Goal: Information Seeking & Learning: Find specific page/section

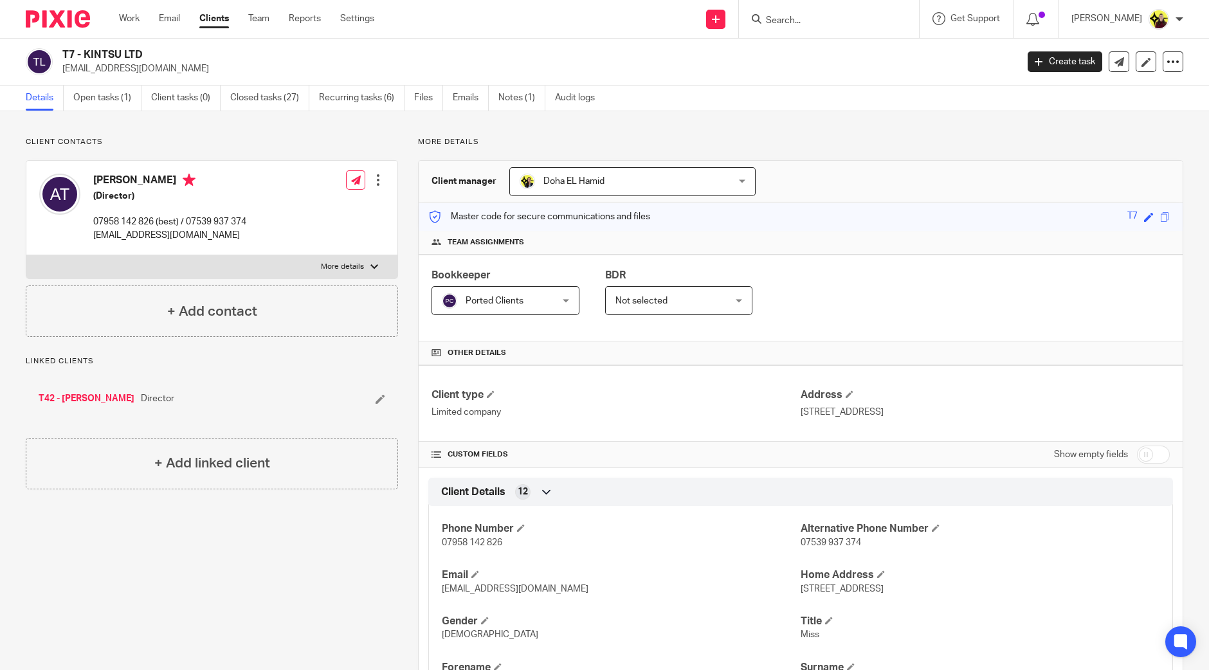
click at [833, 17] on input "Search" at bounding box center [823, 21] width 116 height 12
paste input "anis km"
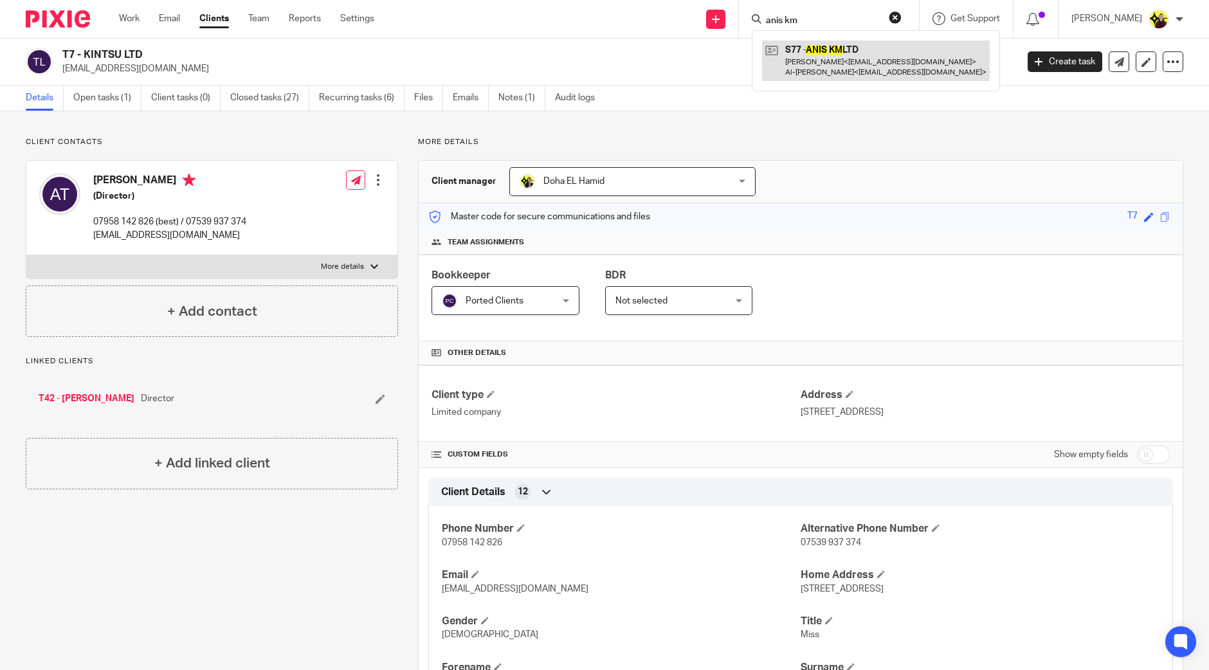
type input "anis km"
click at [834, 50] on link at bounding box center [876, 61] width 228 height 40
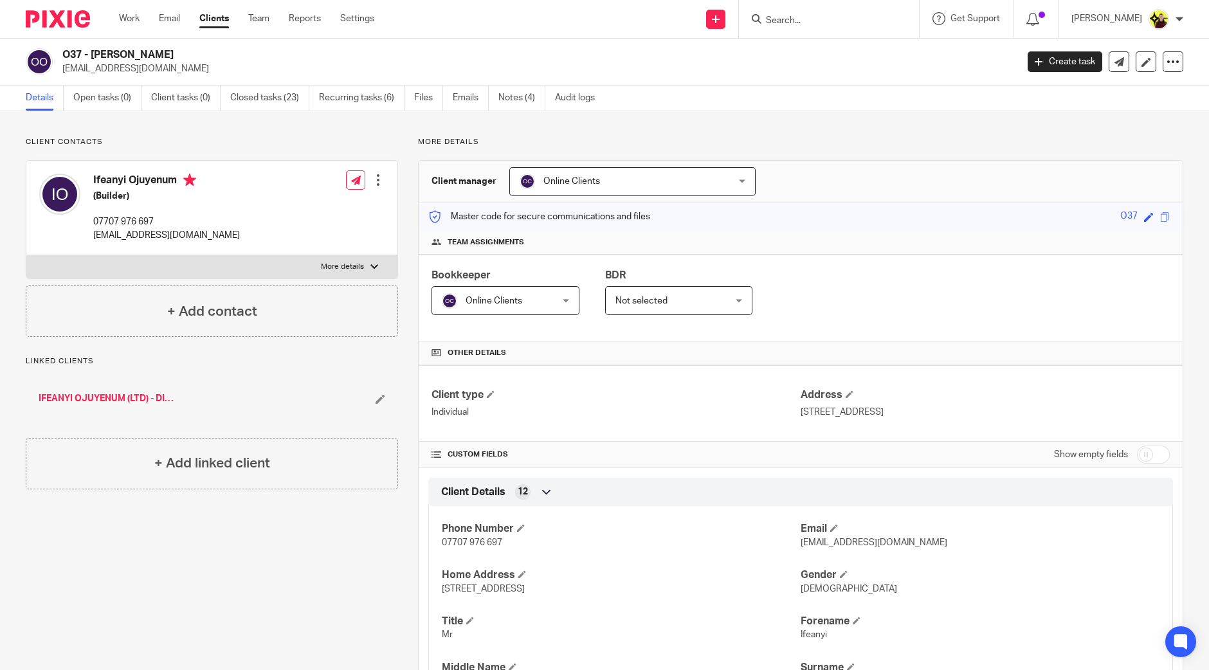
click at [815, 17] on input "Search" at bounding box center [823, 21] width 116 height 12
paste input "Andrew Jones"
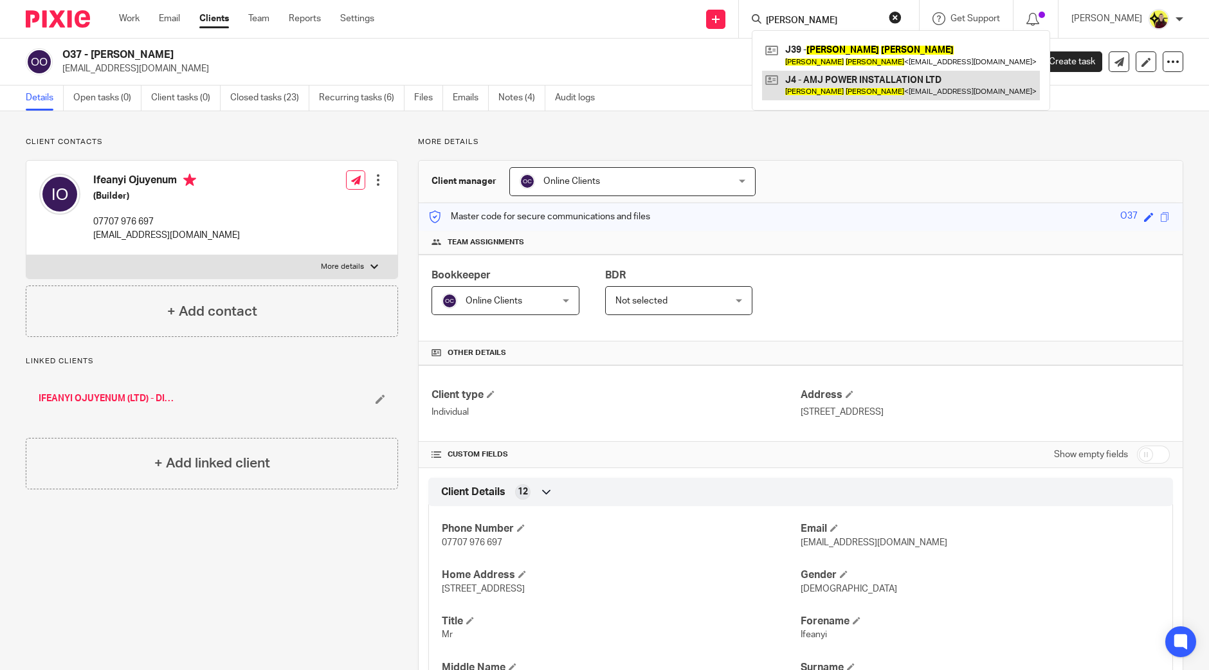
type input "[PERSON_NAME]"
click at [833, 88] on link at bounding box center [901, 86] width 278 height 30
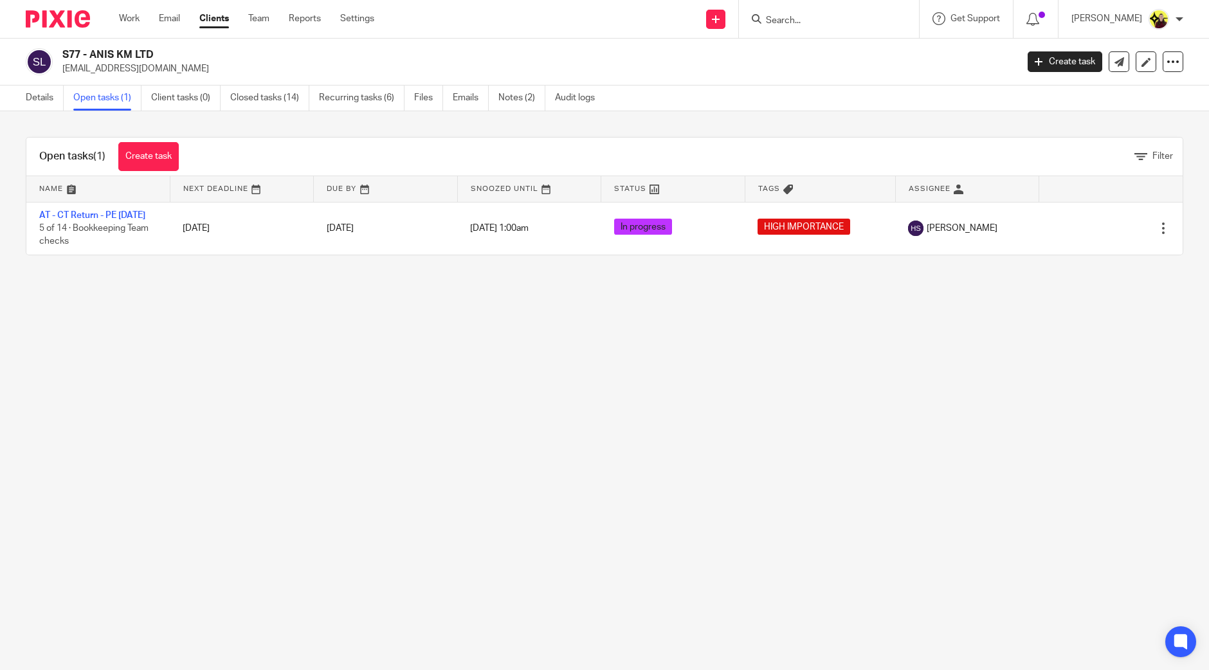
click at [844, 14] on form at bounding box center [833, 19] width 137 height 16
click at [833, 21] on input "Search" at bounding box center [823, 21] width 116 height 12
paste input "Bronte King <[EMAIL_ADDRESS][DOMAIN_NAME]>"
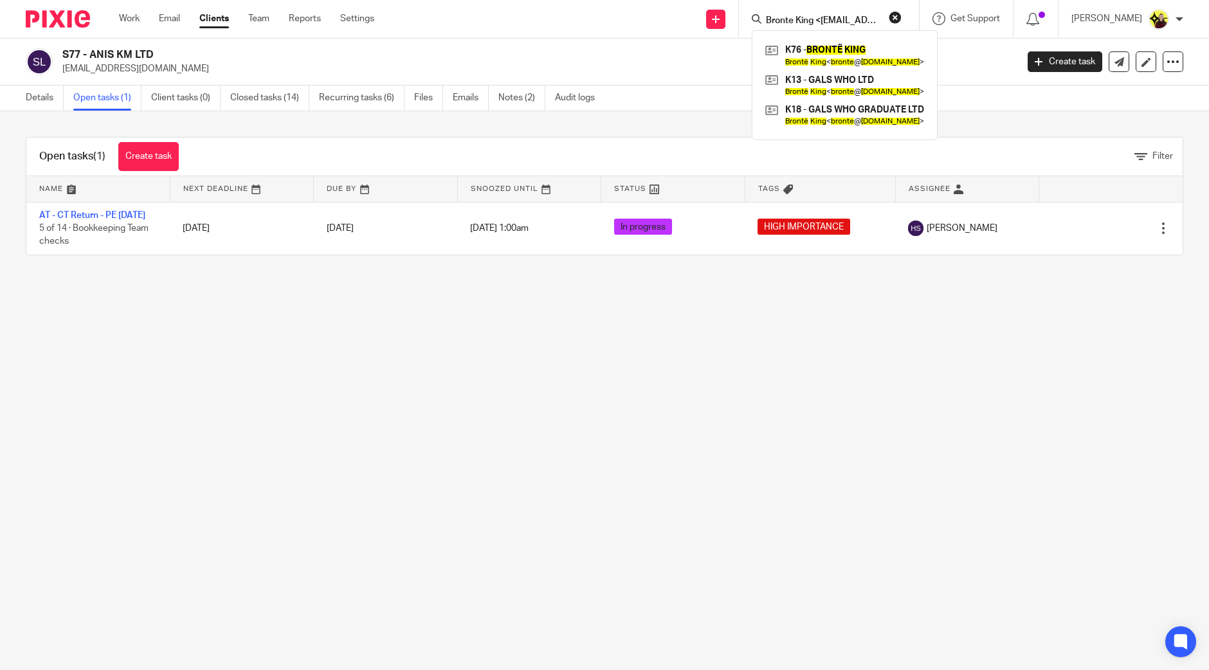
drag, startPoint x: 849, startPoint y: 2, endPoint x: 836, endPoint y: 11, distance: 15.7
click at [844, 5] on div "Bronte King <bronte@galswho.com> K76 - BRONTË KING Brontë King < bronte @ galsw…" at bounding box center [829, 19] width 180 height 38
click at [836, 11] on form "Bronte King <bronte@galswho.com>" at bounding box center [833, 19] width 137 height 16
click at [831, 15] on input "Bronte King <bronte@galswho.com>" at bounding box center [823, 21] width 116 height 12
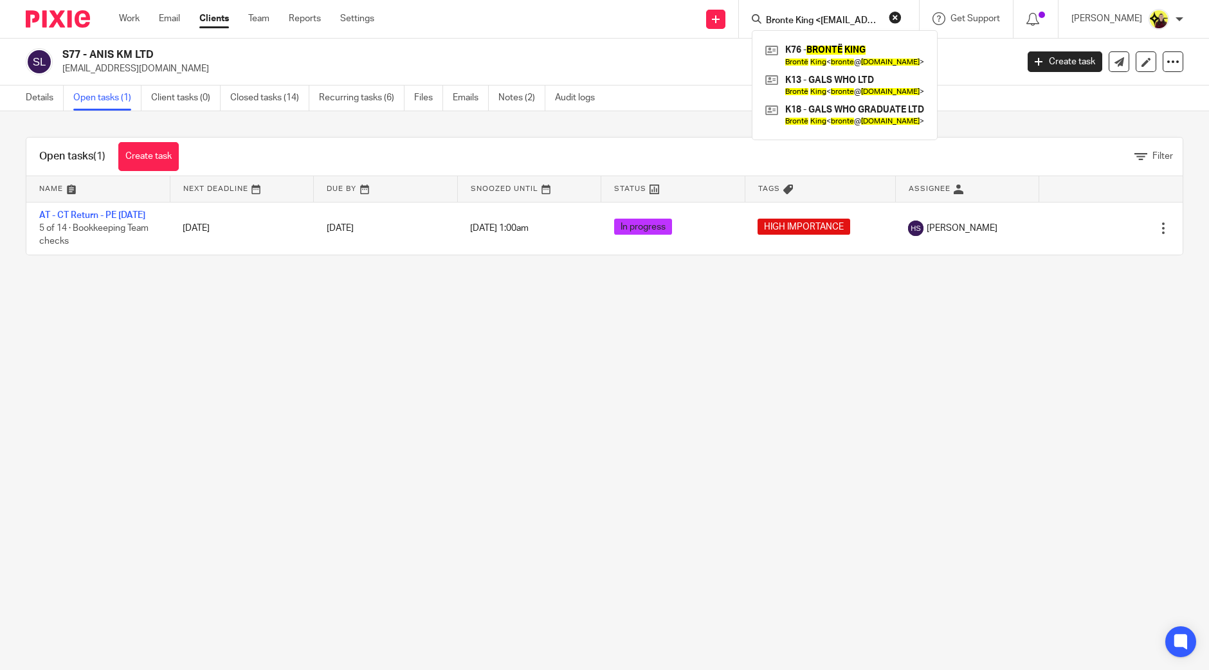
click at [830, 15] on input "Bronte King <bronte@galswho.com>" at bounding box center [823, 21] width 116 height 12
paste input "Shaniqua <okwok@hotmail.co.uk"
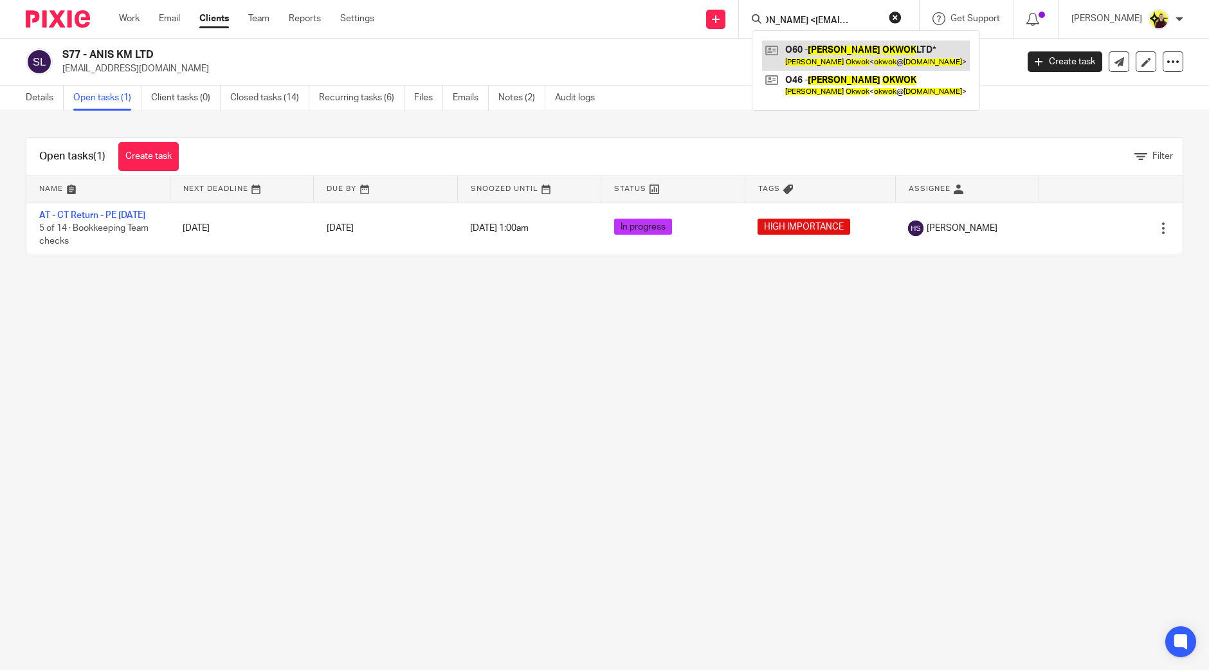
type input "Shaniqua <okwok@hotmail.co.uk>"
click at [846, 42] on link at bounding box center [866, 56] width 208 height 30
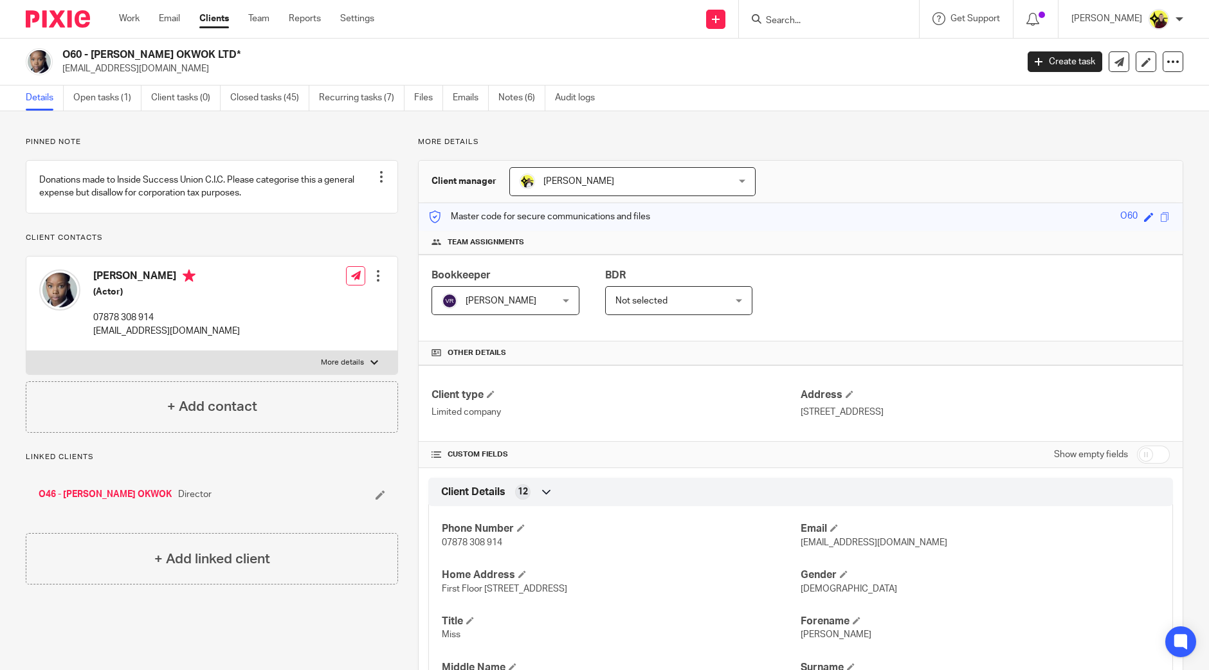
click at [839, 11] on form at bounding box center [833, 19] width 137 height 16
click at [835, 24] on input "Search" at bounding box center [823, 21] width 116 height 12
paste input "laniaoj@gmail.com"
type input "laniaoj@gmail.com"
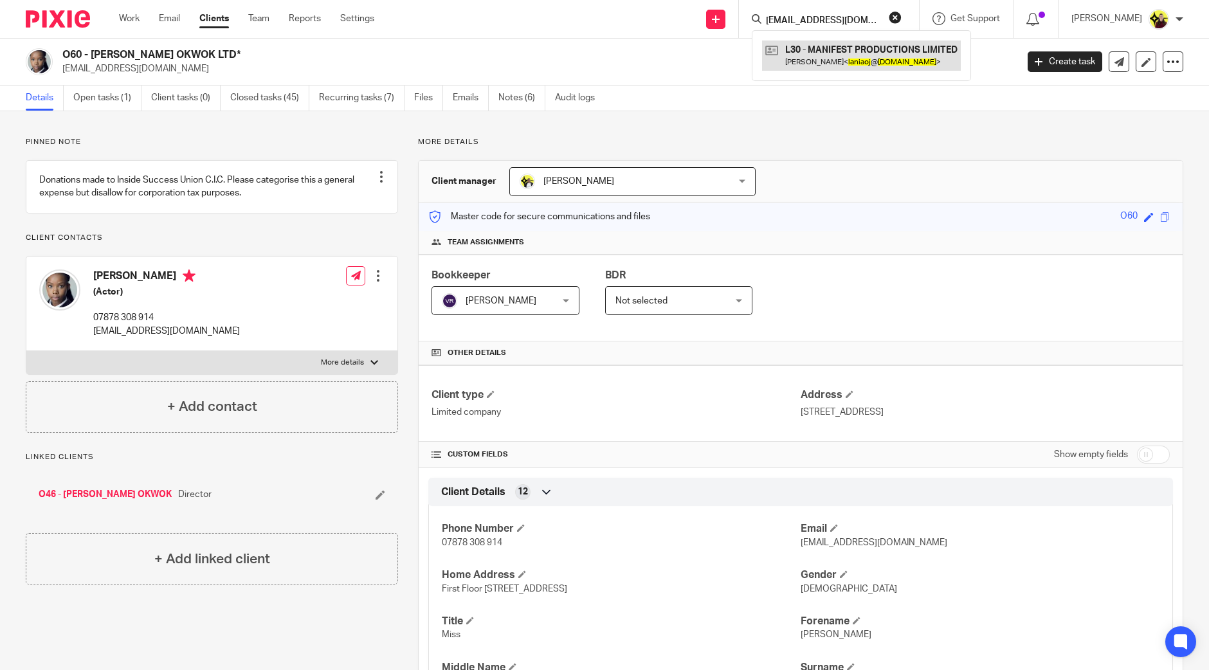
click at [839, 52] on link at bounding box center [861, 56] width 199 height 30
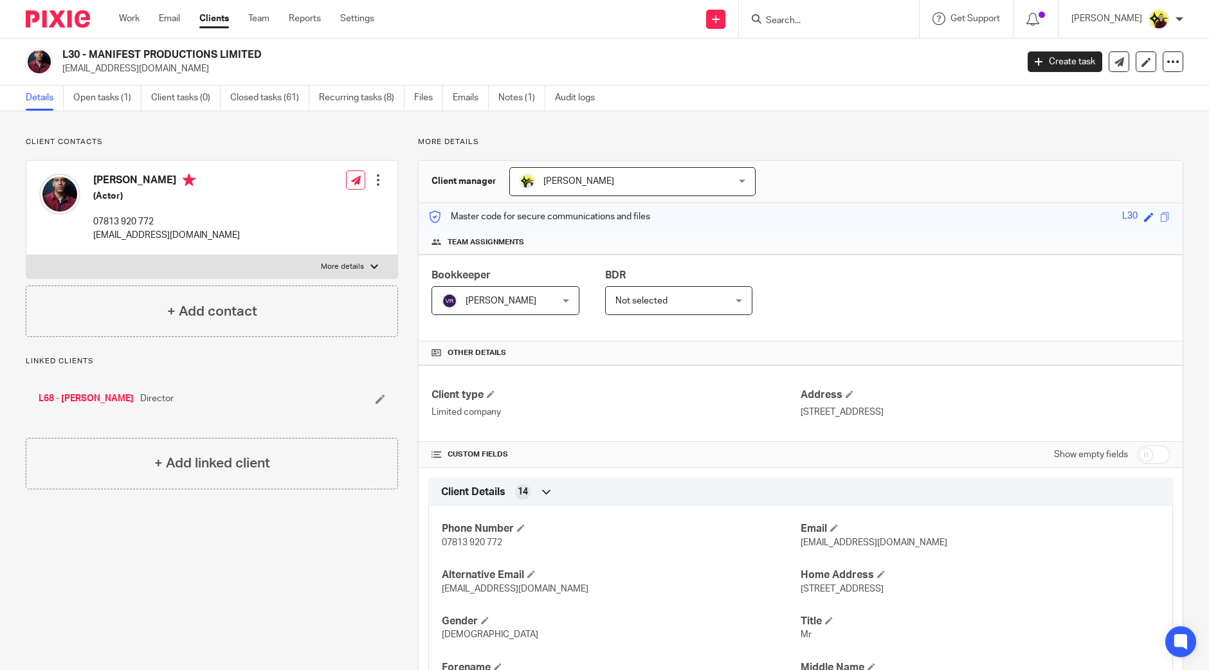
click at [844, 30] on div at bounding box center [829, 19] width 180 height 38
click at [839, 28] on div at bounding box center [829, 19] width 180 height 38
click at [835, 25] on input "Search" at bounding box center [823, 21] width 116 height 12
paste input "Swarzy Macaly <info@swarzymacaly.com>"
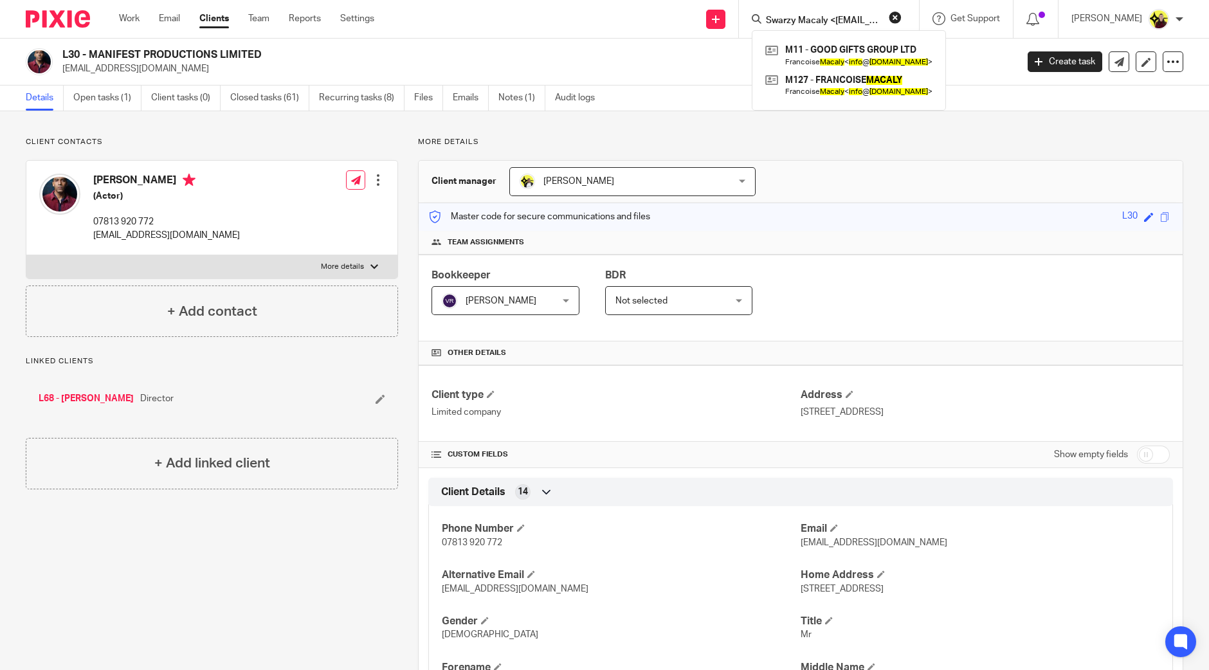
scroll to position [0, 64]
type input "Swarzy Macaly <info@swarzymacaly.com>"
click at [848, 53] on link at bounding box center [849, 56] width 174 height 30
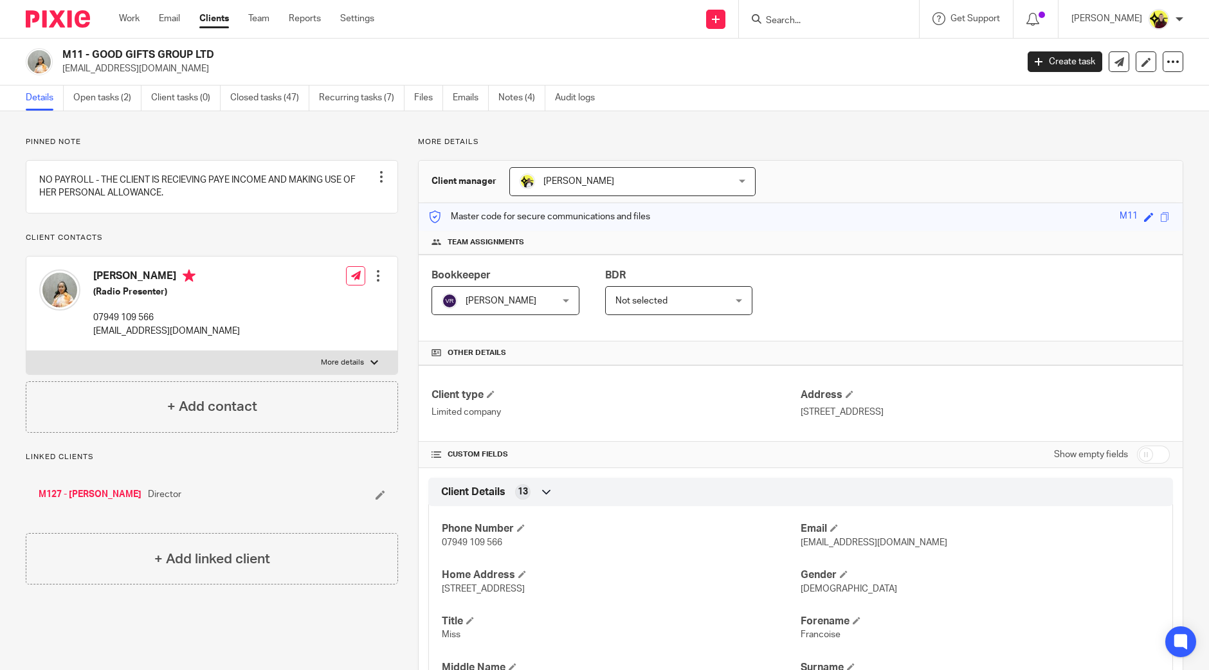
click at [806, 24] on input "Search" at bounding box center [823, 21] width 116 height 12
paste input "Marcel Van Mellaerts <marcel.vm@dcsnorway.com>"
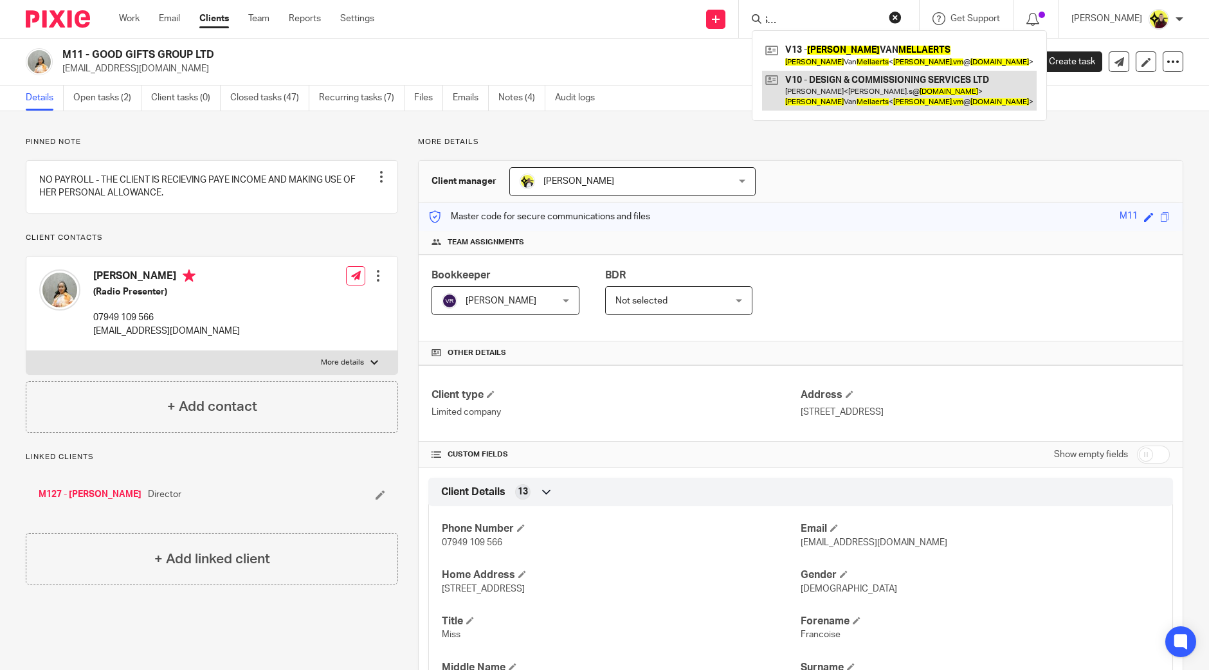
type input "Marcel Van Mellaerts <marcel.vm@dcsnorway.com>"
click at [849, 96] on link at bounding box center [899, 91] width 275 height 40
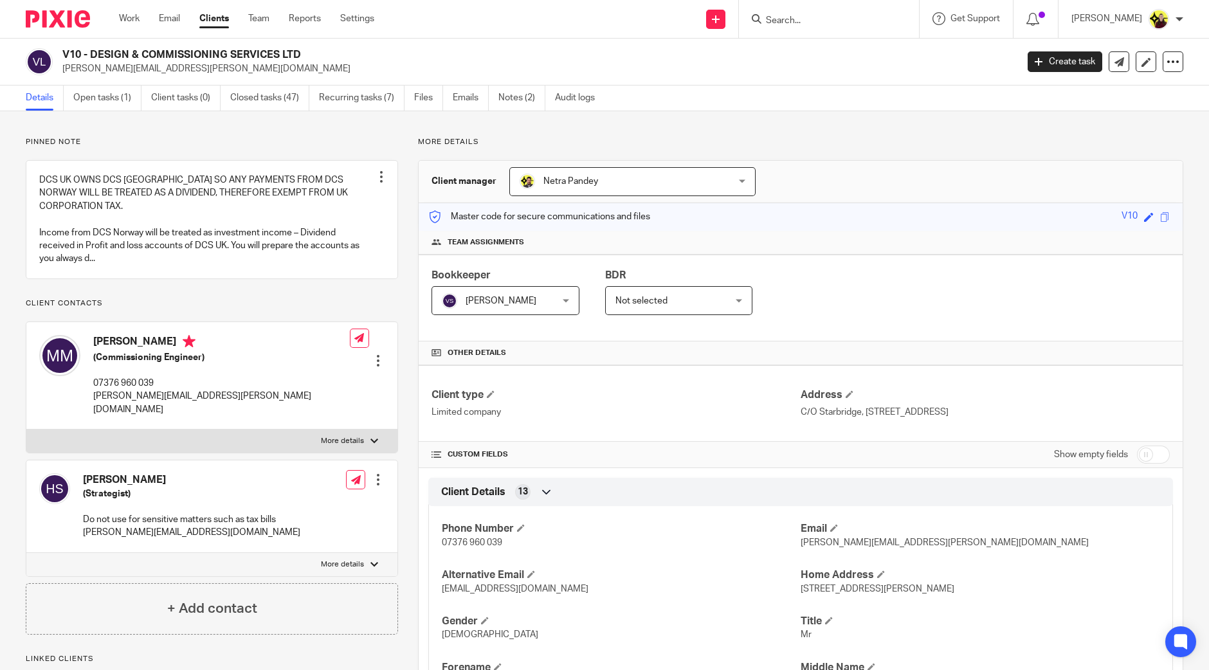
click at [838, 13] on form at bounding box center [833, 19] width 137 height 16
click at [804, 24] on input "Search" at bounding box center [823, 21] width 116 height 12
paste input "Annette Eneberi <annette@tae-psychology.com>"
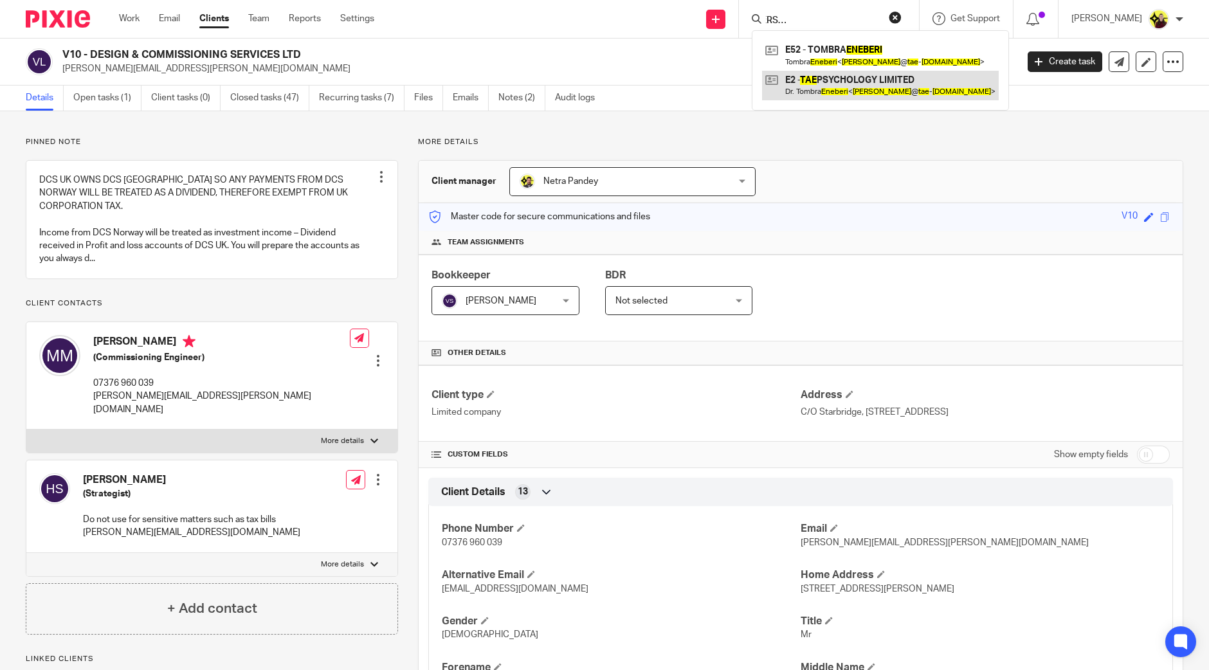
type input "Annette Eneberi <annette@tae-psychology.com>"
click at [819, 81] on link at bounding box center [880, 86] width 237 height 30
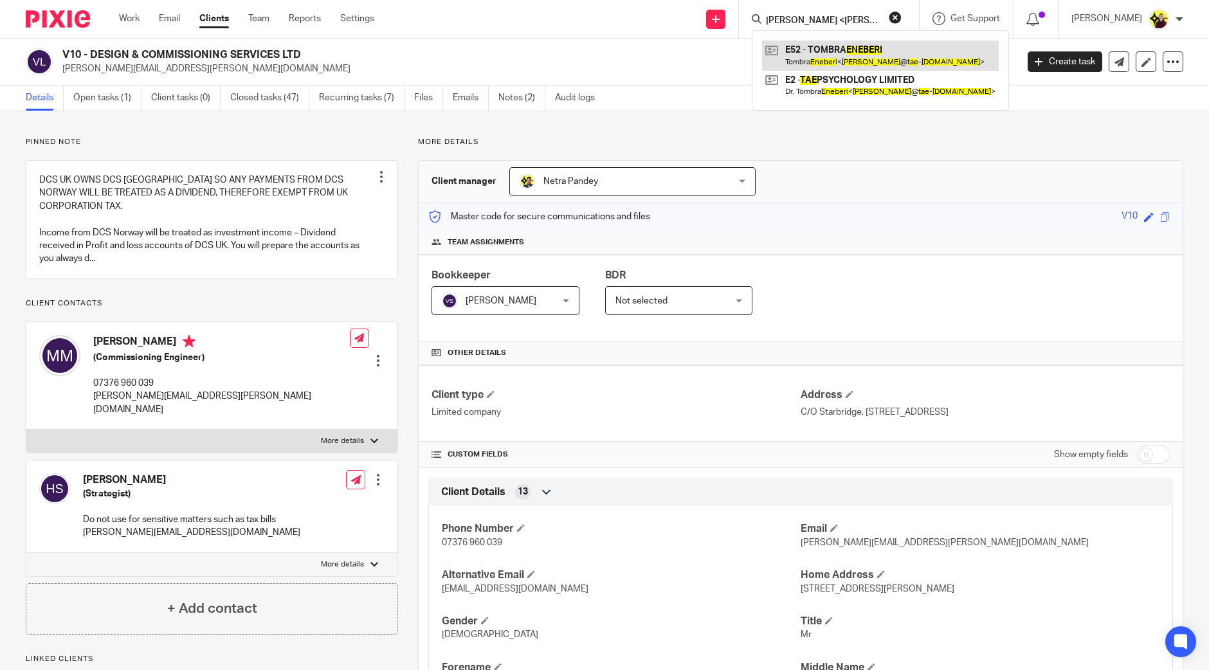
click at [836, 64] on link at bounding box center [880, 56] width 237 height 30
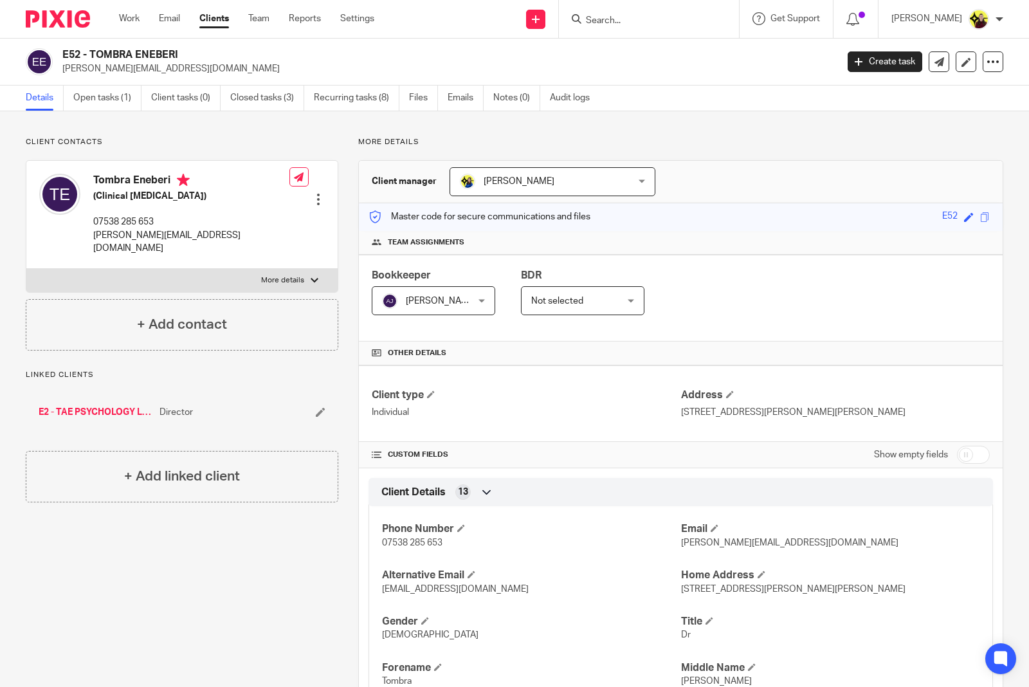
click at [949, 435] on div "Client type Individual Address [STREET_ADDRESS][PERSON_NAME][PERSON_NAME]" at bounding box center [681, 403] width 644 height 77
click at [957, 452] on input "checkbox" at bounding box center [973, 455] width 33 height 18
checkbox input "true"
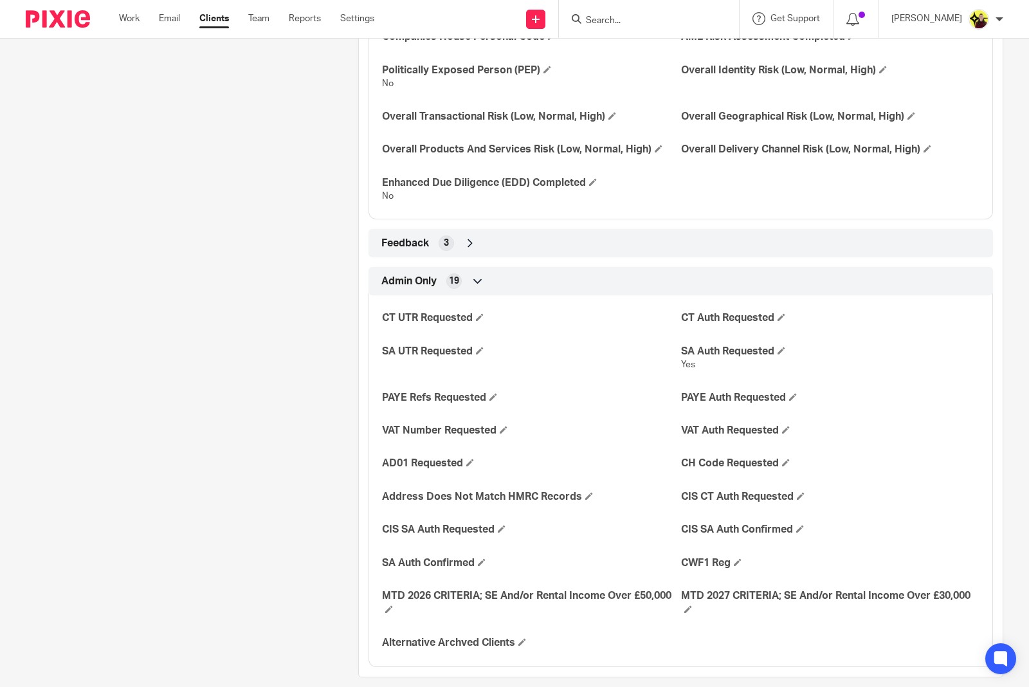
scroll to position [2048, 0]
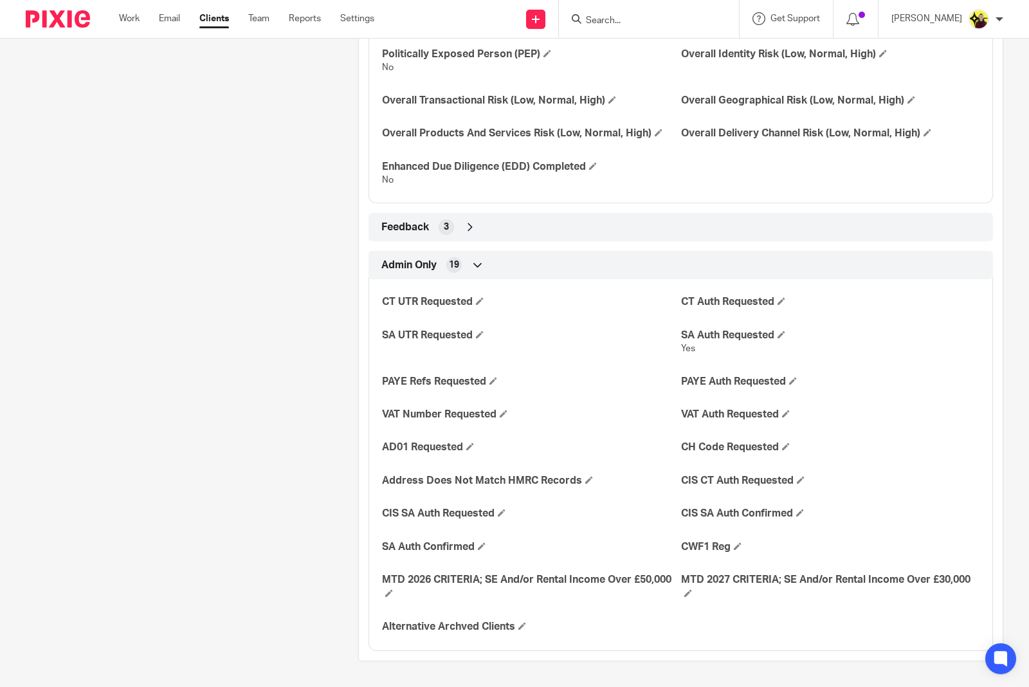
click at [484, 235] on div "Feedback 3" at bounding box center [680, 227] width 605 height 22
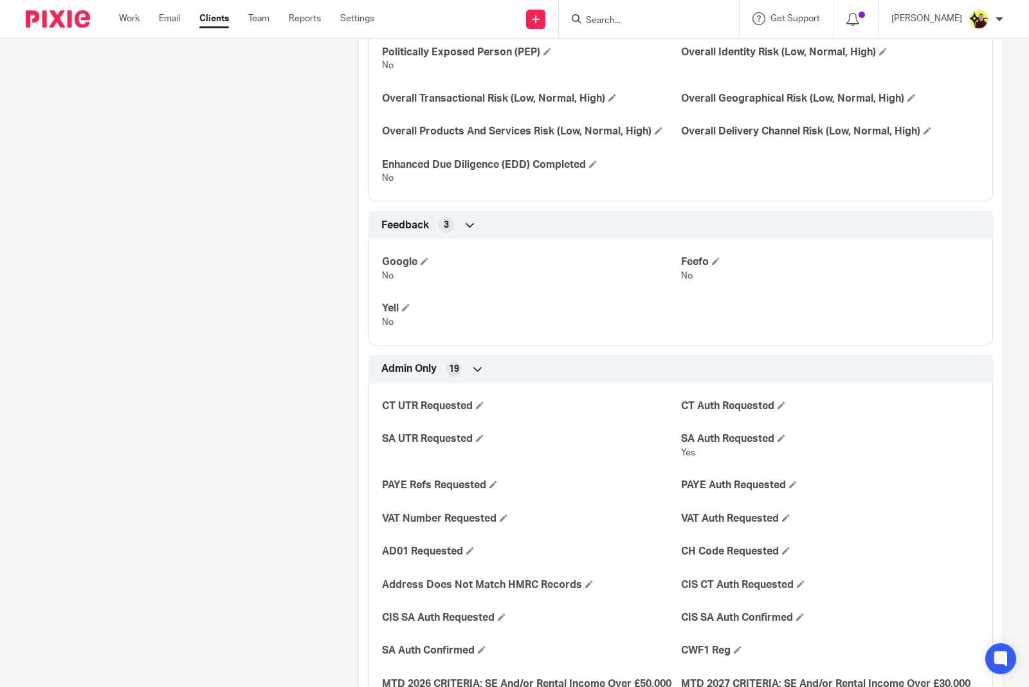
click at [484, 235] on div "Feedback 3" at bounding box center [680, 225] width 605 height 22
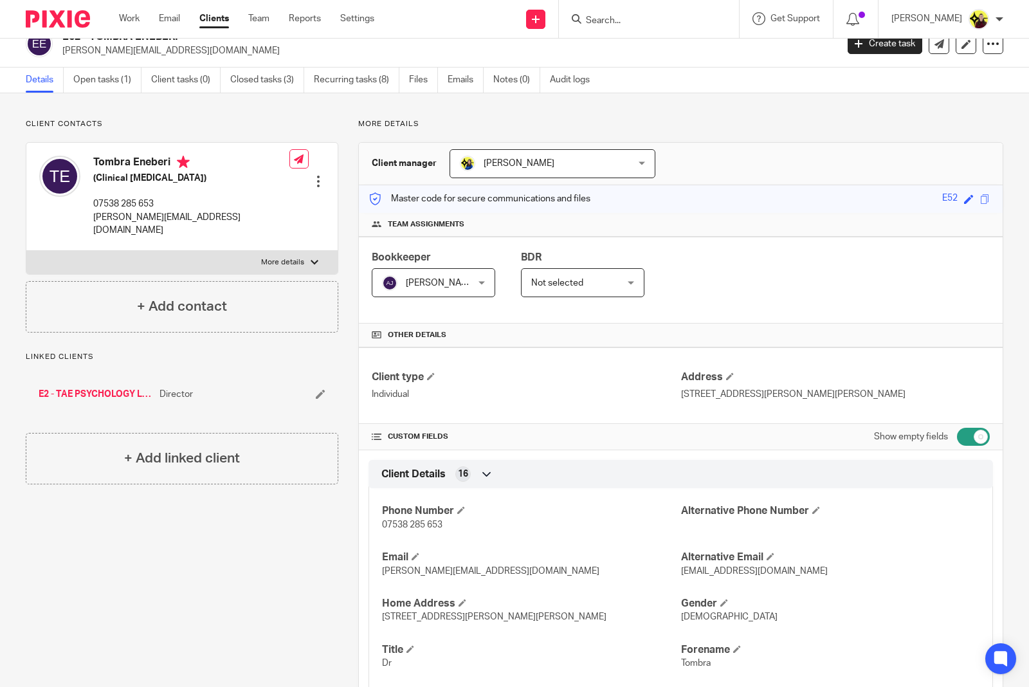
scroll to position [0, 0]
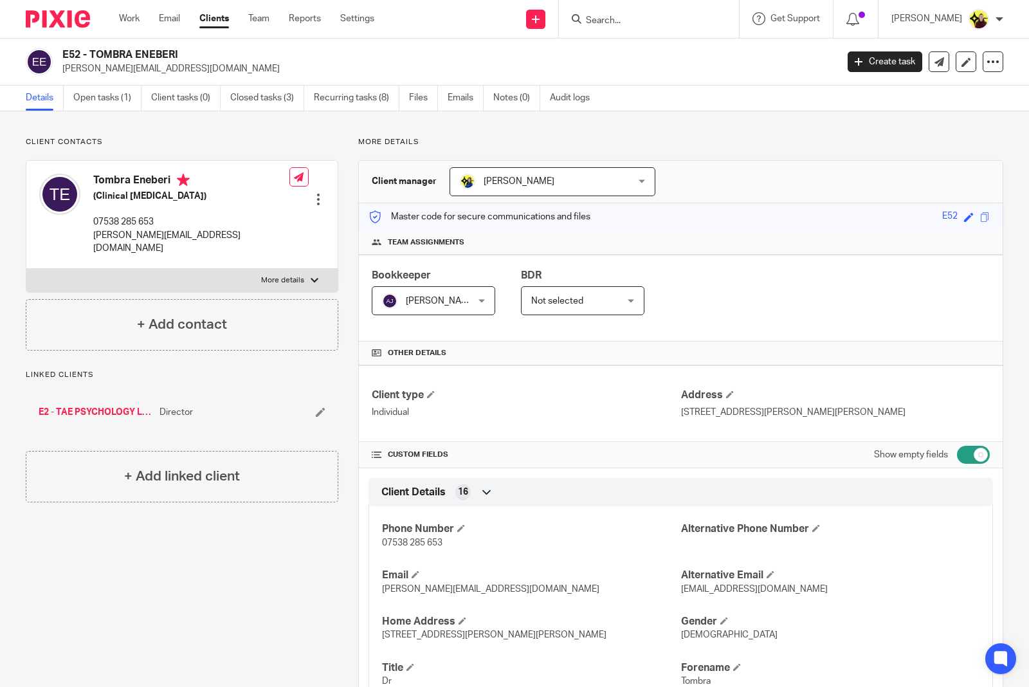
click at [700, 21] on input "Search" at bounding box center [643, 21] width 116 height 12
type input "h29"
click at [702, 49] on link at bounding box center [690, 56] width 217 height 30
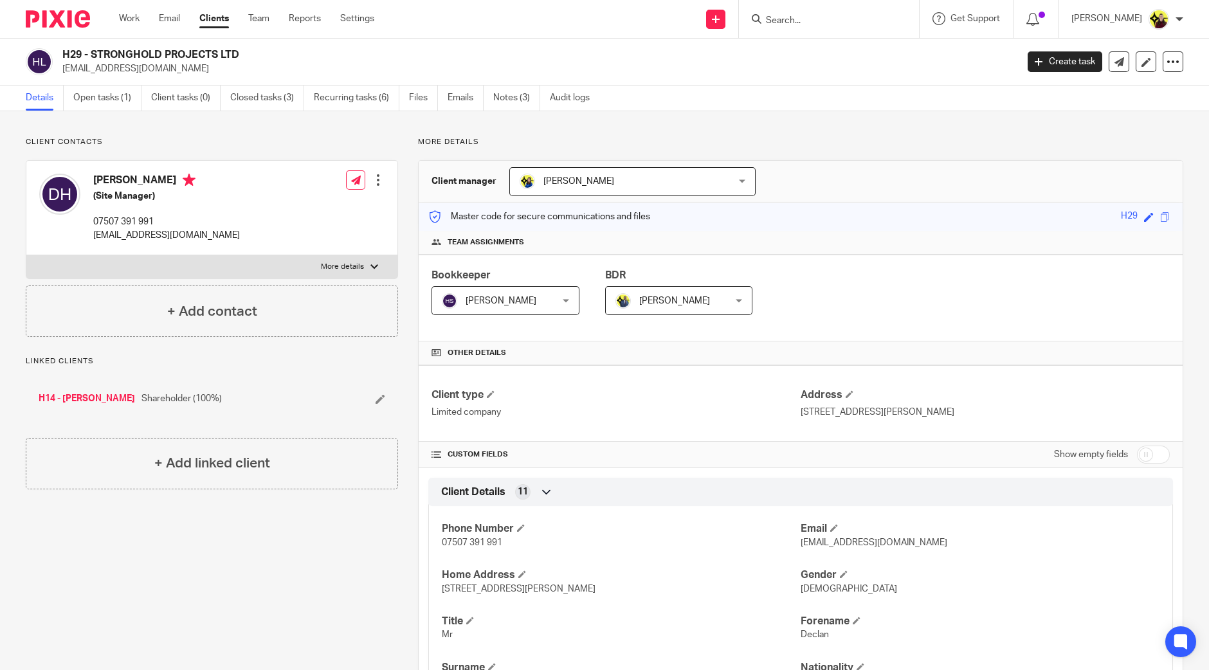
click at [87, 400] on link "H14 - [PERSON_NAME]" at bounding box center [87, 398] width 96 height 13
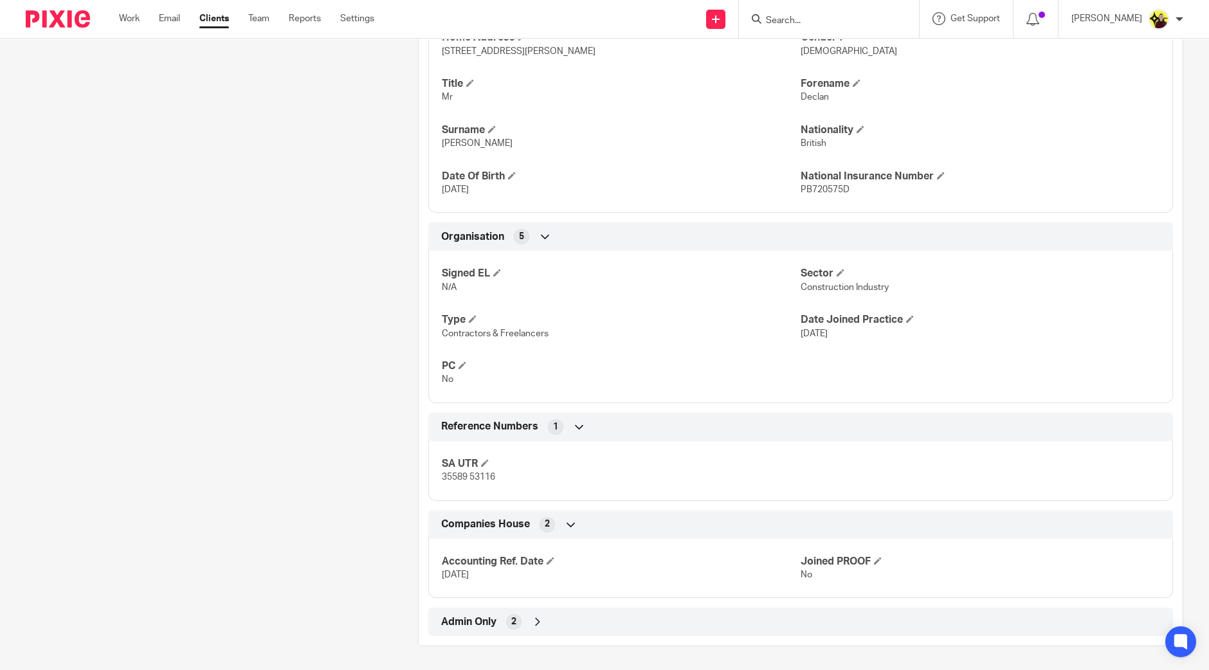
click at [509, 627] on div "2" at bounding box center [513, 621] width 15 height 15
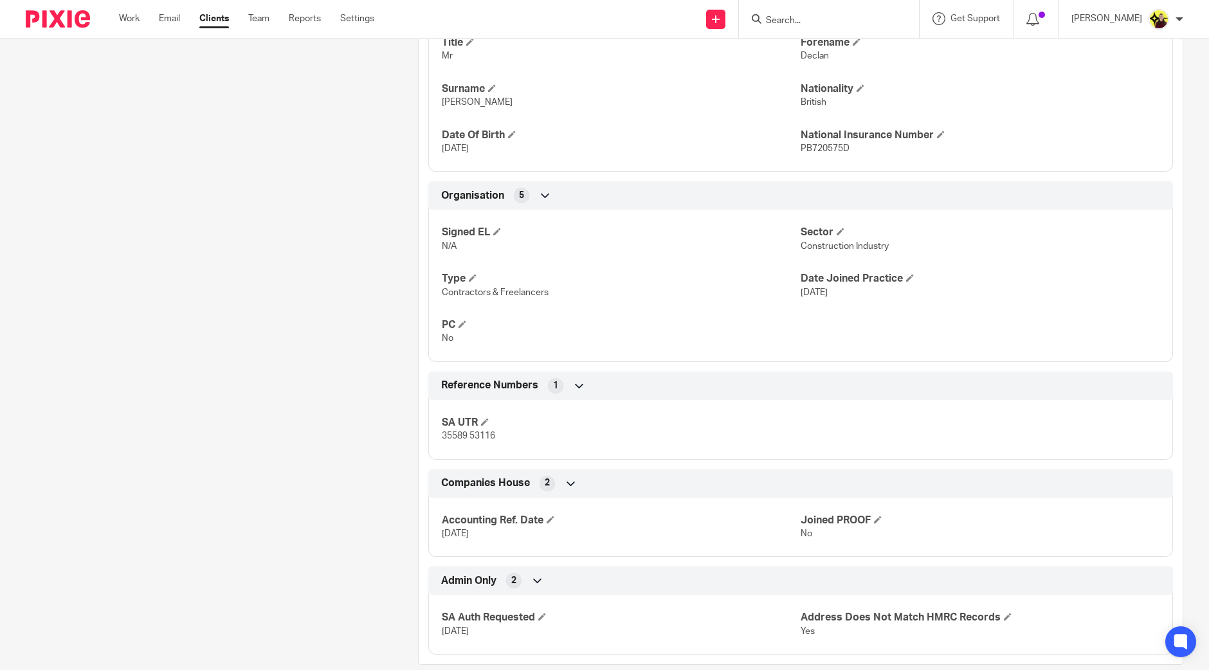
scroll to position [597, 0]
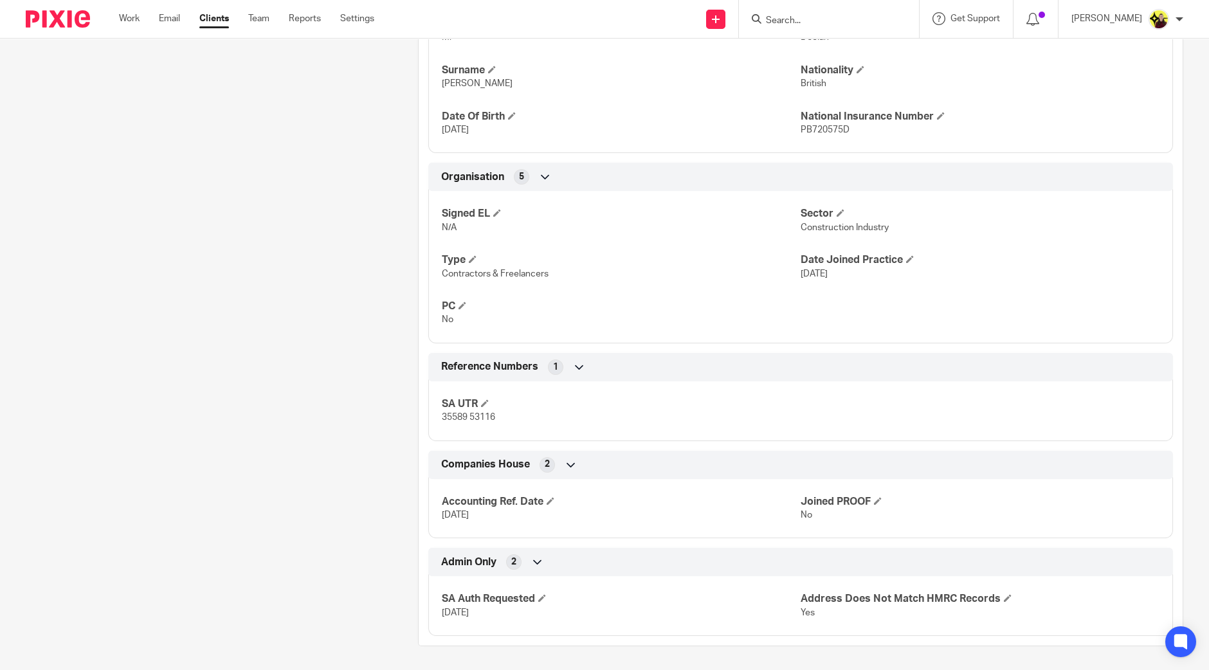
click at [810, 610] on p "Yes" at bounding box center [980, 612] width 359 height 13
click at [791, 612] on p "[DATE]" at bounding box center [621, 612] width 359 height 13
click at [801, 617] on p "Yes" at bounding box center [980, 612] width 359 height 13
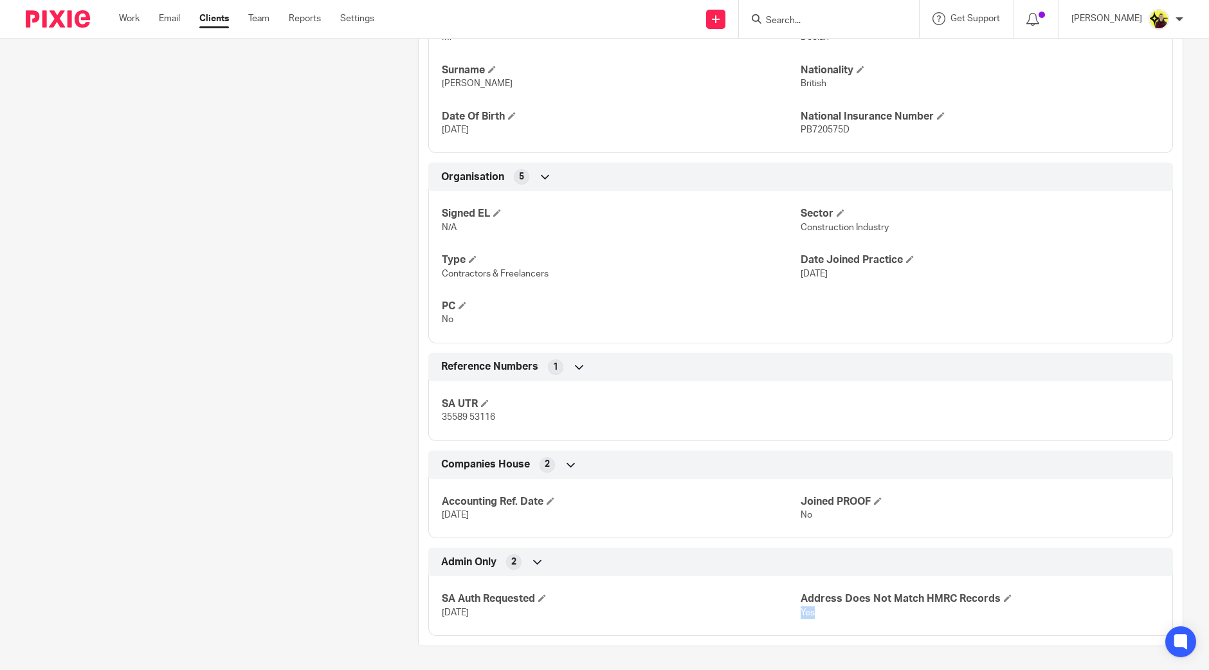
copy span "Yes"
click at [538, 598] on span at bounding box center [542, 598] width 8 height 8
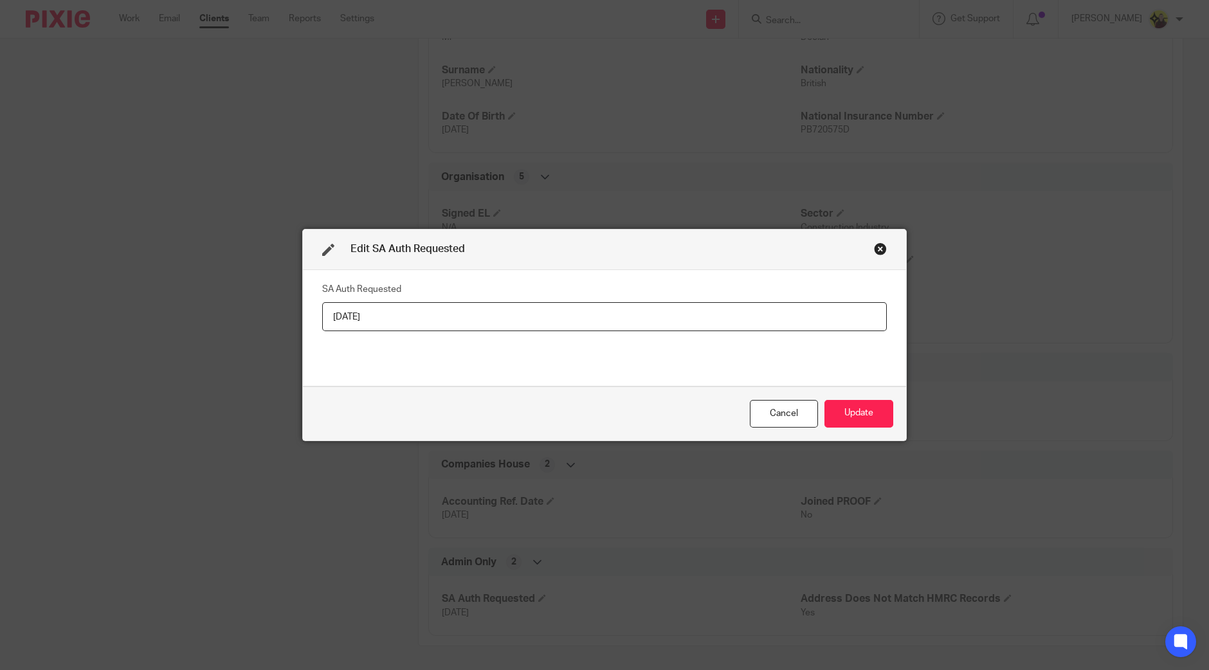
drag, startPoint x: 550, startPoint y: 342, endPoint x: 550, endPoint y: 331, distance: 11.6
click at [550, 341] on div "SA Auth Requested [DATE]" at bounding box center [604, 328] width 565 height 96
click at [550, 329] on input "[DATE]" at bounding box center [604, 316] width 565 height 29
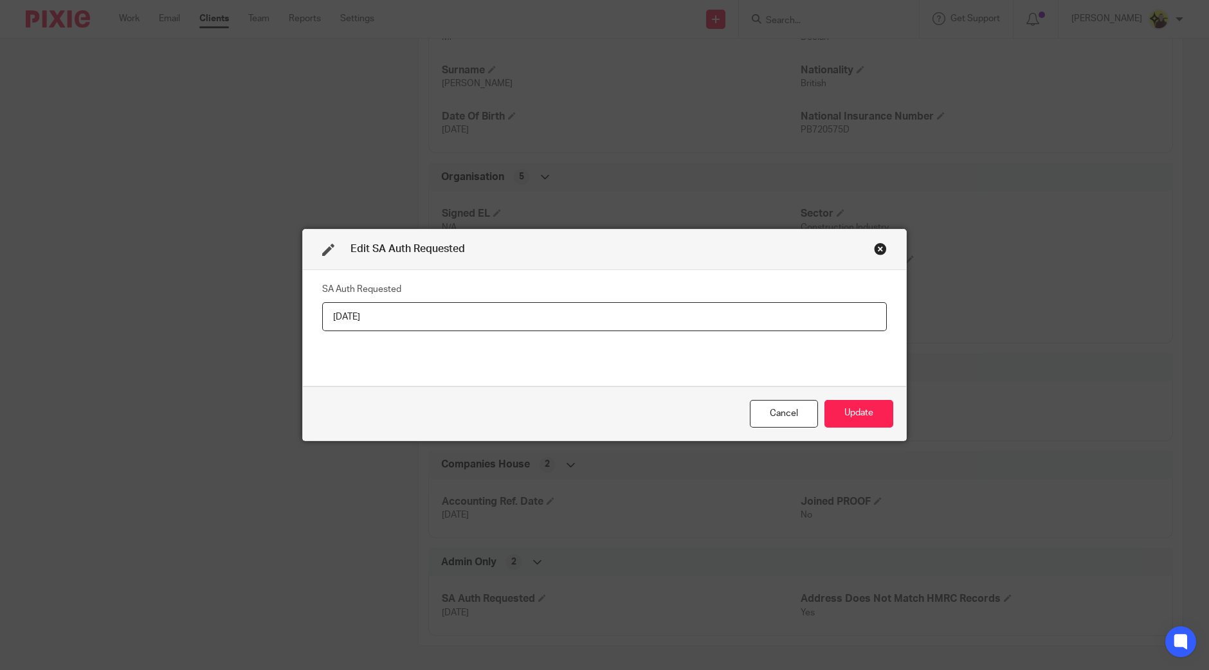
paste input "Yes"
type input "Yes"
click at [847, 411] on button "Update" at bounding box center [858, 414] width 69 height 28
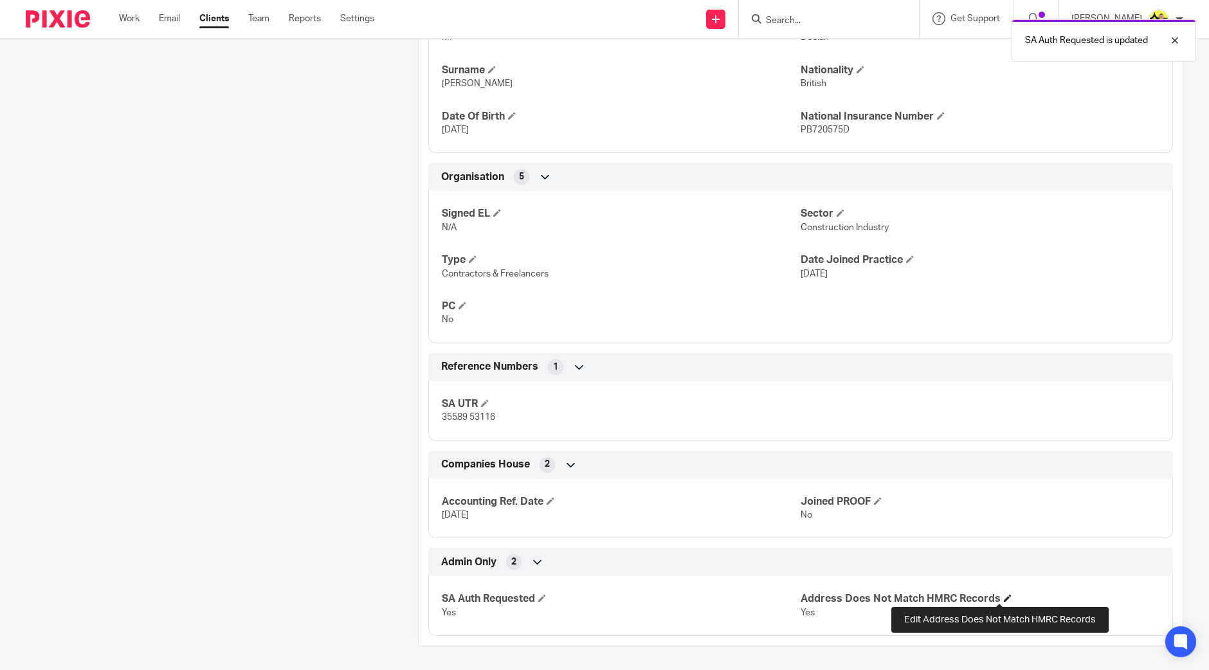
click at [1004, 596] on span at bounding box center [1008, 598] width 8 height 8
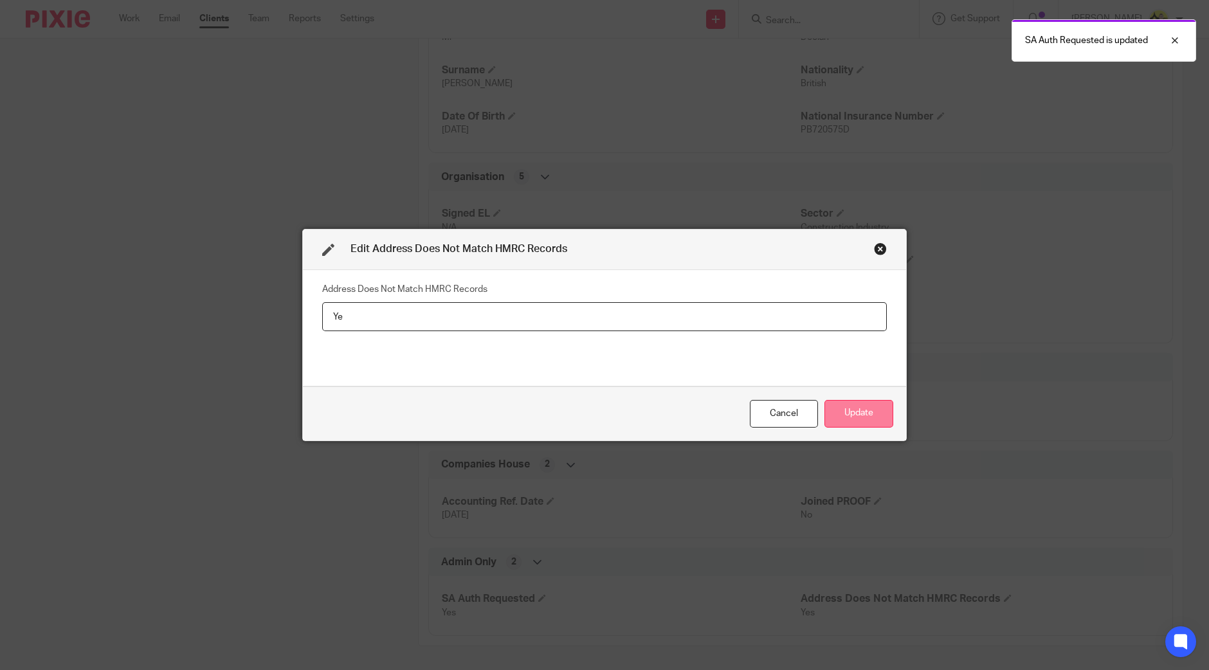
type input "Y"
click at [855, 419] on button "Update" at bounding box center [858, 414] width 69 height 28
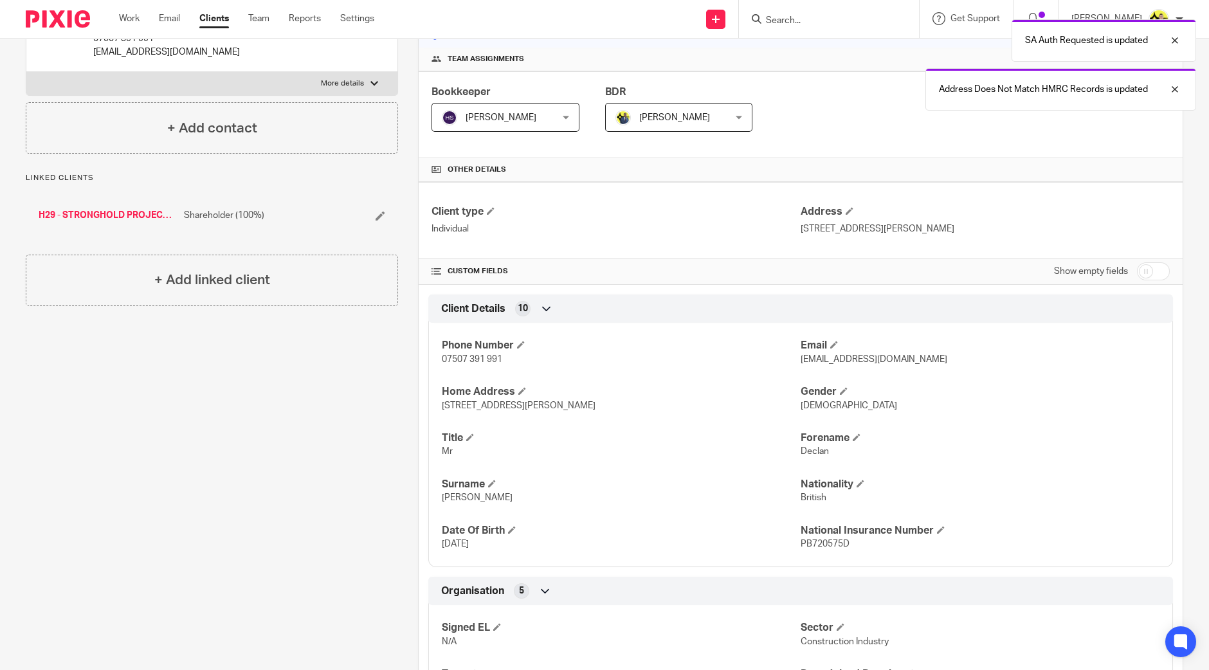
scroll to position [0, 0]
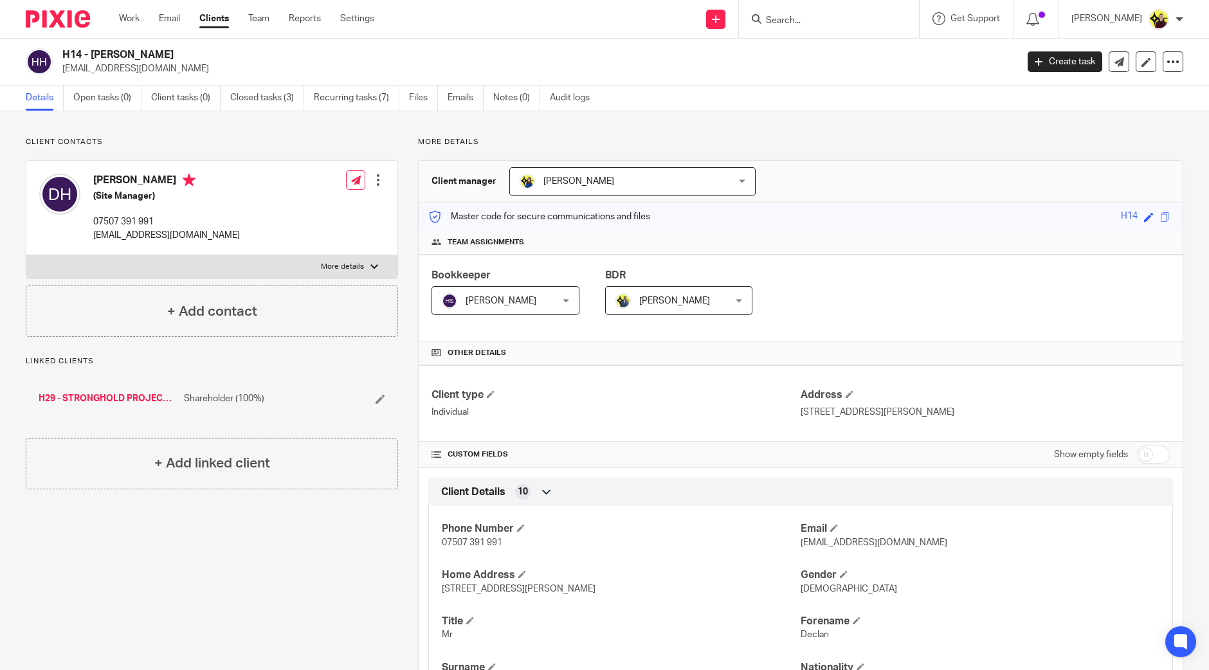
click at [98, 176] on h4 "Declan Horton-Clark" at bounding box center [166, 182] width 147 height 16
copy h4 "Declan"
click at [875, 24] on input "Search" at bounding box center [823, 21] width 116 height 12
paste input "Dear Dr. Maria"
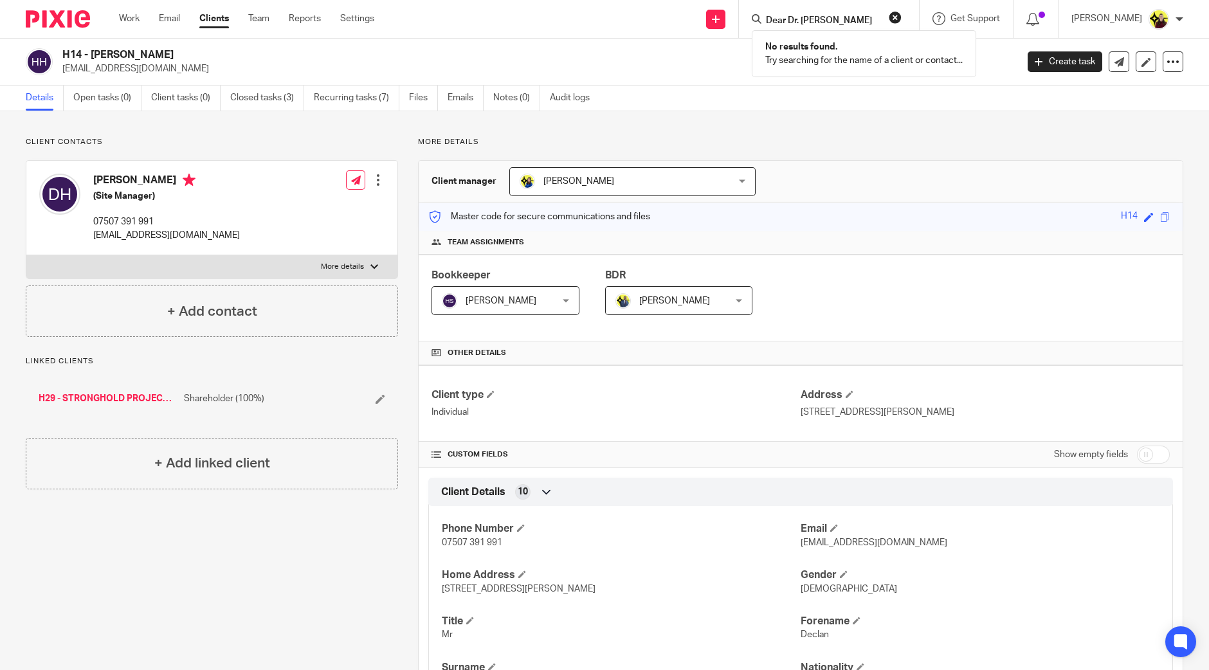
click at [794, 19] on input "Dear Dr. Maria" at bounding box center [823, 21] width 116 height 12
type input "Dr. Maria"
click at [813, 64] on link at bounding box center [894, 56] width 265 height 30
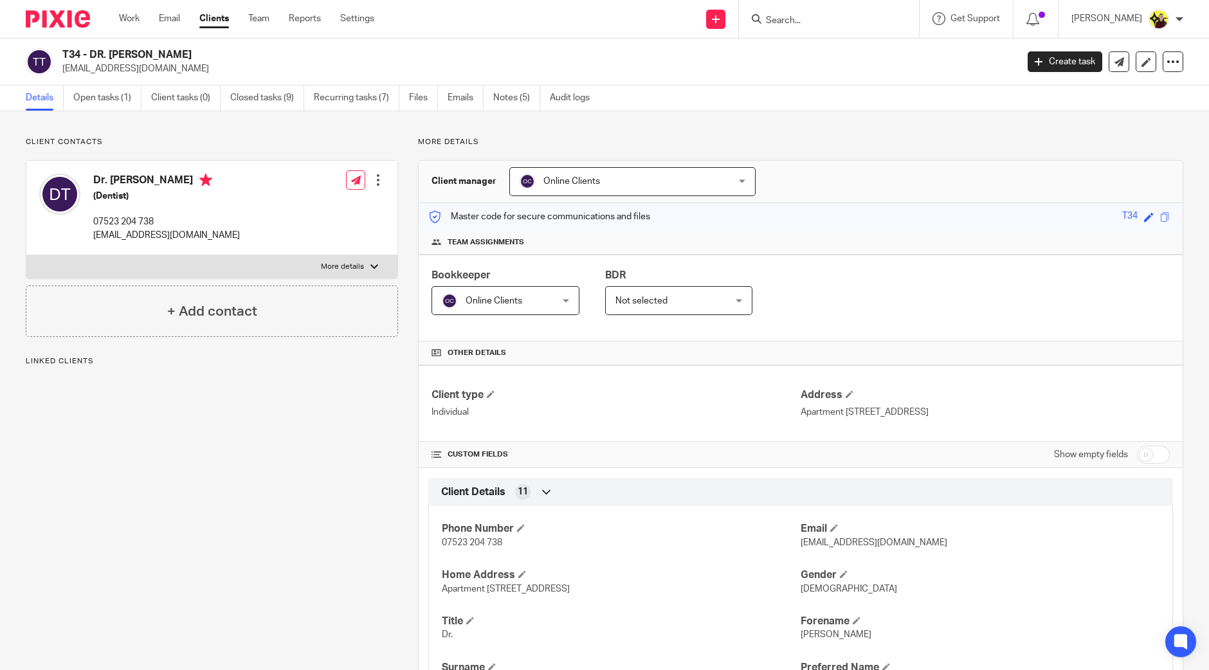
click at [164, 187] on h4 "Dr. Maria Tsaftaridou" at bounding box center [166, 182] width 147 height 16
copy h4 "Tsaftaridou"
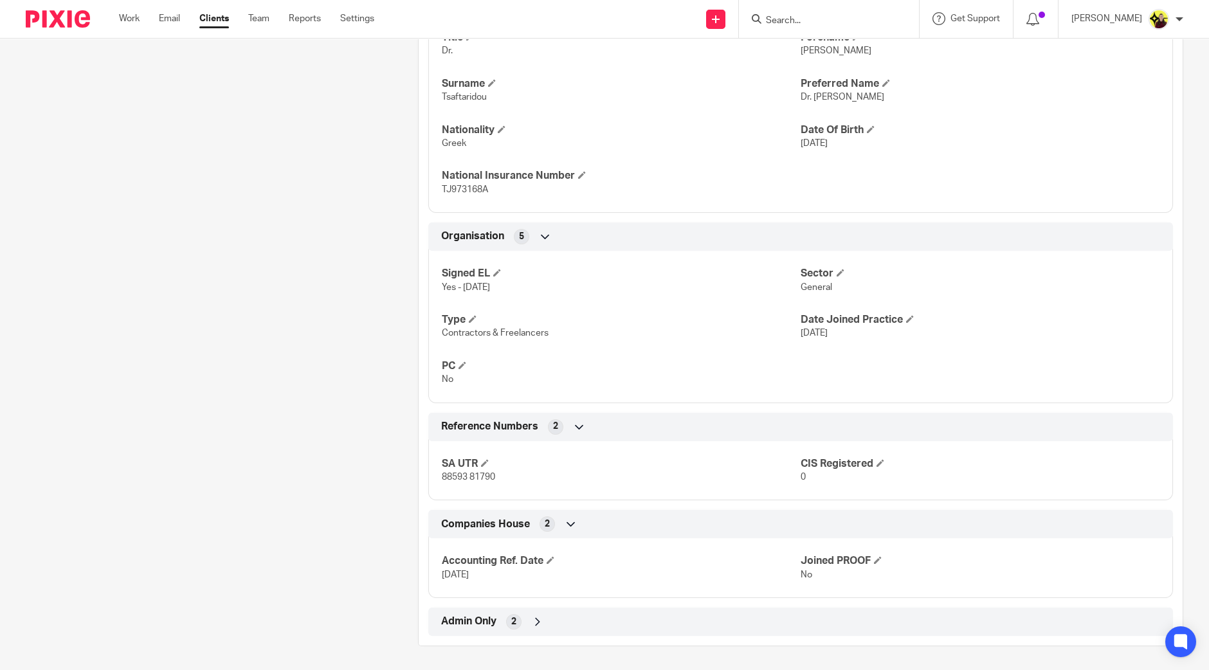
click at [598, 612] on div "Admin Only 2" at bounding box center [800, 622] width 725 height 22
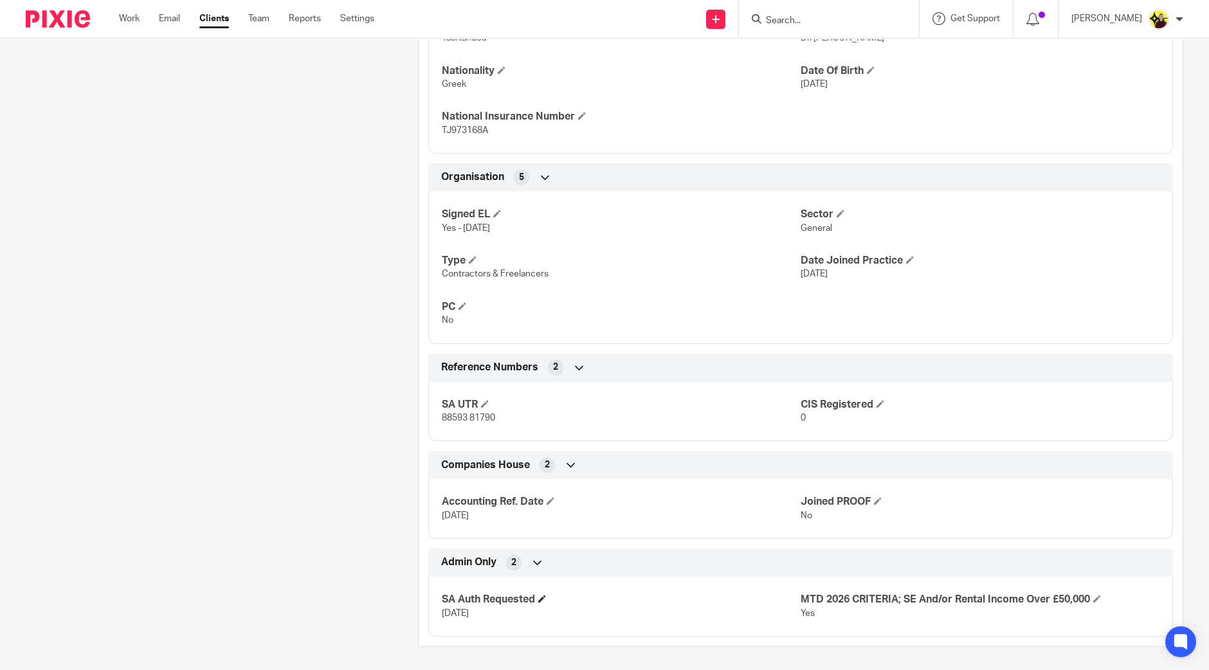
scroll to position [0, 0]
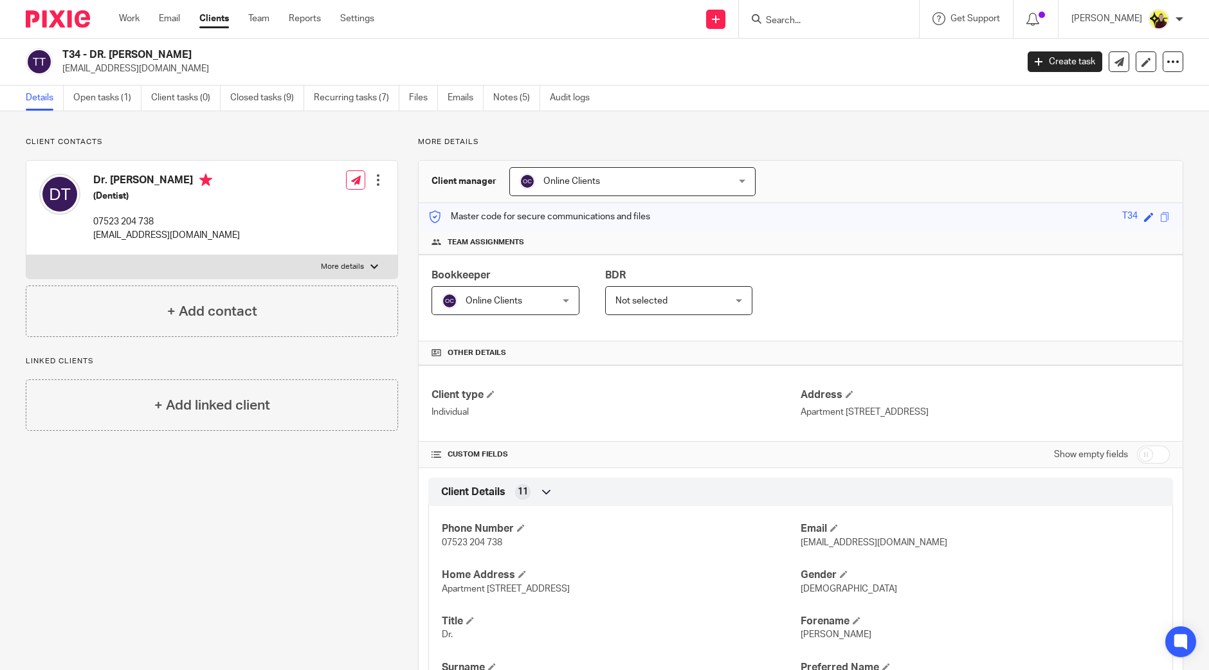
drag, startPoint x: 135, startPoint y: 178, endPoint x: 90, endPoint y: 185, distance: 45.5
click at [90, 185] on div "Dr. Maria Tsaftaridou (Dentist) 07523 204 738 tsaftaridoum@gmail.com" at bounding box center [139, 207] width 201 height 81
copy h4 "Dr. Maria"
click at [817, 11] on form at bounding box center [833, 19] width 137 height 16
click at [812, 26] on form at bounding box center [833, 19] width 137 height 16
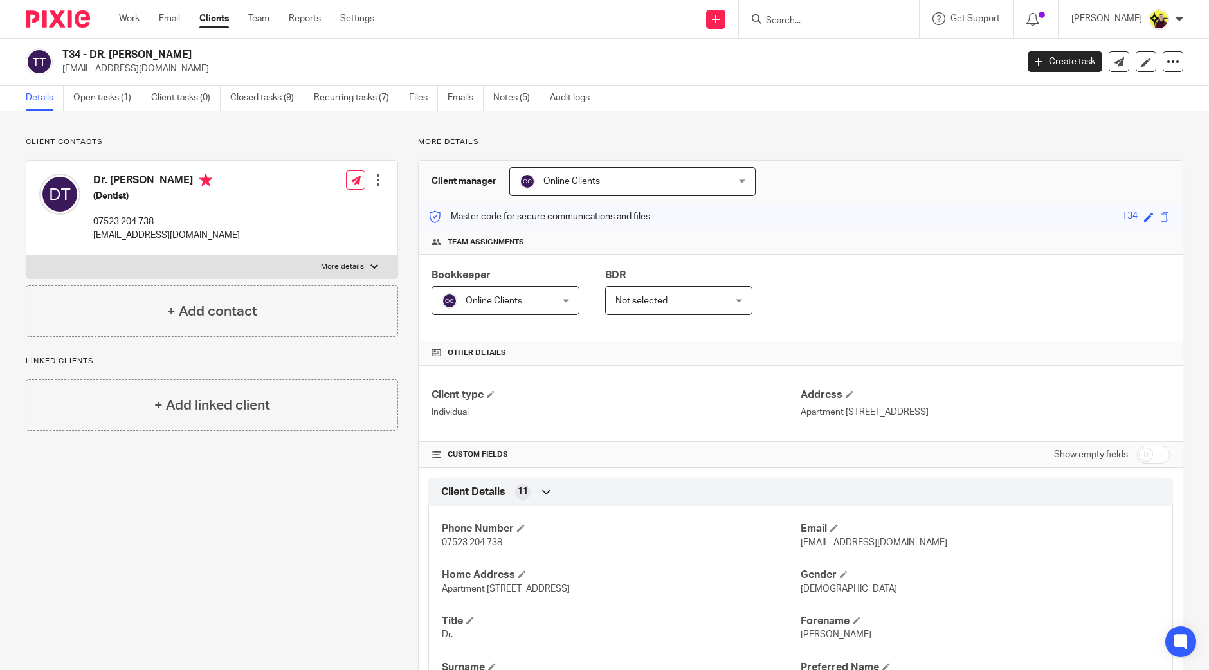
click at [812, 19] on input "Search" at bounding box center [823, 21] width 116 height 12
click at [807, 25] on input "gilmour" at bounding box center [823, 21] width 116 height 12
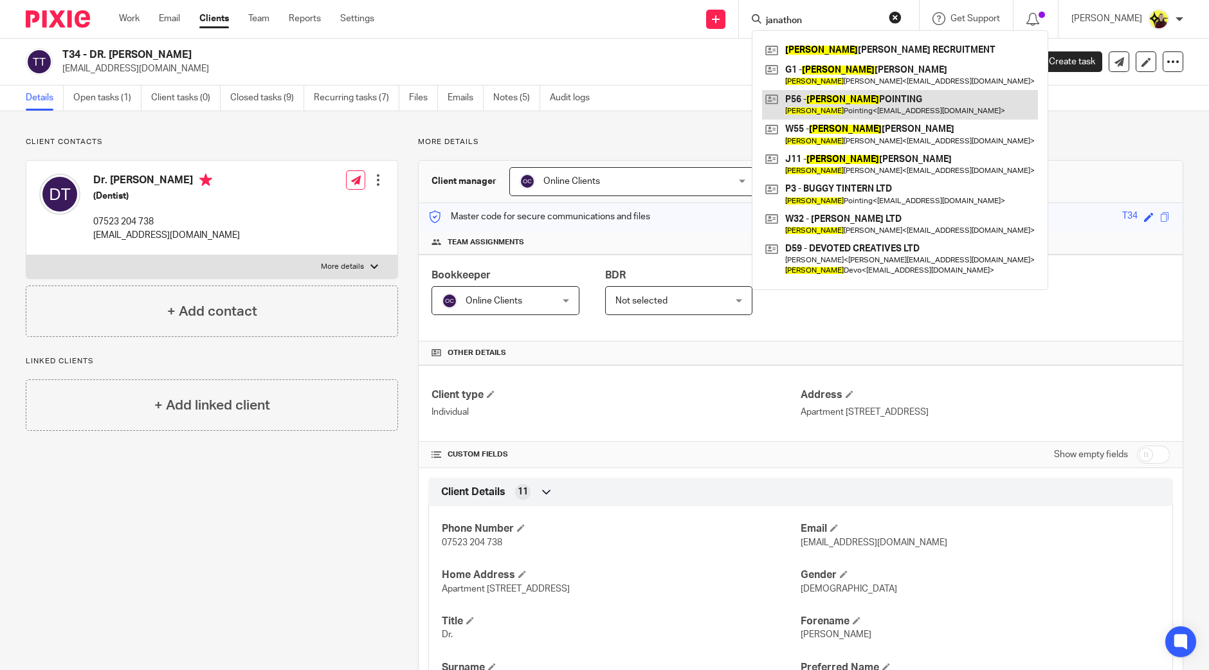
type input "janathon"
click at [865, 113] on link at bounding box center [900, 105] width 276 height 30
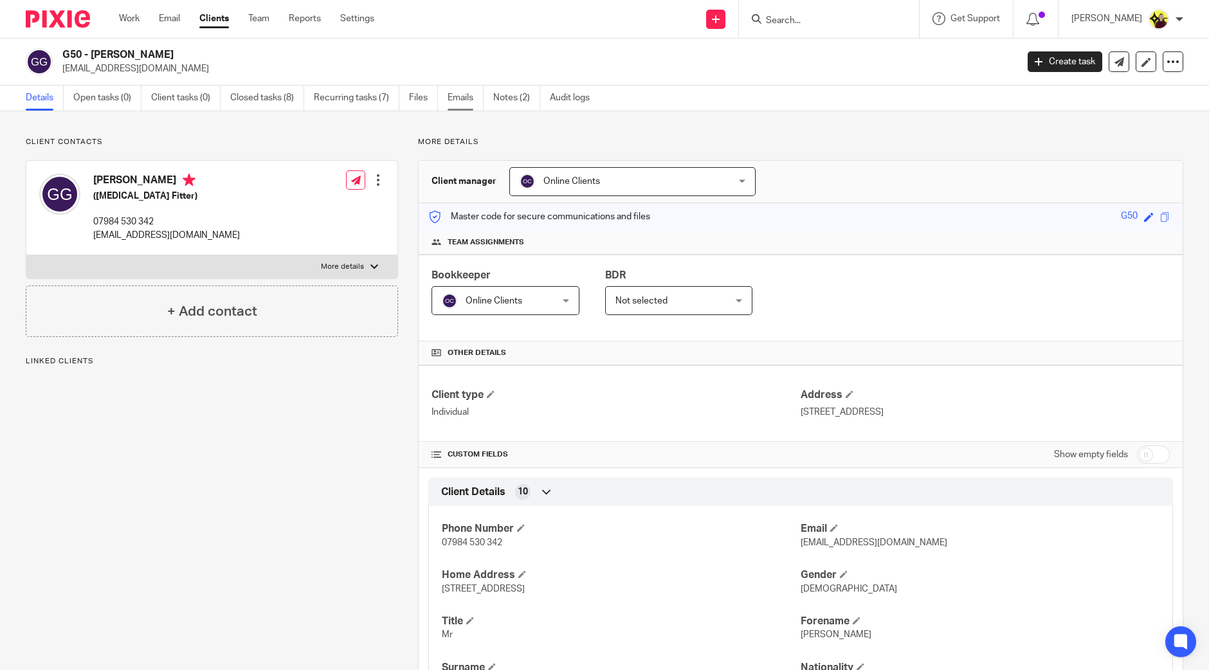
click at [467, 100] on link "Emails" at bounding box center [466, 98] width 36 height 25
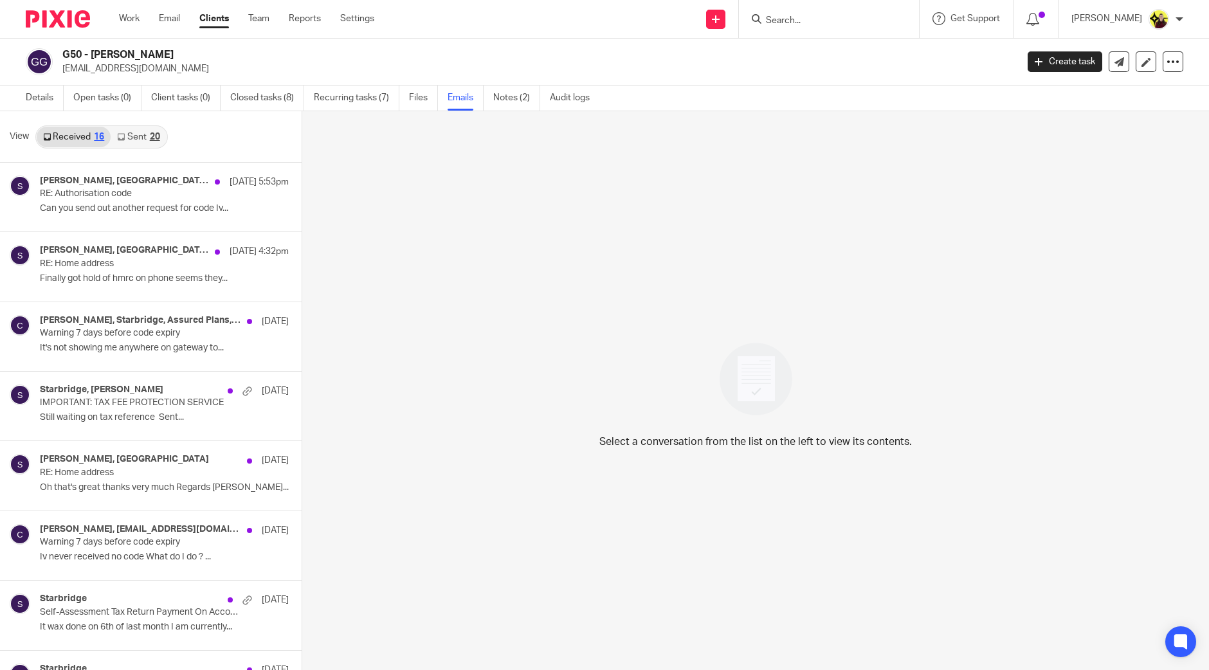
click at [815, 20] on input "Search" at bounding box center [823, 21] width 116 height 12
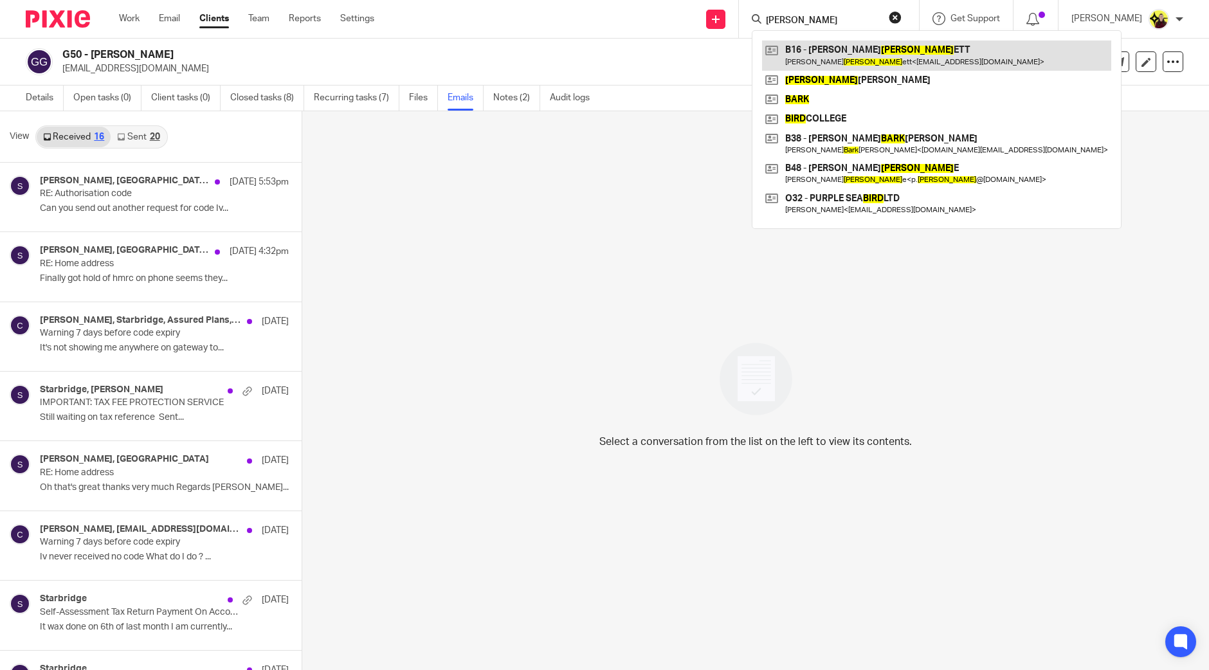
type input "birk"
click at [837, 46] on link at bounding box center [936, 56] width 349 height 30
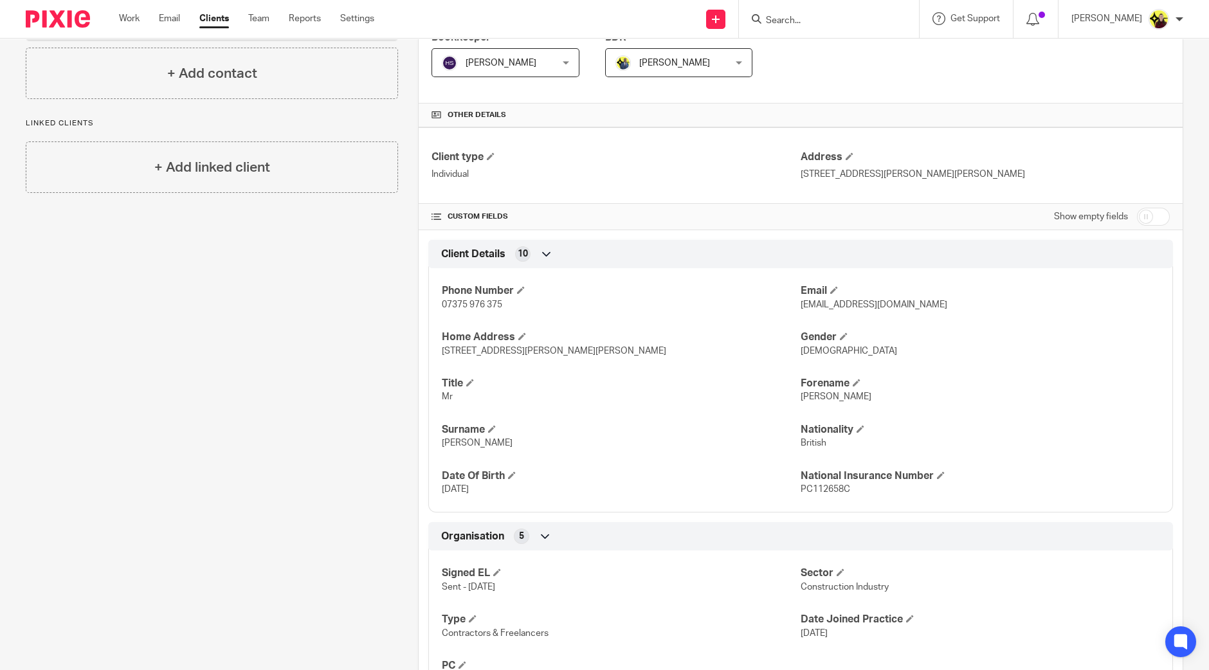
scroll to position [538, 0]
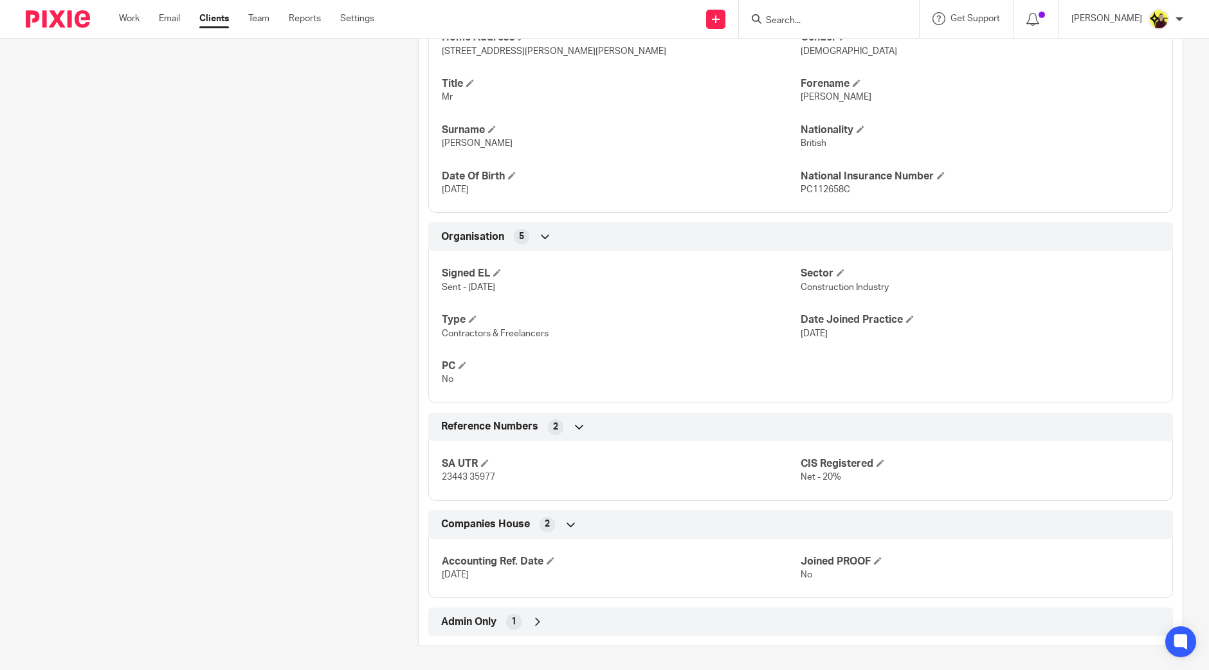
drag, startPoint x: 633, startPoint y: 634, endPoint x: 610, endPoint y: 630, distance: 24.1
click at [630, 633] on div "Admin Only 1" at bounding box center [800, 622] width 745 height 28
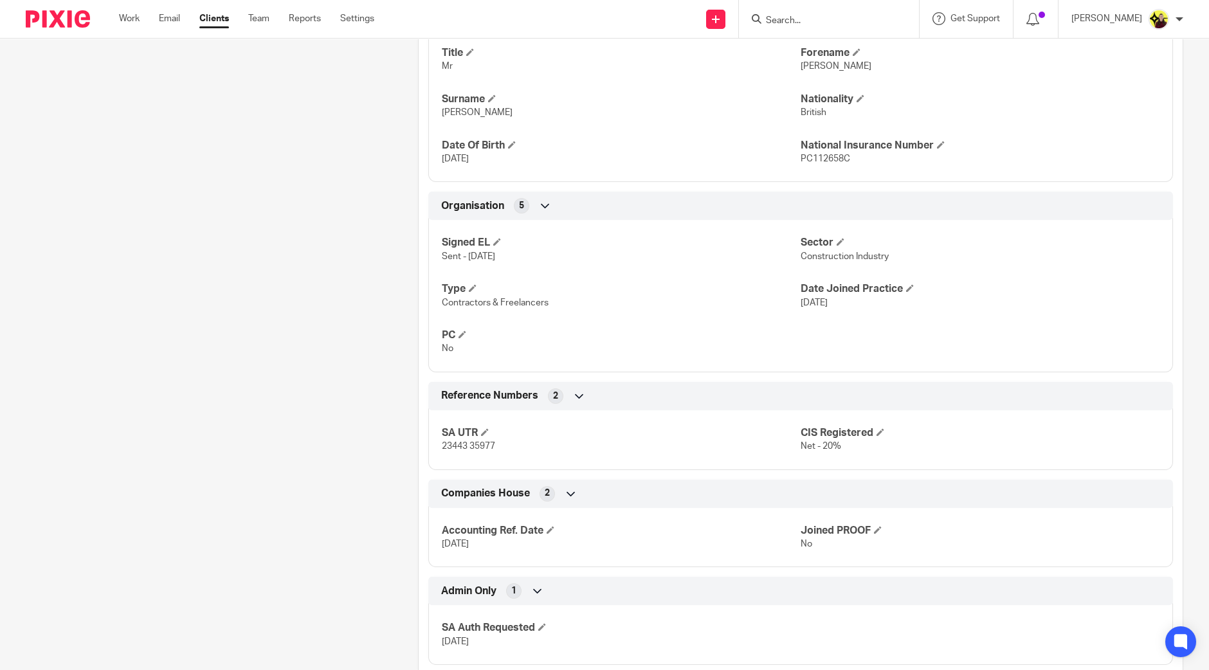
scroll to position [597, 0]
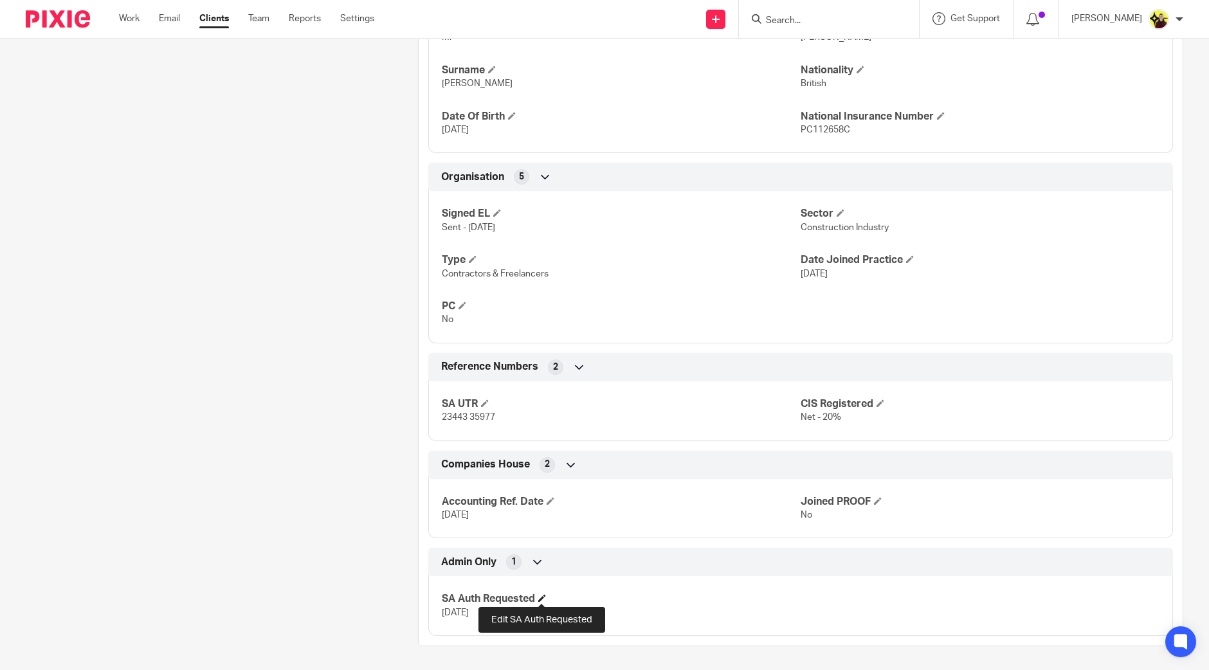
click at [541, 594] on span at bounding box center [542, 598] width 8 height 8
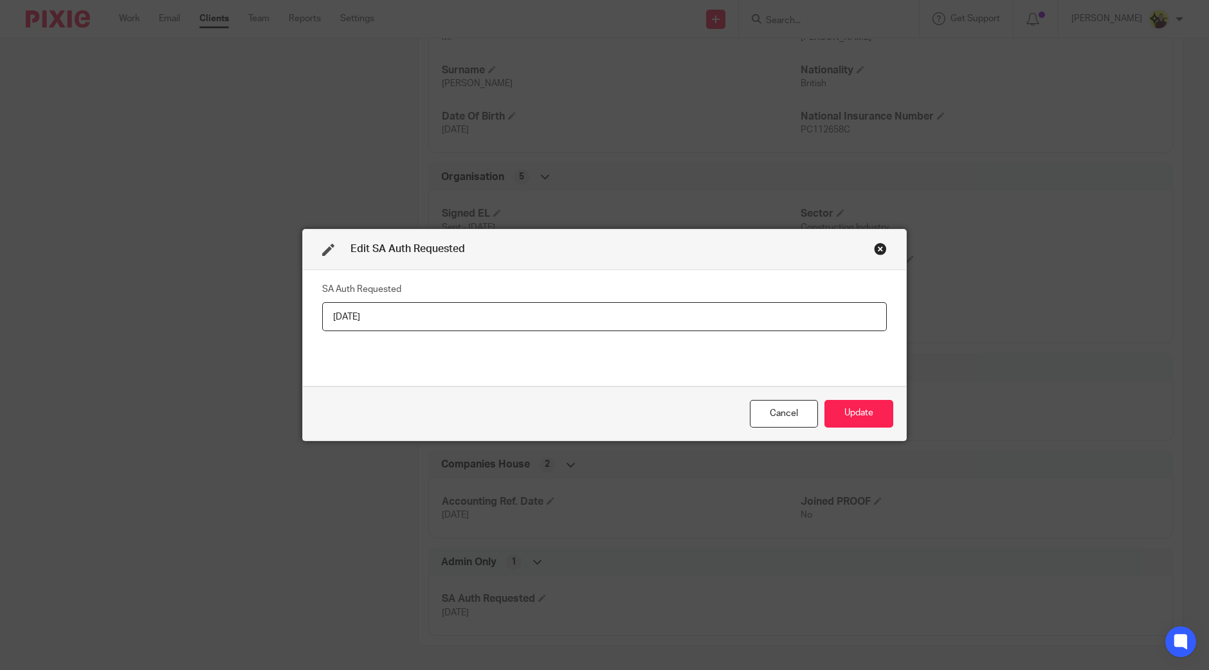
click at [476, 337] on div "SA Auth Requested [DATE]" at bounding box center [604, 328] width 565 height 96
click at [473, 315] on input "06-08-2025" at bounding box center [604, 316] width 565 height 29
type input "Yes"
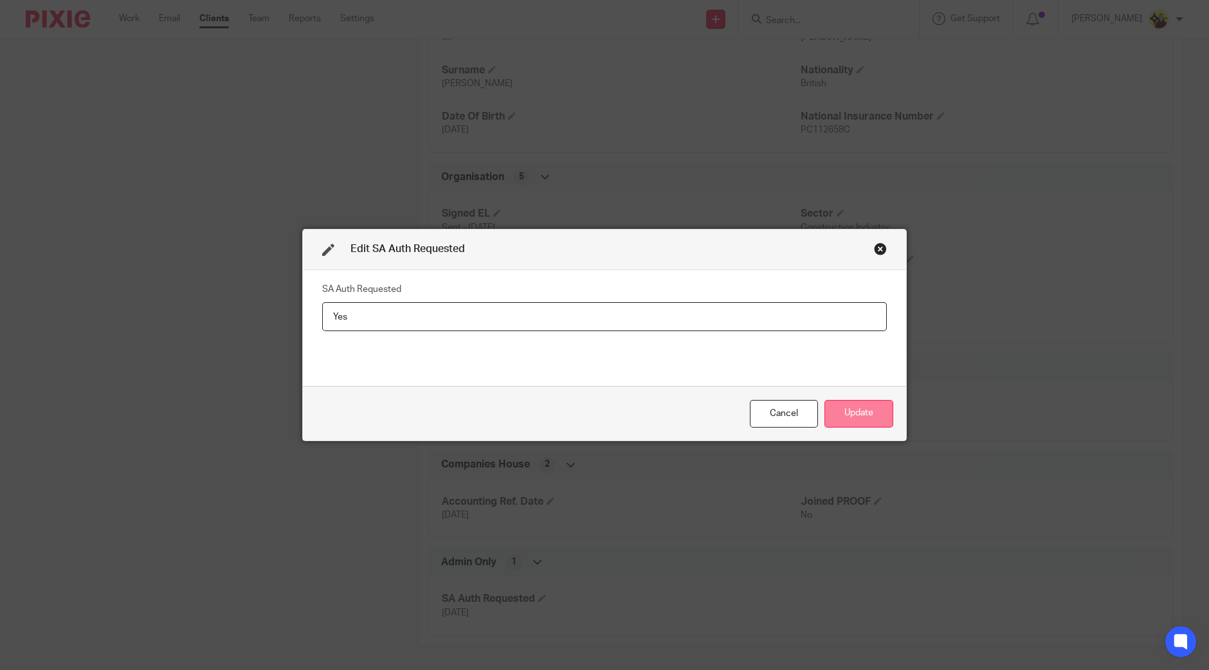
click at [845, 416] on button "Update" at bounding box center [858, 414] width 69 height 28
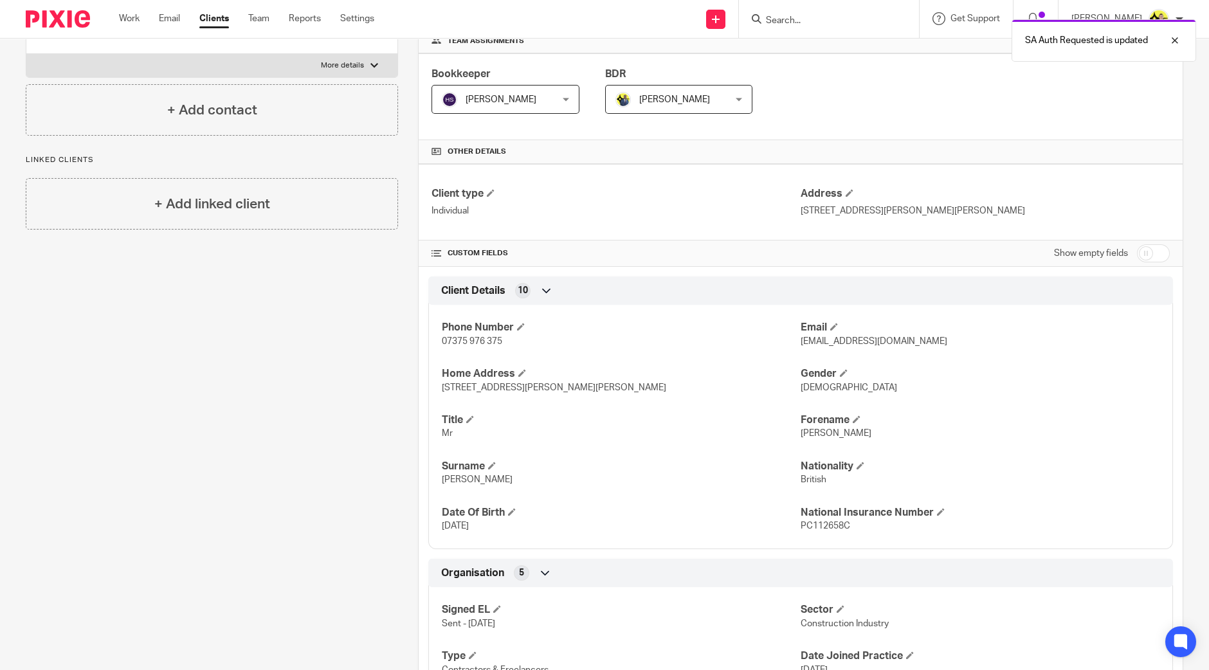
scroll to position [0, 0]
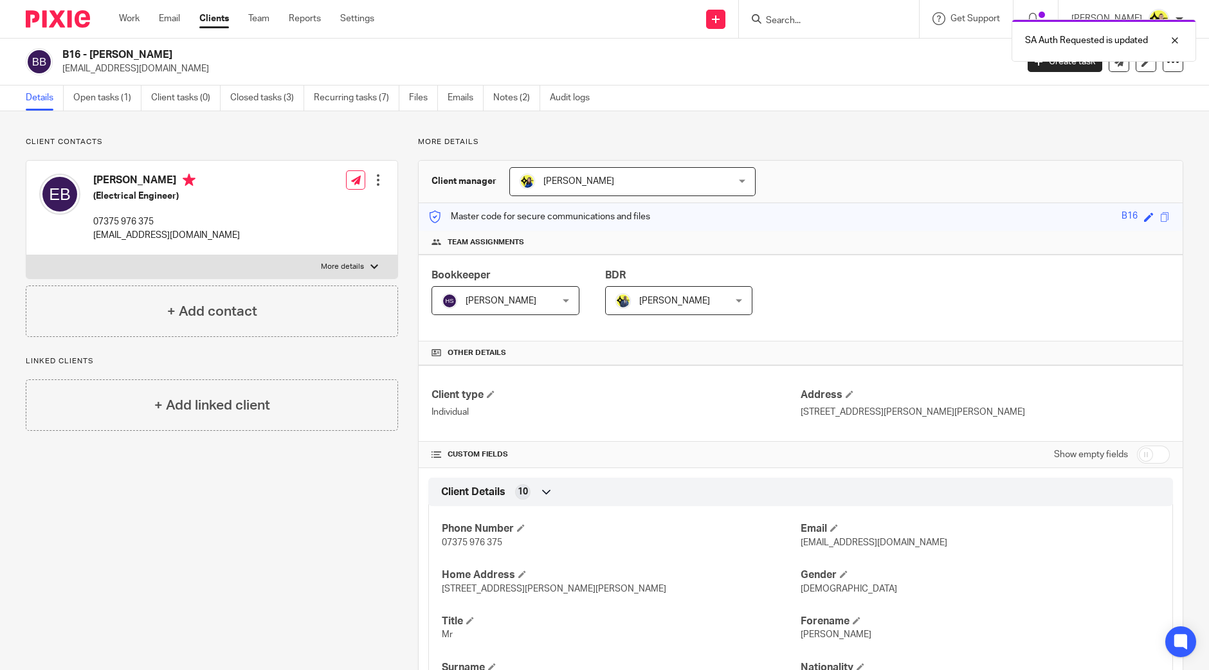
click at [113, 174] on h4 "Edward Birkett" at bounding box center [166, 182] width 147 height 16
copy h4 "[PERSON_NAME]"
click at [830, 24] on div at bounding box center [829, 19] width 180 height 38
click at [830, 21] on input "Search" at bounding box center [823, 21] width 116 height 12
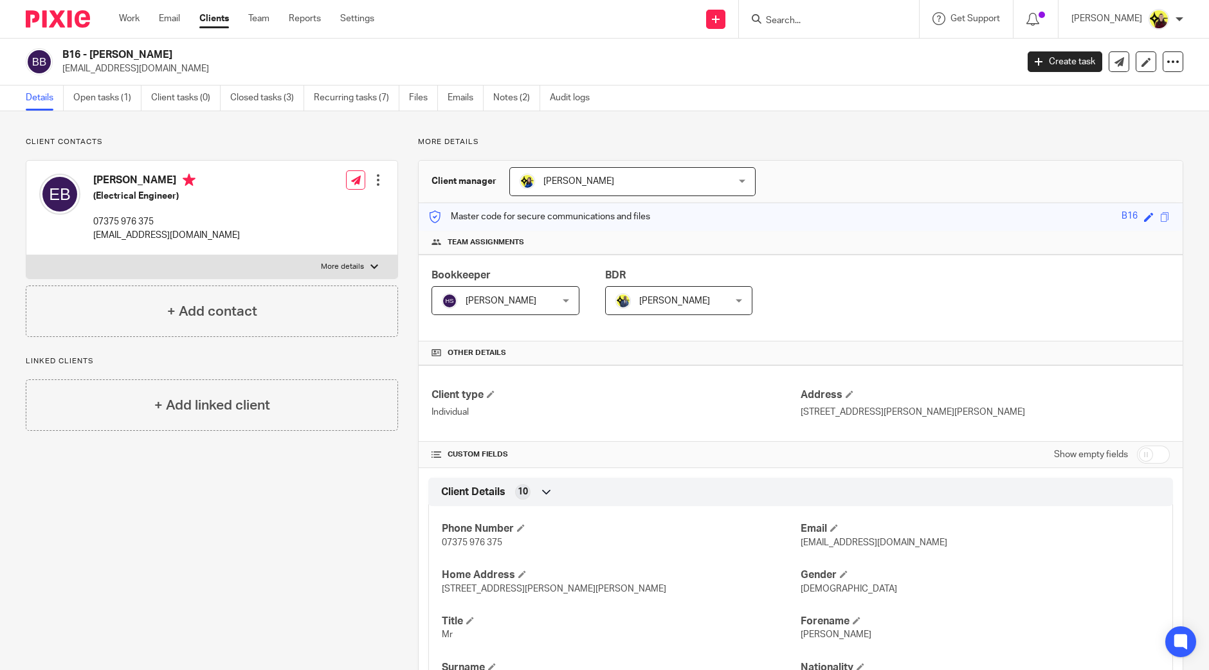
paste input "sam kangethe <samnjika@yahoo.co.uk>"
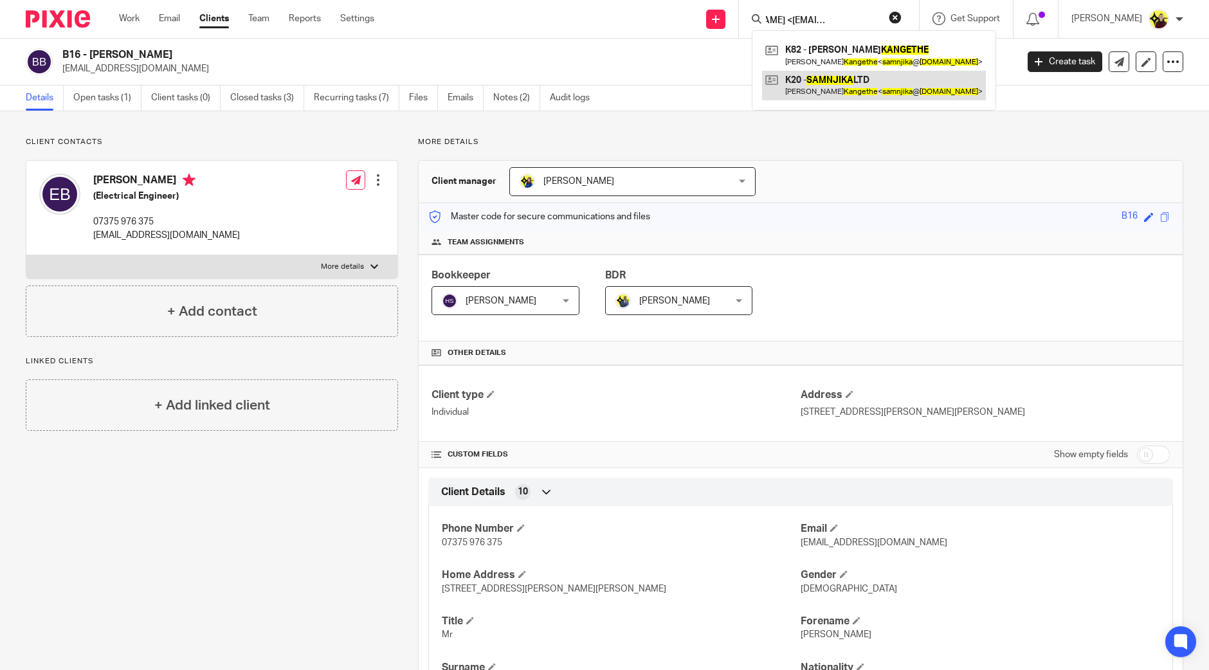
type input "sam kangethe <samnjika@yahoo.co.uk>"
click at [824, 79] on link at bounding box center [874, 86] width 224 height 30
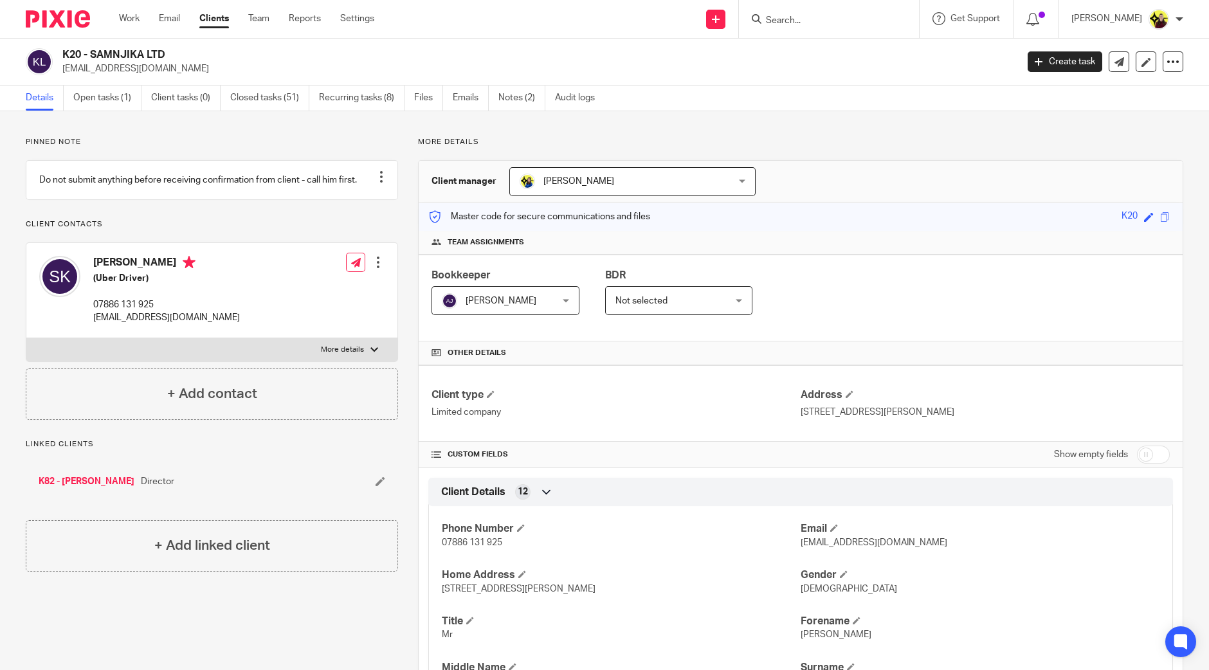
click at [849, 16] on input "Search" at bounding box center [823, 21] width 116 height 12
click at [844, 17] on input "h16" at bounding box center [823, 21] width 116 height 12
type input "t48"
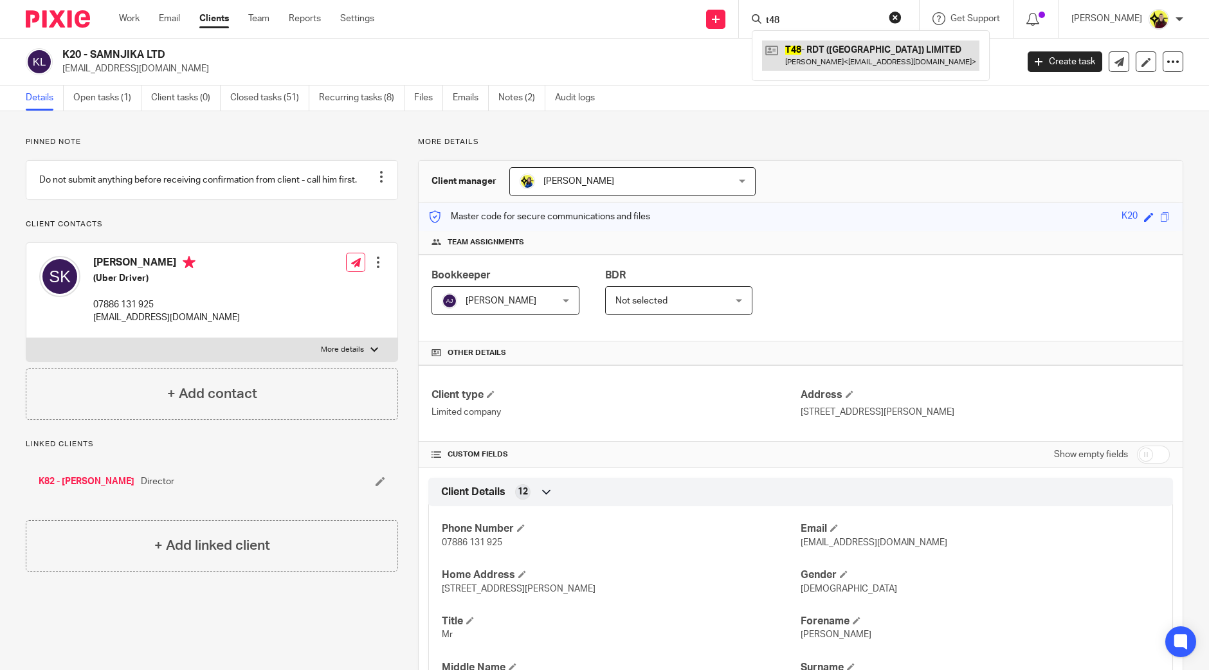
click at [873, 50] on link at bounding box center [870, 56] width 217 height 30
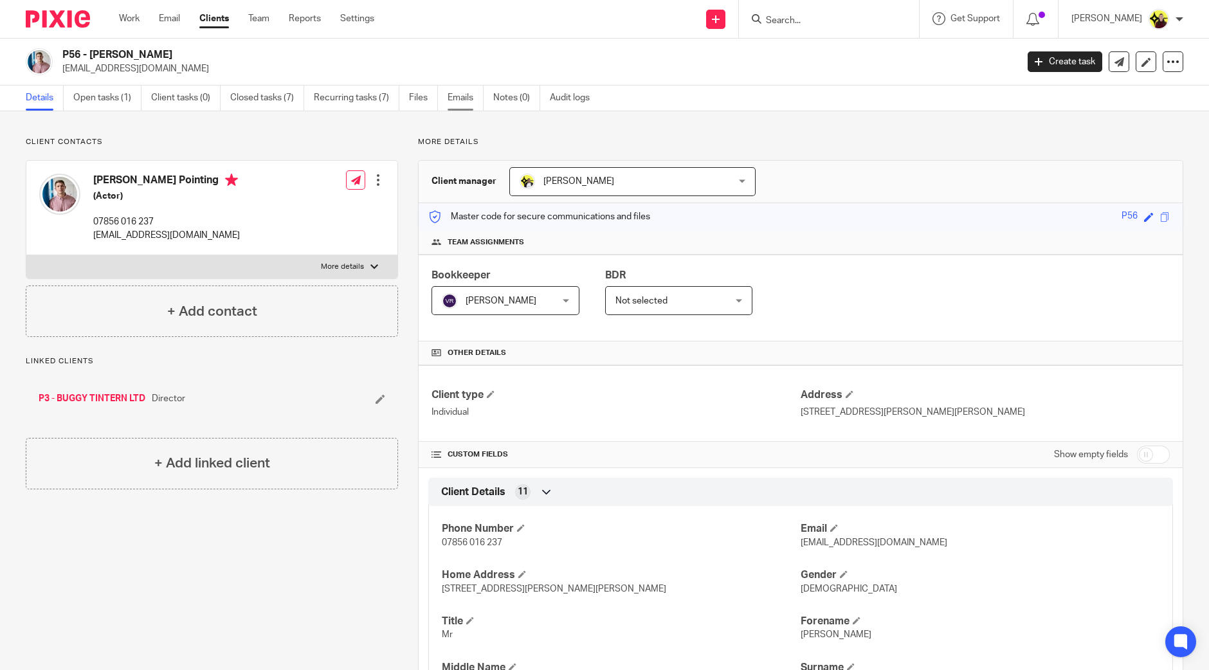
click at [472, 107] on link "Emails" at bounding box center [466, 98] width 36 height 25
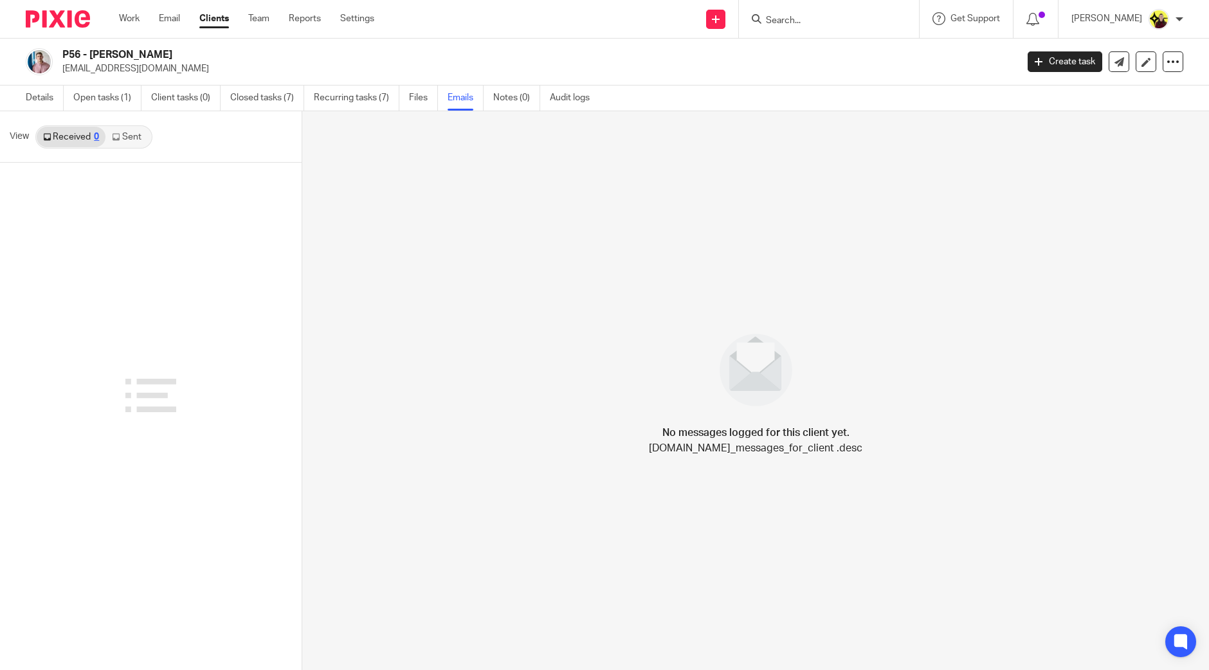
click at [113, 133] on icon at bounding box center [116, 137] width 8 height 8
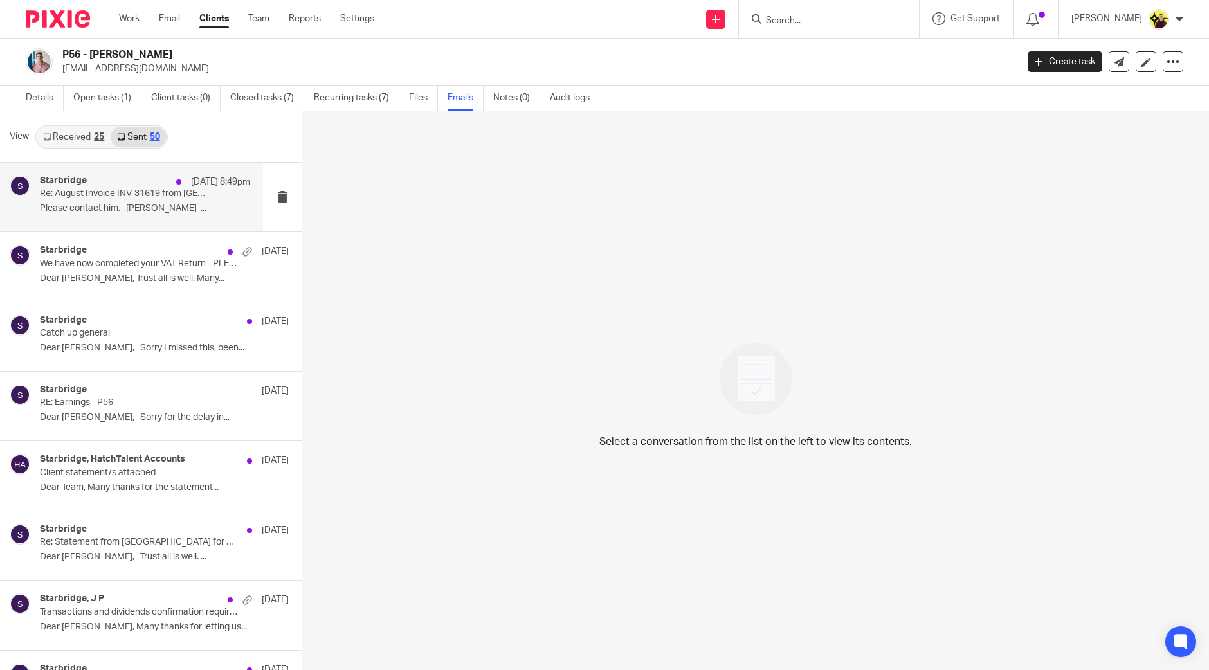
click at [109, 203] on p "Please contact him. Yemi Ajala ..." at bounding box center [145, 208] width 210 height 11
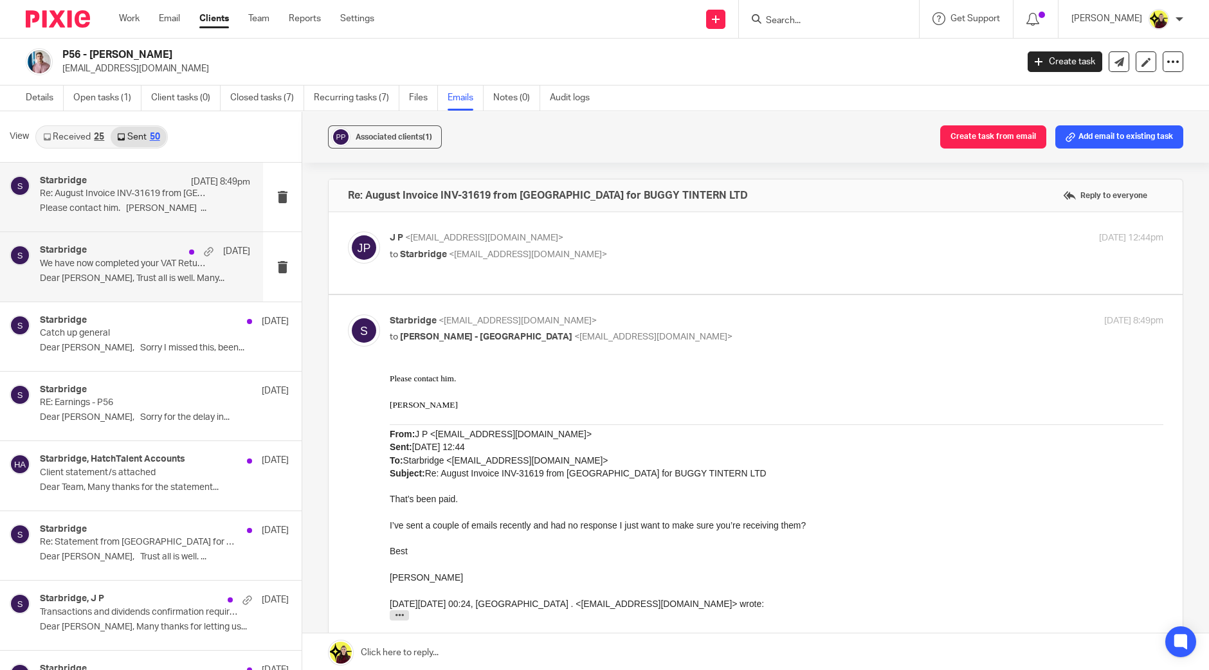
click at [175, 240] on div "Starbridge 13 Aug We have now completed your VAT Return - PLEASE CONFIRM! Dear …" at bounding box center [131, 266] width 263 height 69
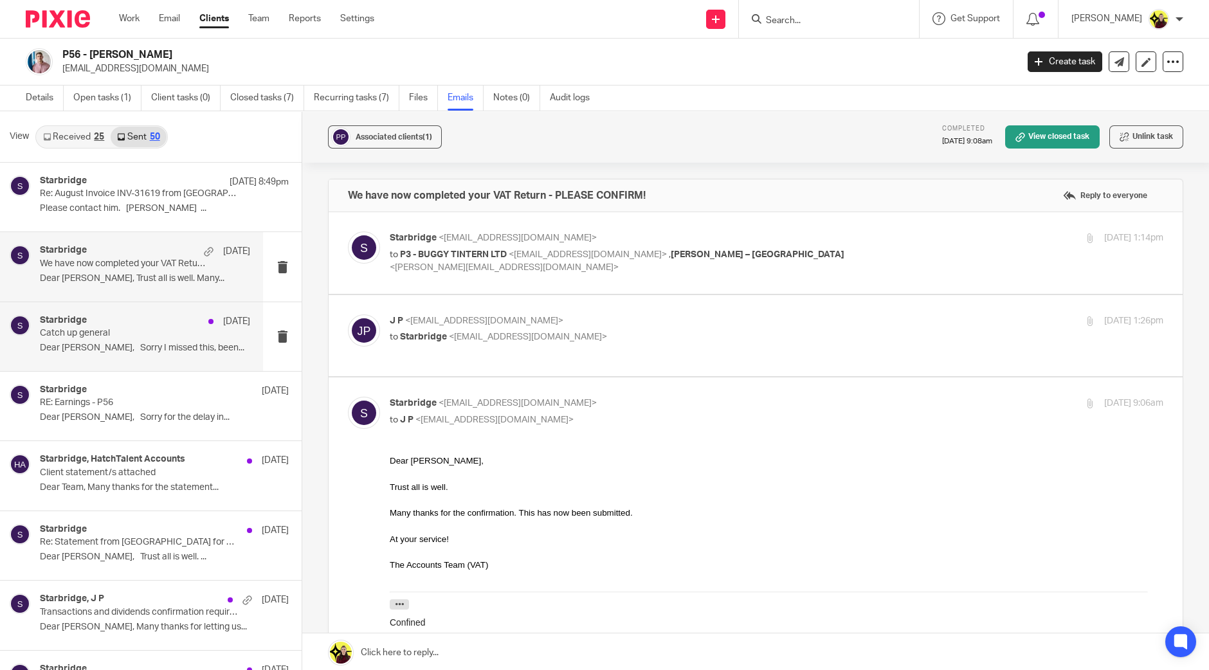
click at [158, 323] on div "Starbridge 13 Aug" at bounding box center [145, 321] width 210 height 13
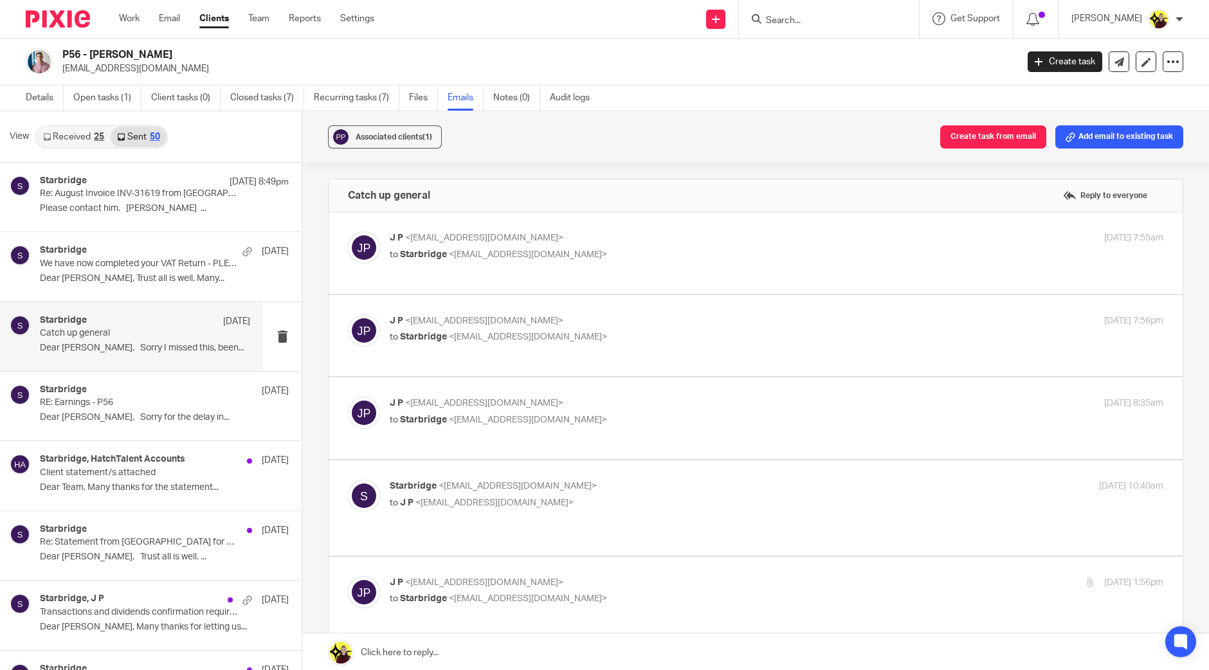
click at [833, 12] on form at bounding box center [833, 19] width 137 height 16
click at [813, 19] on input "Search" at bounding box center [823, 21] width 116 height 12
paste input "Rachna Rai <rachna.rai5@outlook.com>"
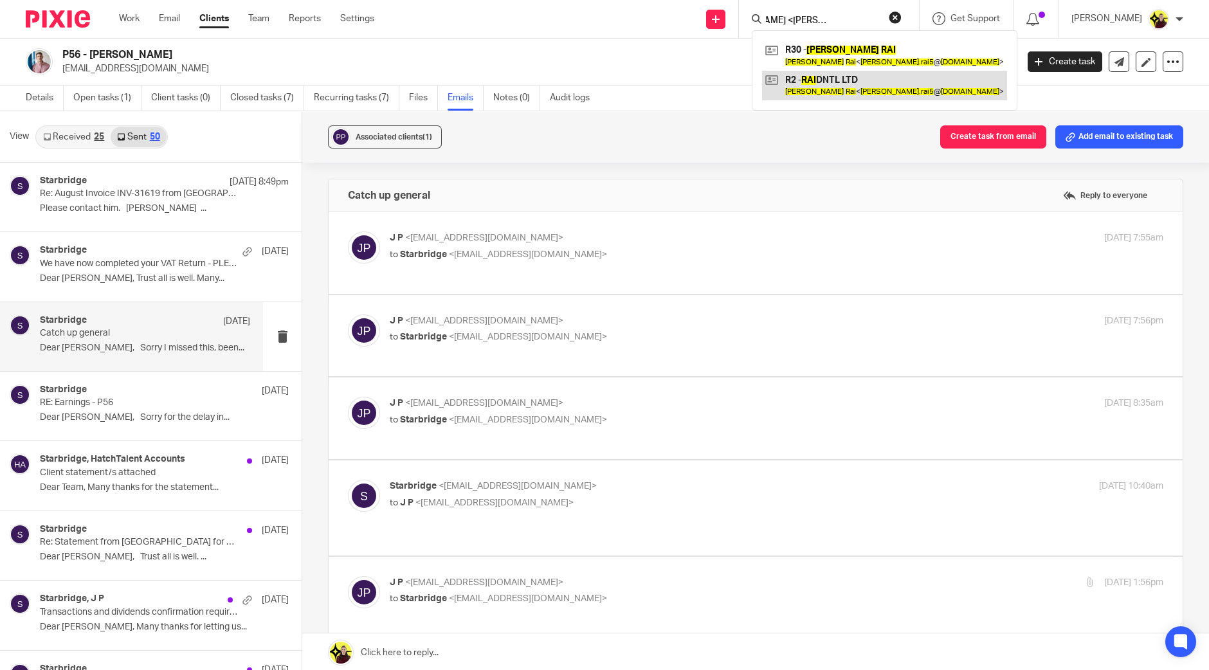
type input "Rachna Rai <rachna.rai5@outlook.com>"
click at [820, 95] on link at bounding box center [884, 86] width 245 height 30
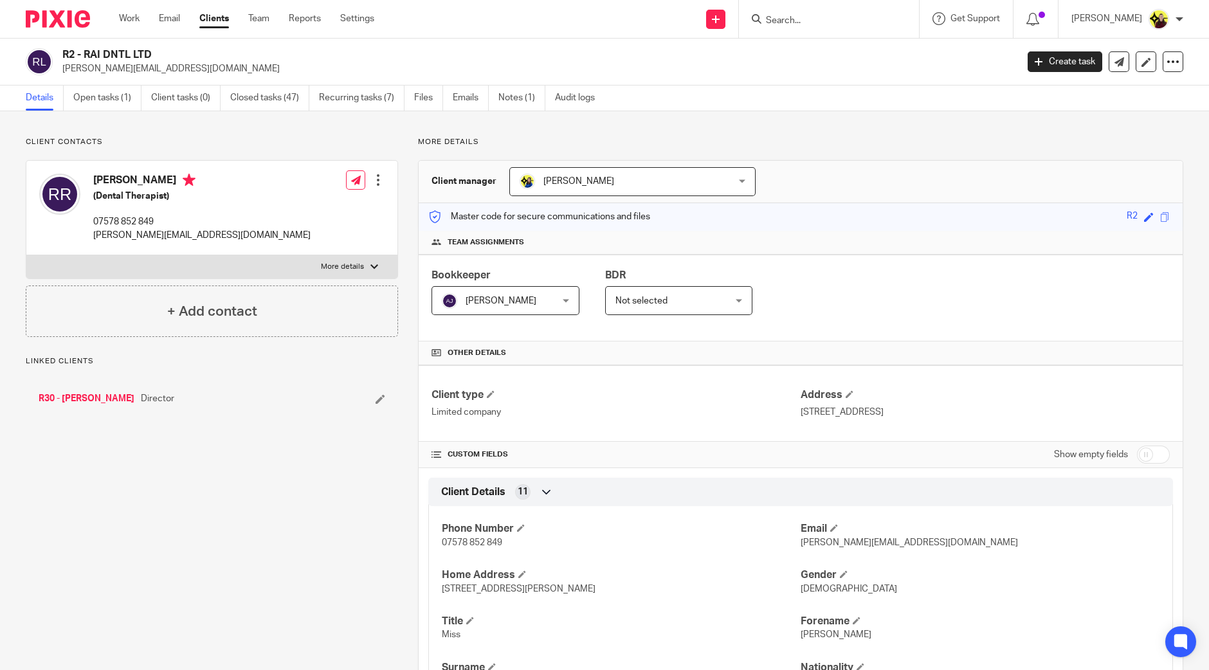
scroll to position [642, 0]
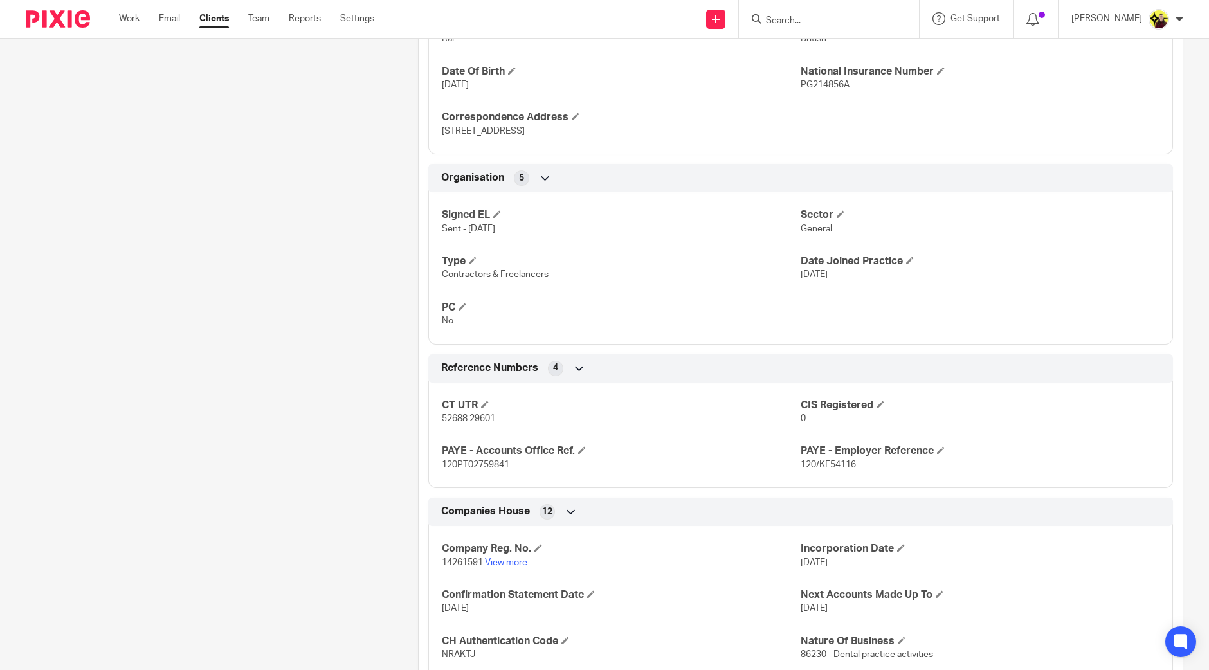
click at [509, 556] on p "14261591 View more" at bounding box center [621, 562] width 359 height 13
click at [498, 558] on link "View more" at bounding box center [506, 562] width 42 height 9
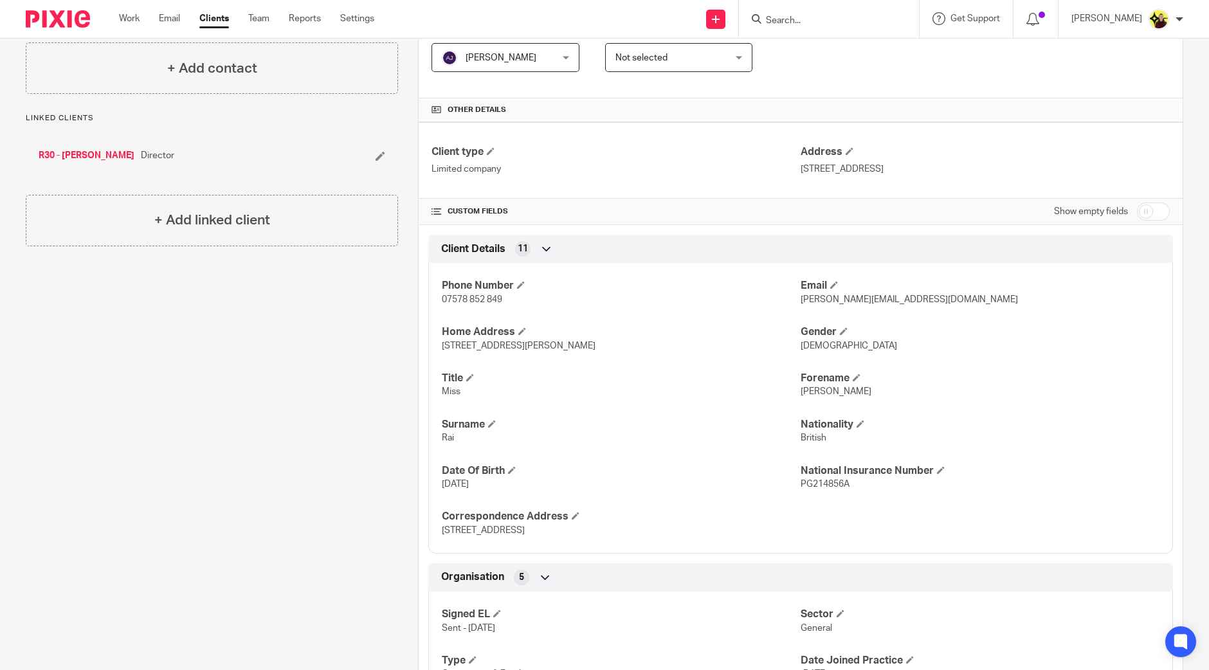
scroll to position [0, 0]
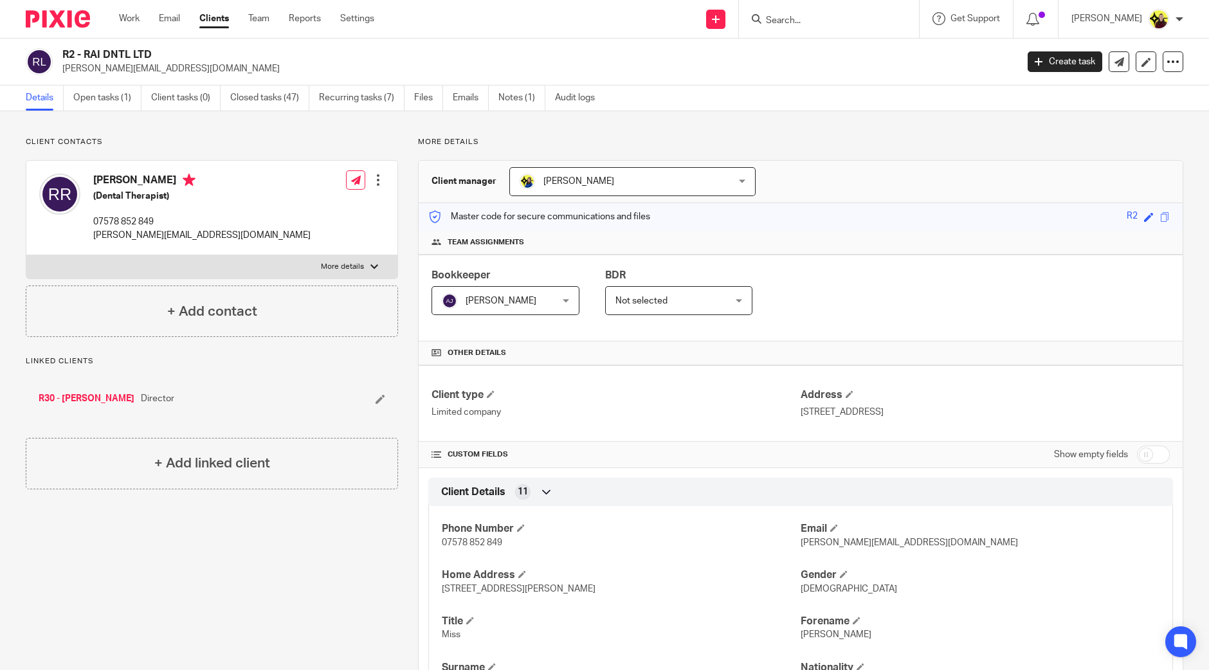
click at [98, 174] on h4 "[PERSON_NAME]" at bounding box center [201, 182] width 217 height 16
copy h4 "[PERSON_NAME]"
click at [839, 24] on input "Search" at bounding box center [823, 21] width 116 height 12
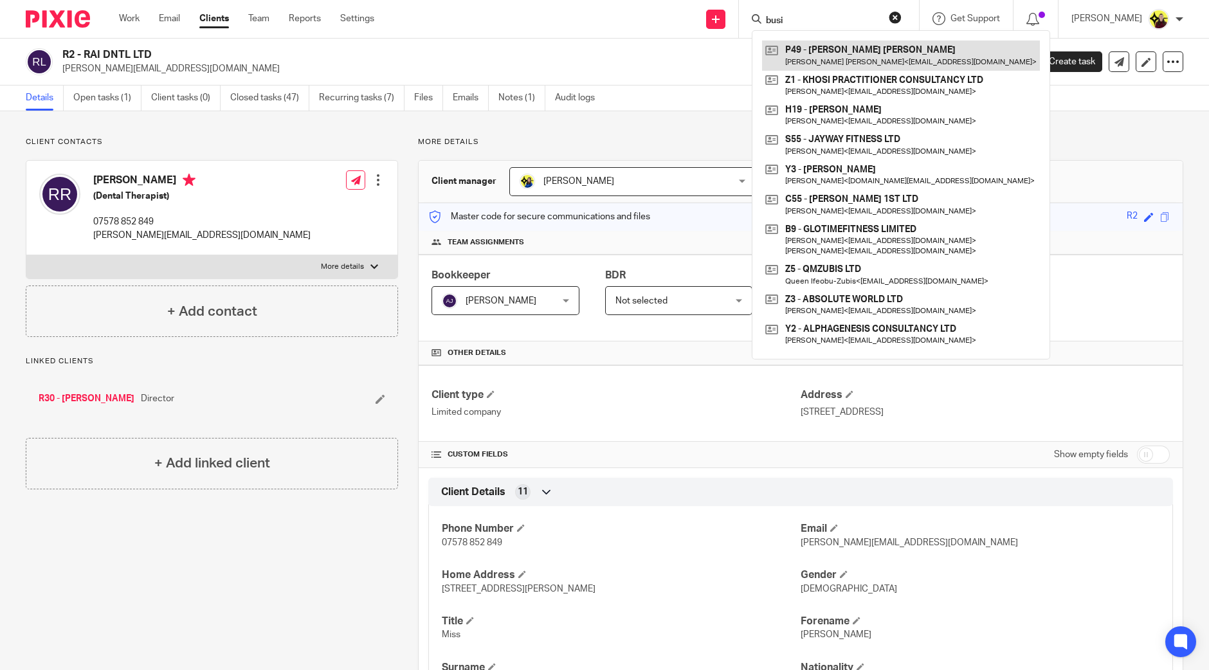
type input "busi"
click at [851, 53] on link at bounding box center [901, 56] width 278 height 30
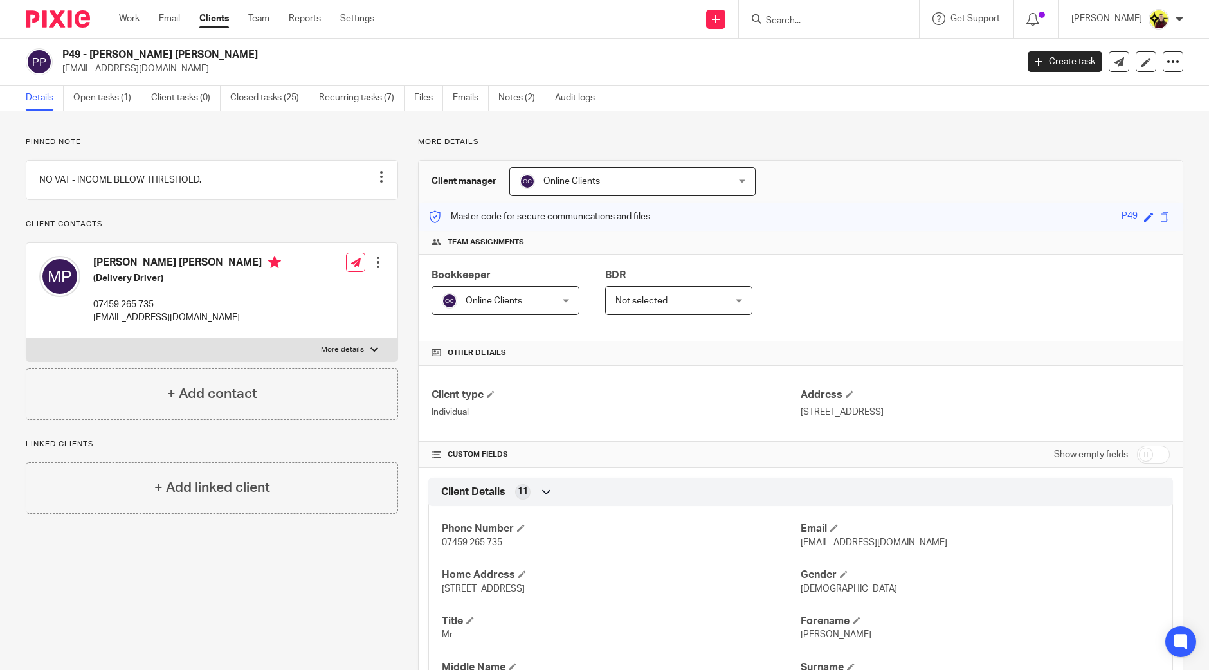
click at [833, 11] on form at bounding box center [833, 19] width 137 height 16
click at [822, 24] on input "Search" at bounding box center [823, 21] width 116 height 12
paste input "Busi Chamboko <[EMAIL_ADDRESS][DOMAIN_NAME]>"
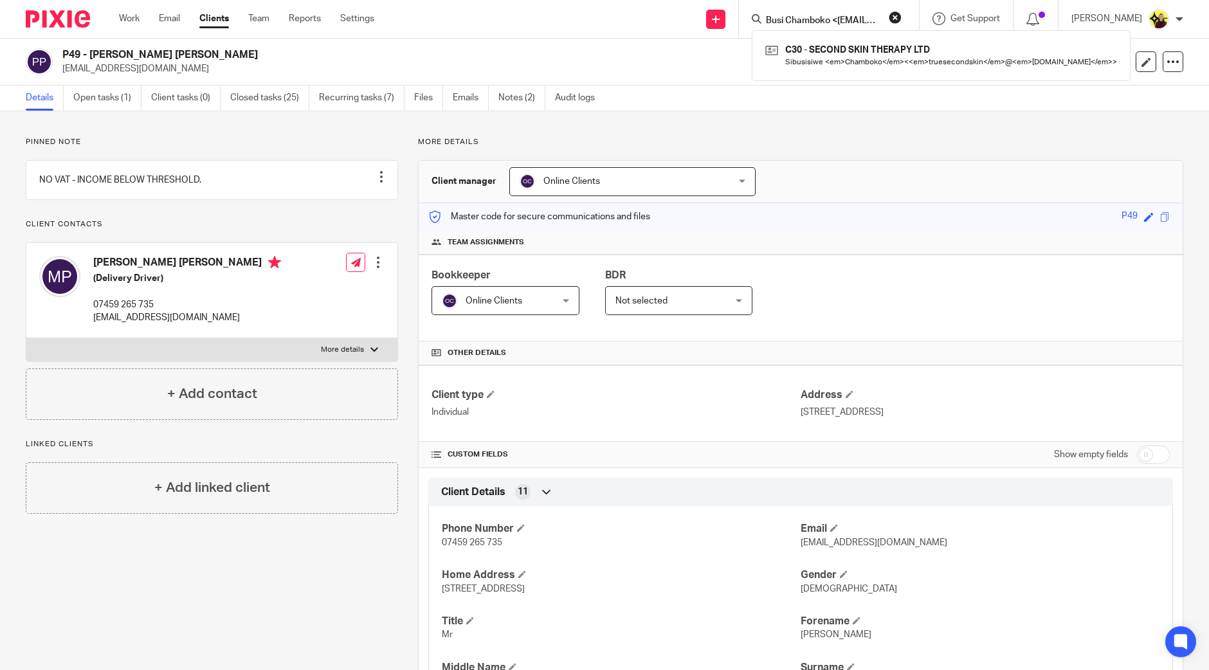
scroll to position [0, 80]
type input "Busi Chamboko <[EMAIL_ADDRESS][DOMAIN_NAME]>"
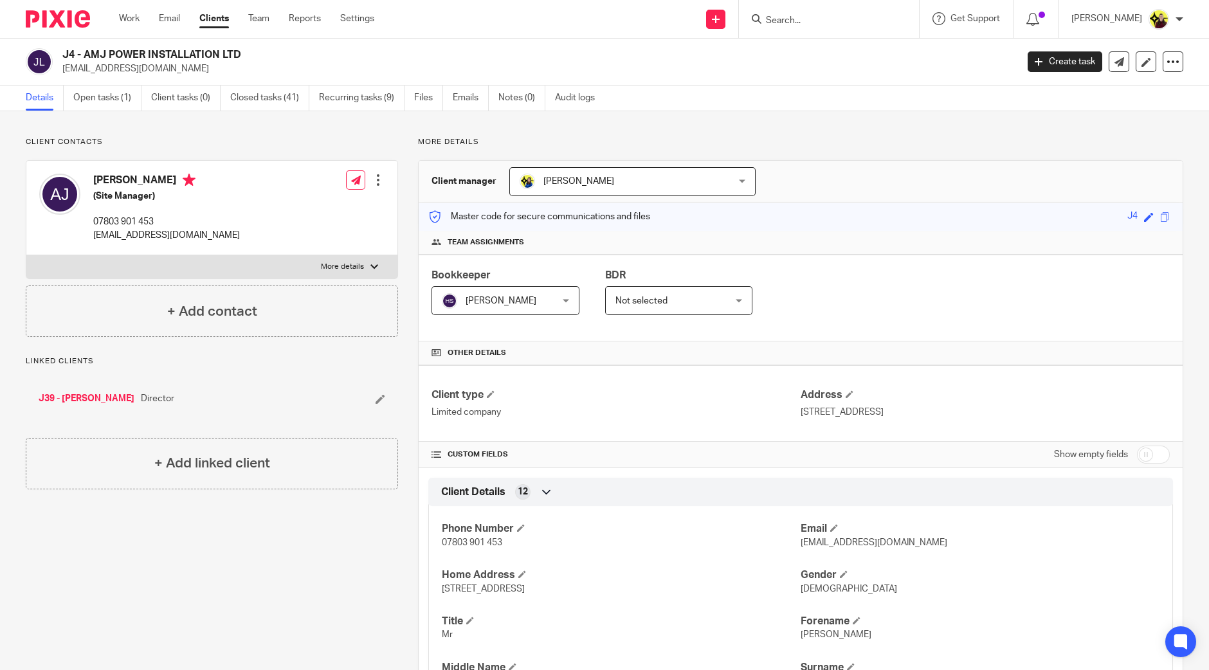
click at [795, 12] on form at bounding box center [833, 19] width 137 height 16
click at [803, 15] on input "Search" at bounding box center [823, 21] width 116 height 12
click at [803, 15] on input "ef delight" at bounding box center [823, 21] width 116 height 12
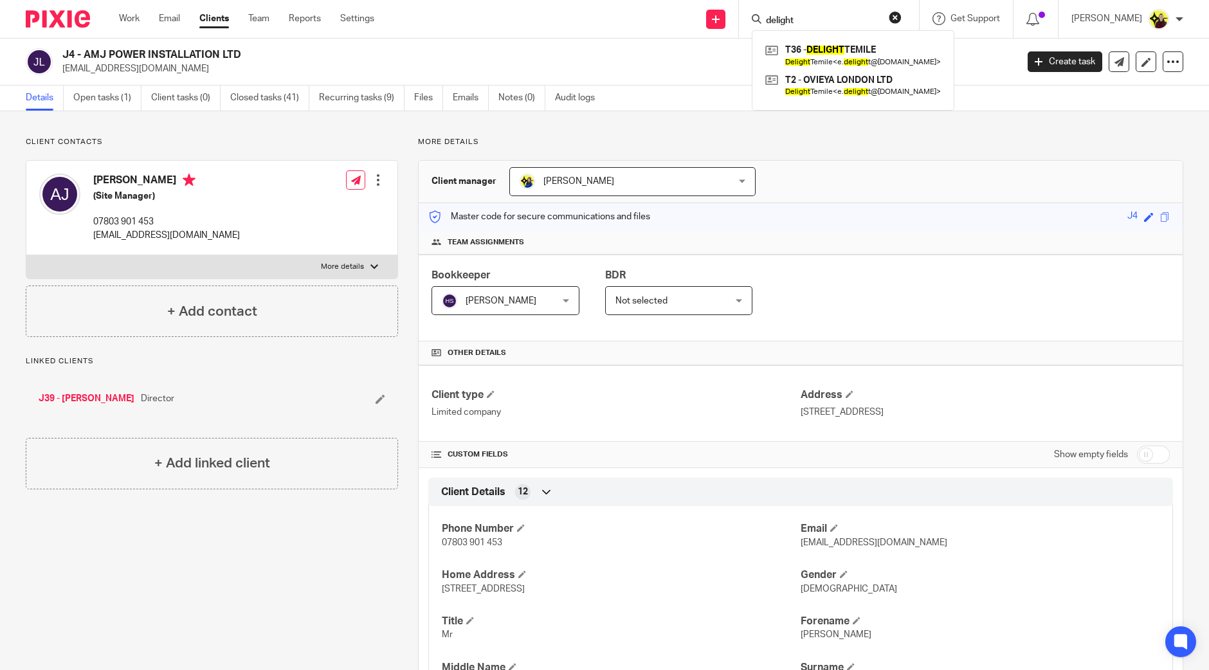
click at [865, 24] on input "delight" at bounding box center [823, 21] width 116 height 12
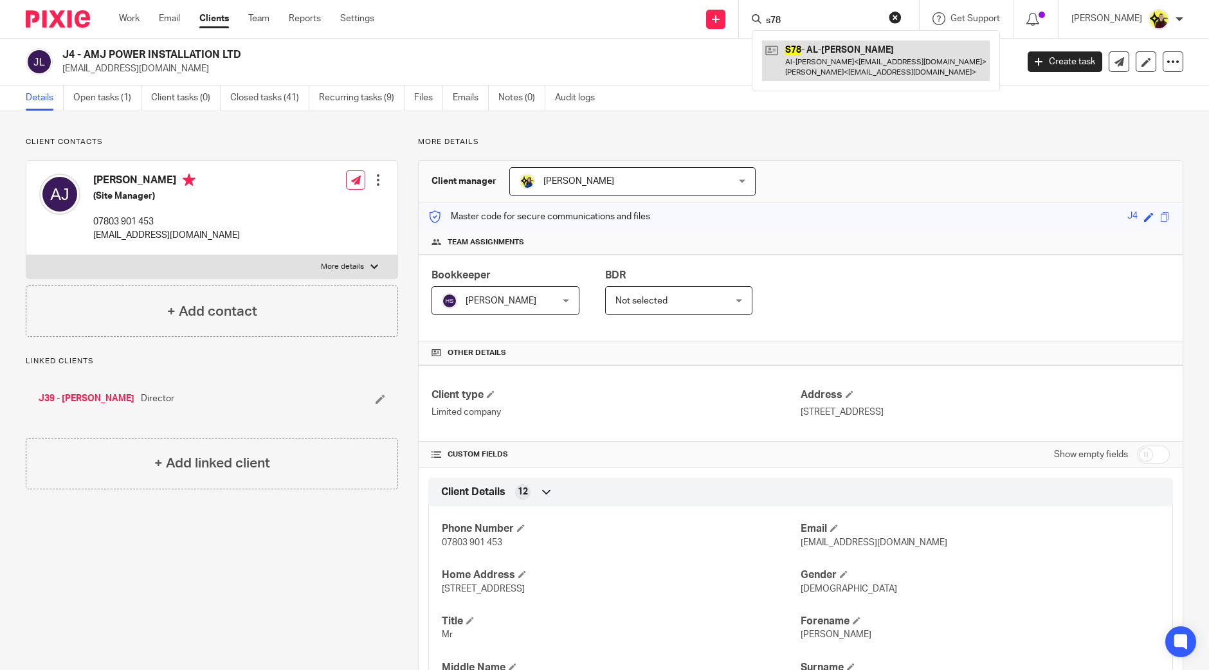
type input "s78"
click at [799, 69] on link at bounding box center [876, 61] width 228 height 40
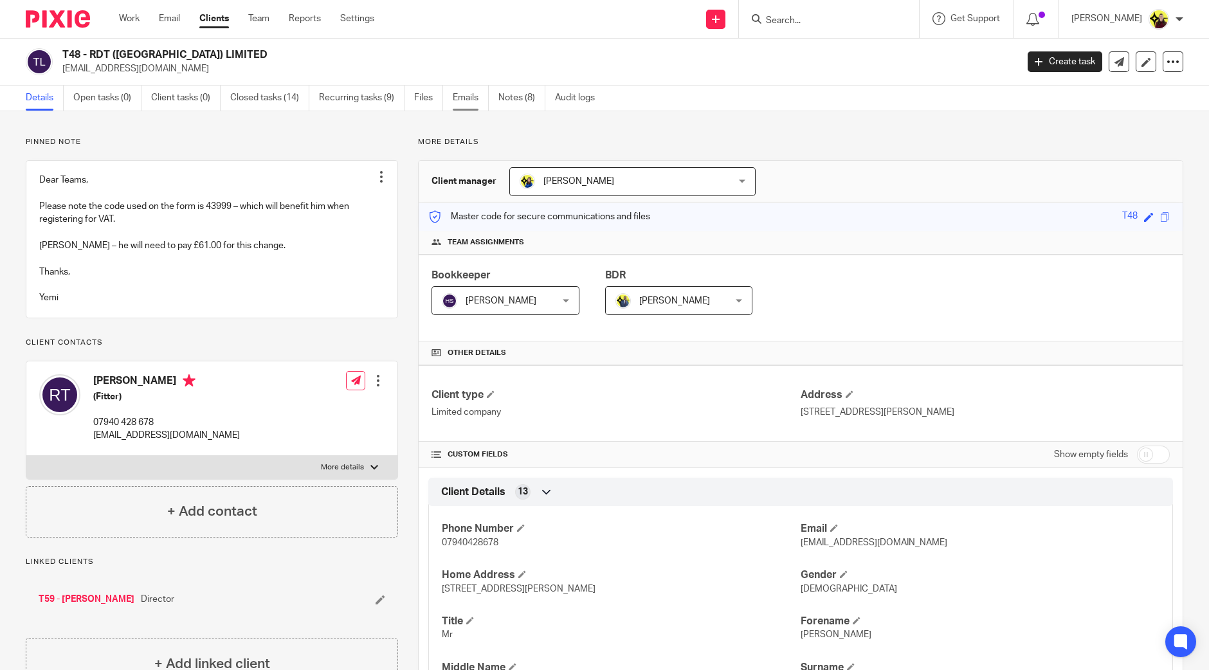
click at [481, 98] on link "Emails" at bounding box center [471, 98] width 36 height 25
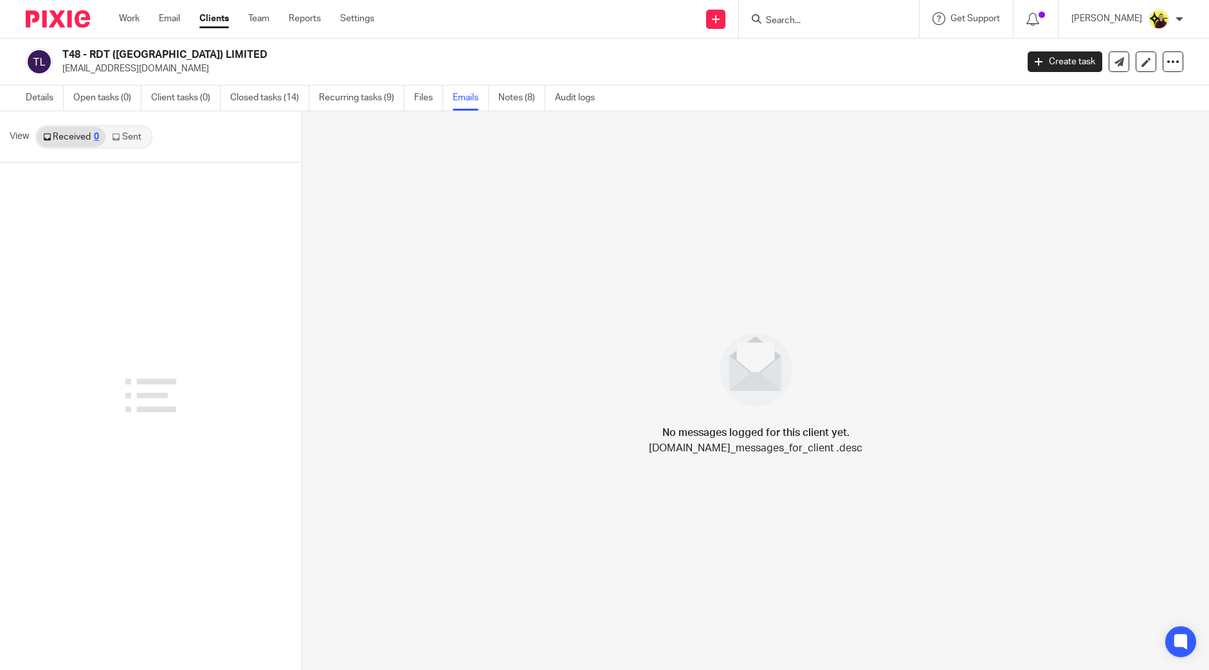
click at [125, 142] on link "Sent" at bounding box center [127, 137] width 45 height 21
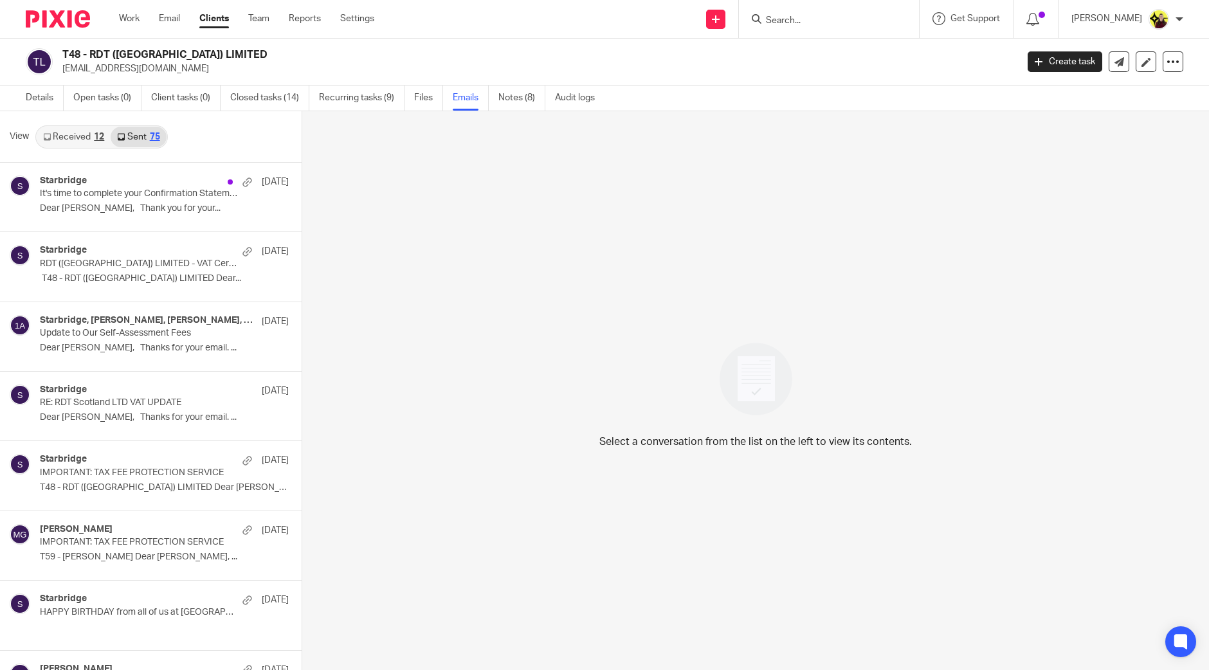
click at [75, 137] on link "Received 12" at bounding box center [74, 137] width 74 height 21
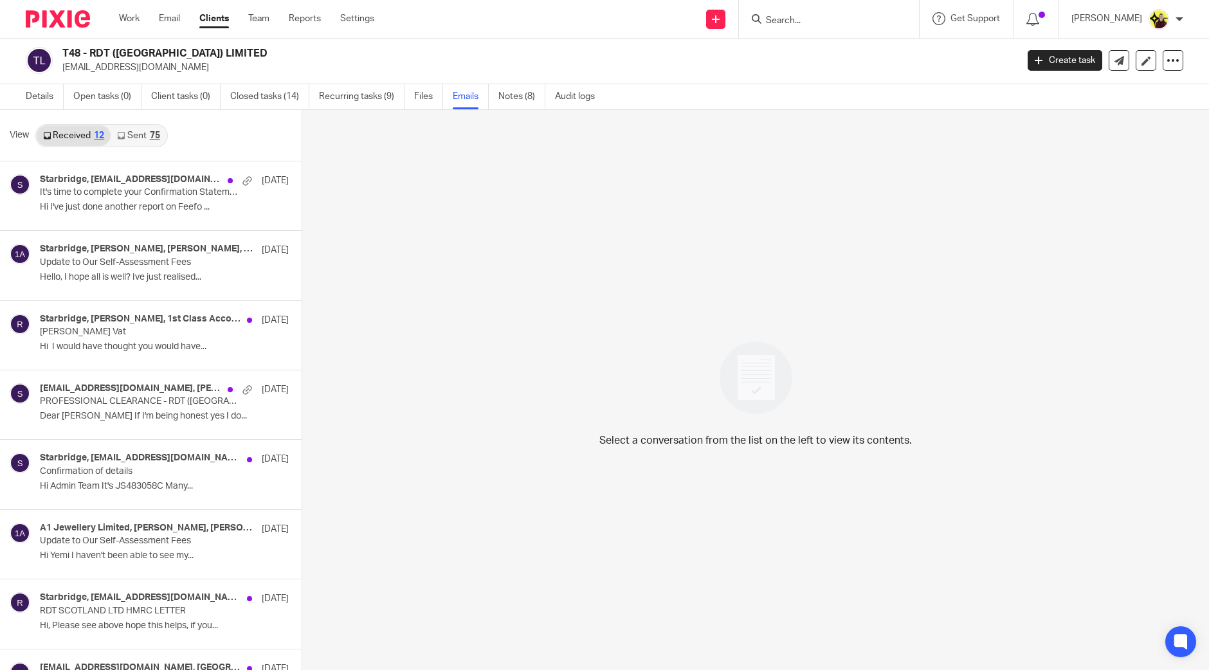
click at [807, 17] on input "Search" at bounding box center [823, 21] width 116 height 12
paste input "[PERSON_NAME] SOCIAL CARE LIMITED"
type input "[PERSON_NAME] SOCIAL CARE LIMITED"
click at [823, 53] on link at bounding box center [869, 56] width 215 height 30
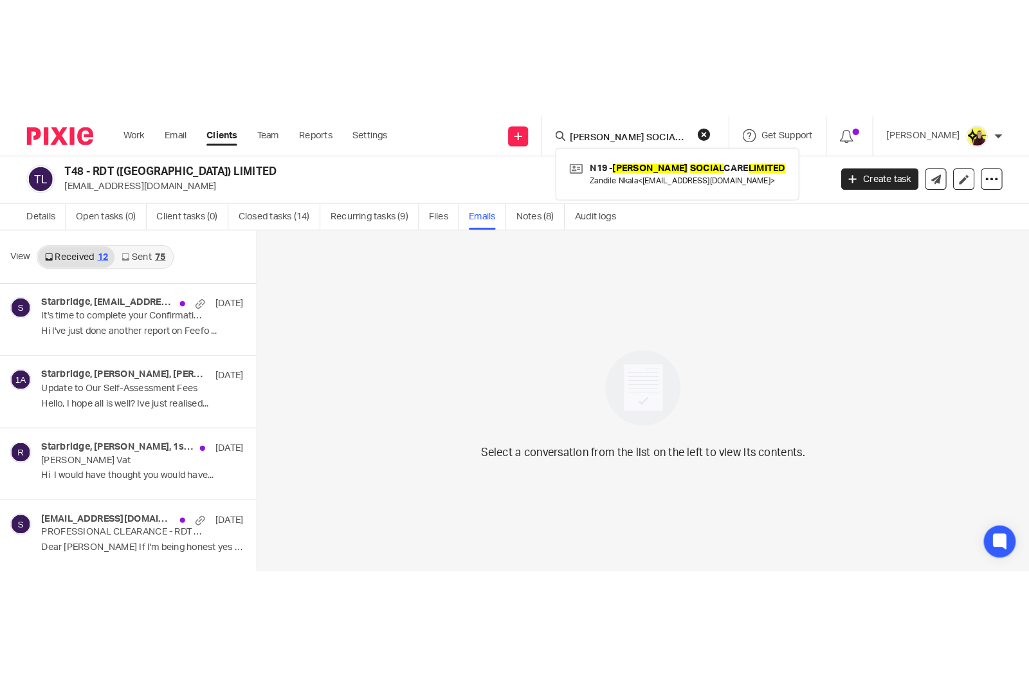
scroll to position [1, 0]
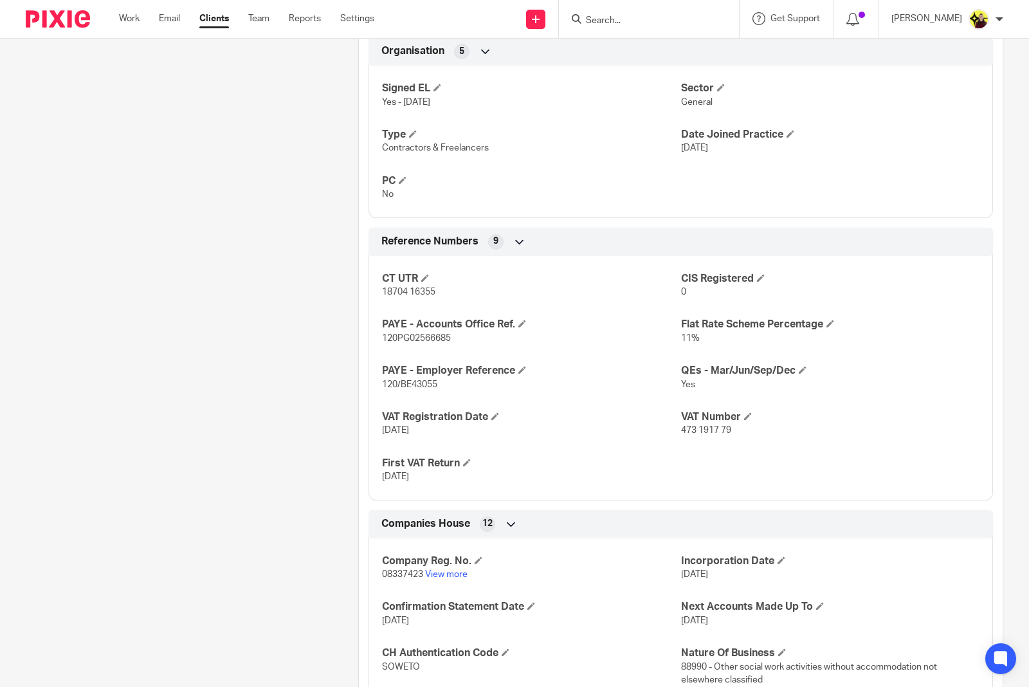
scroll to position [884, 0]
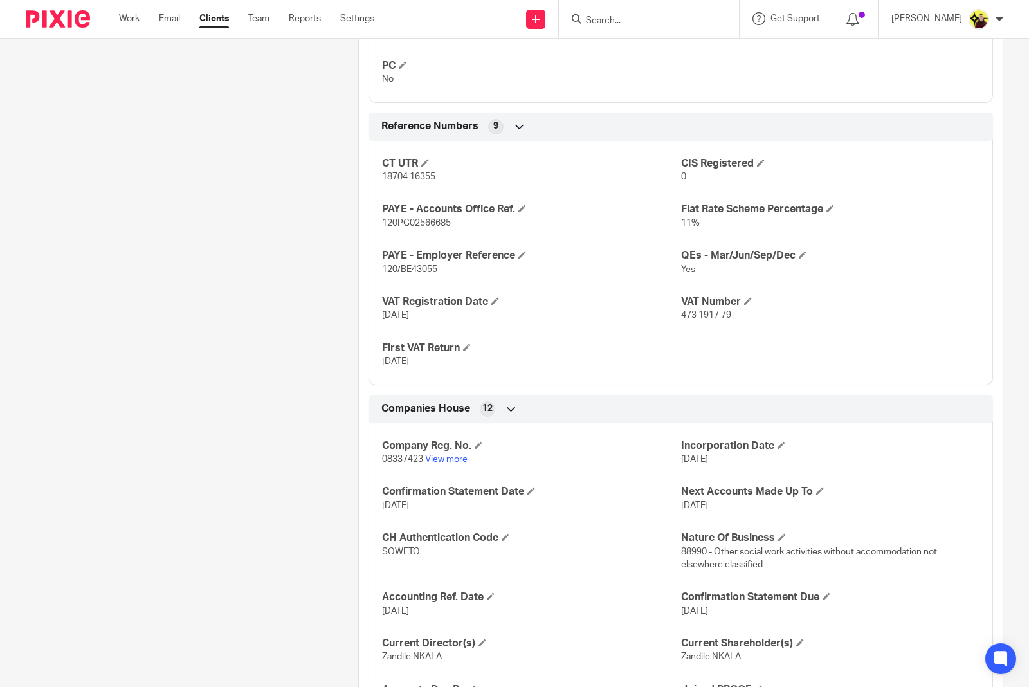
click at [612, 23] on input "Search" at bounding box center [643, 21] width 116 height 12
paste input "Tamera"
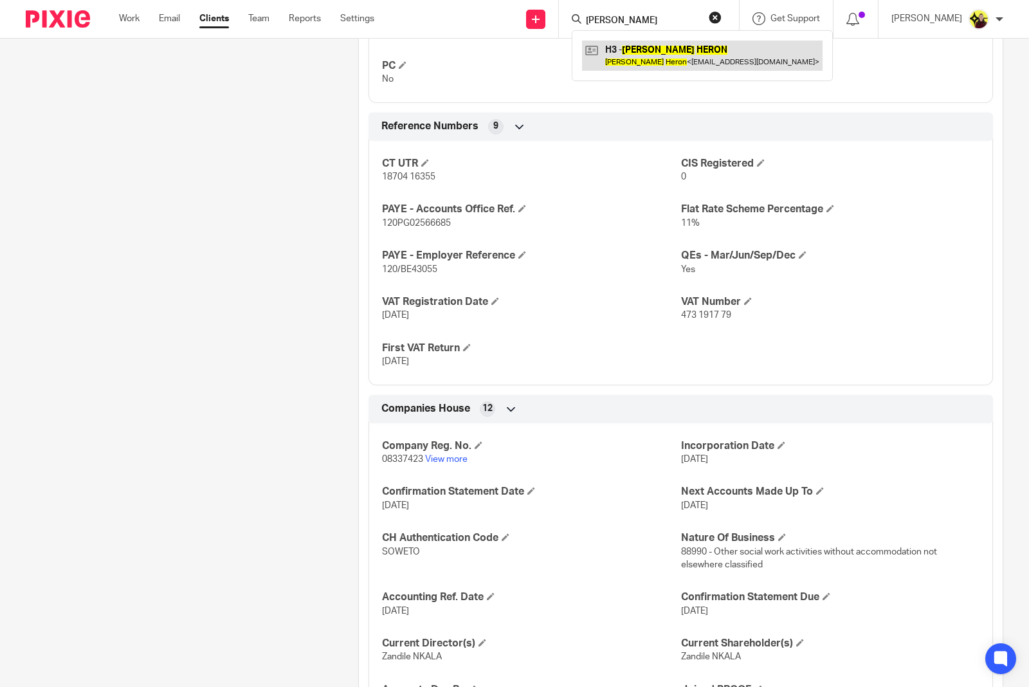
type input "Tamera heron"
click at [643, 61] on link at bounding box center [702, 56] width 240 height 30
click at [615, 66] on link at bounding box center [702, 56] width 240 height 30
click at [628, 56] on link at bounding box center [702, 56] width 240 height 30
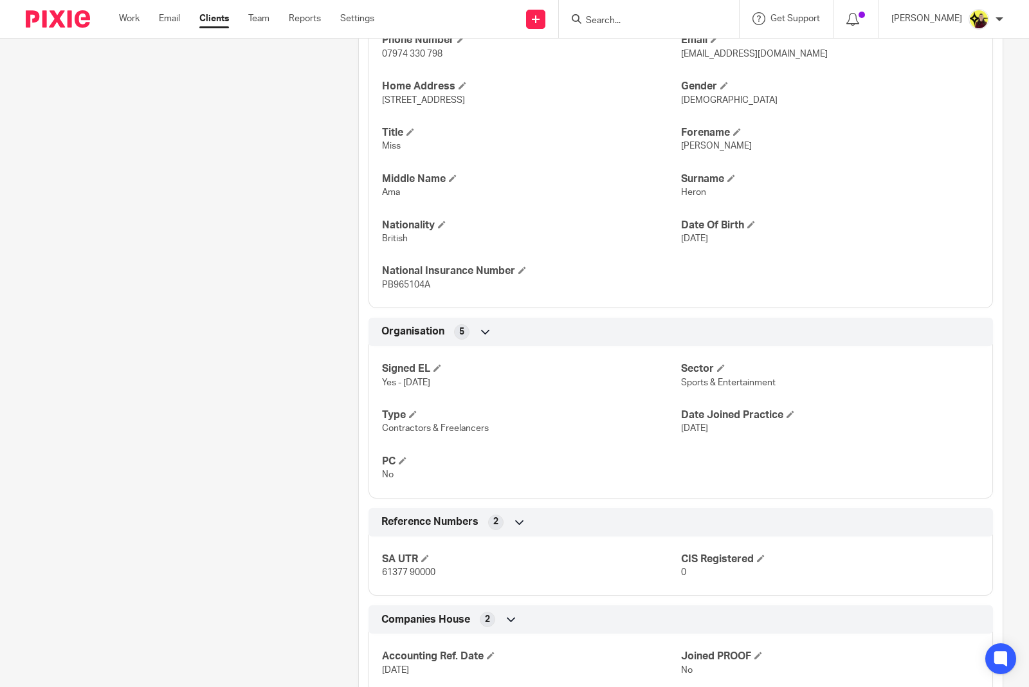
scroll to position [609, 0]
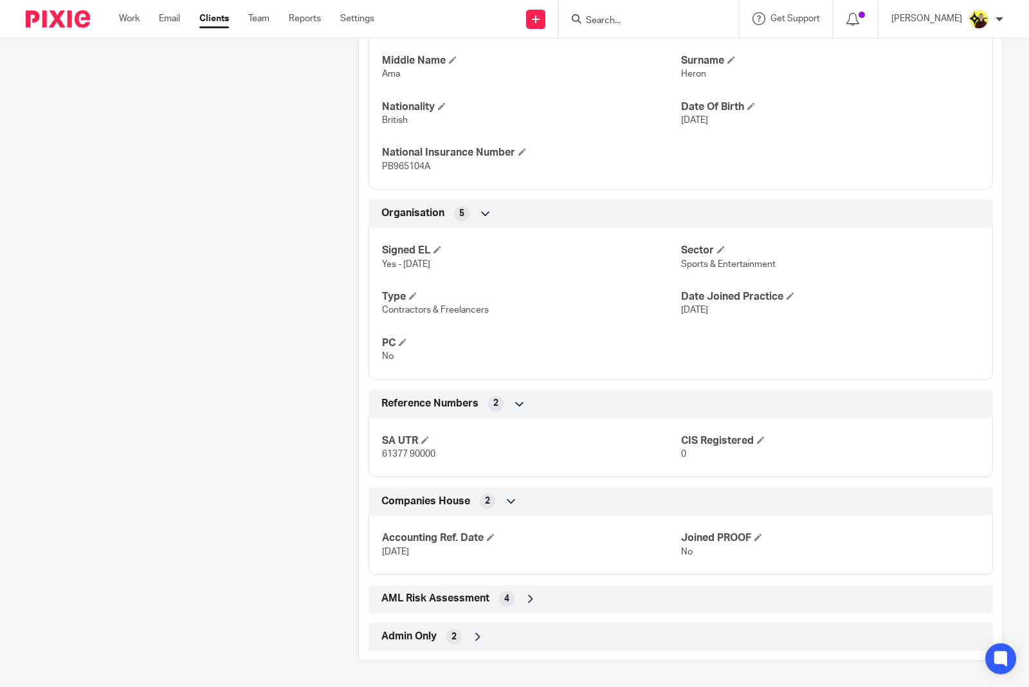
click at [503, 644] on div "Admin Only 2" at bounding box center [680, 637] width 605 height 22
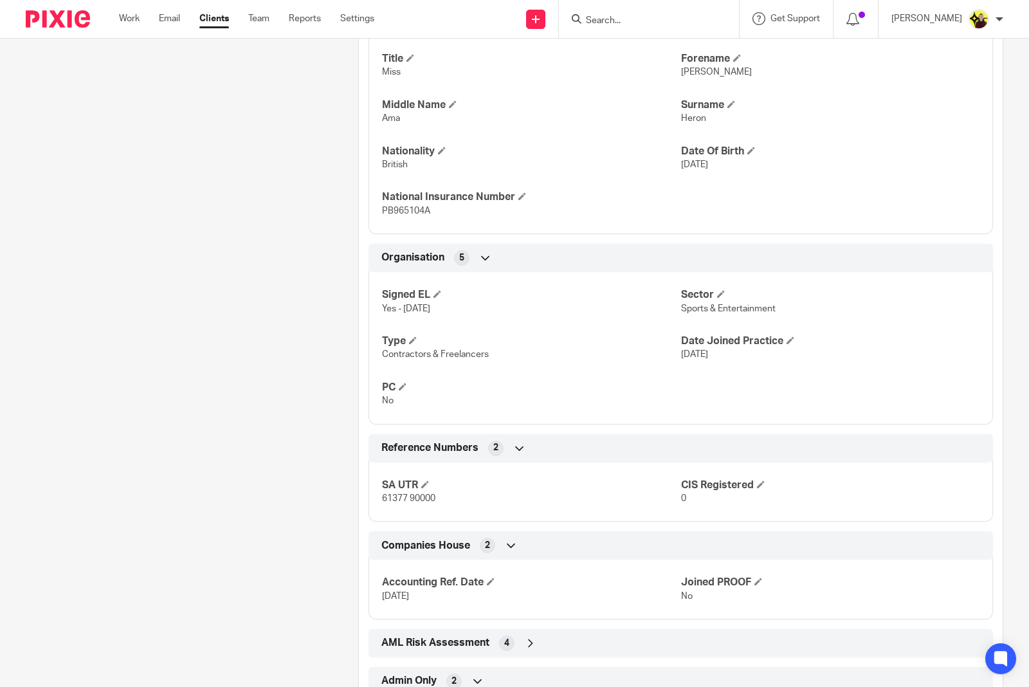
scroll to position [669, 0]
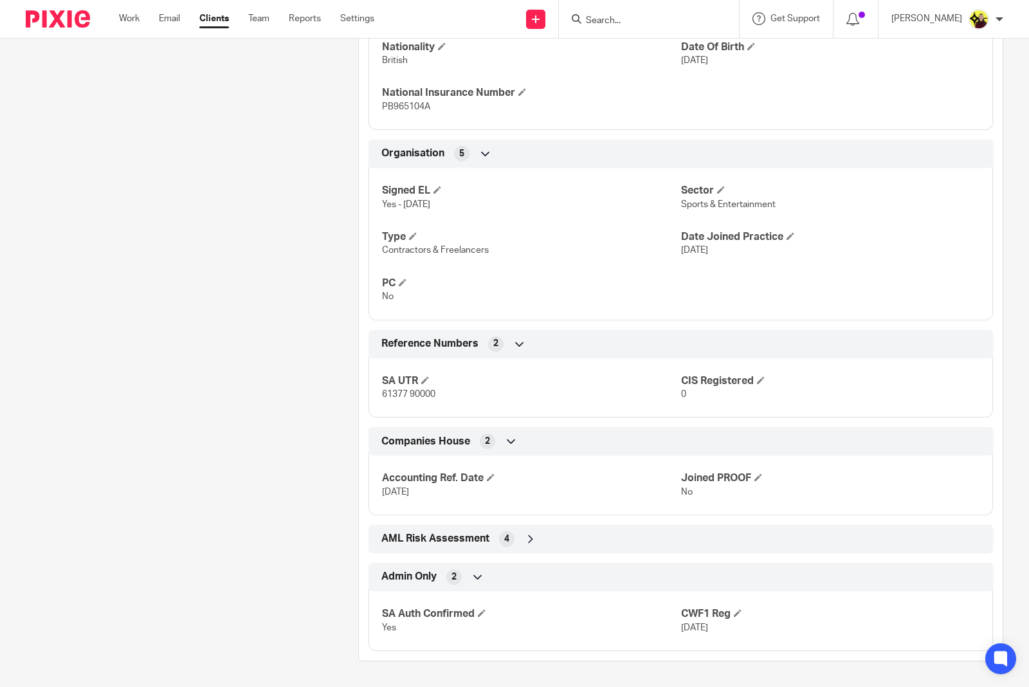
click at [407, 406] on div "SA UTR 61377 90000 CIS Registered 0" at bounding box center [680, 383] width 624 height 69
click at [407, 405] on div "SA UTR 61377 90000 CIS Registered 0" at bounding box center [680, 383] width 624 height 69
copy p "61377 90000"
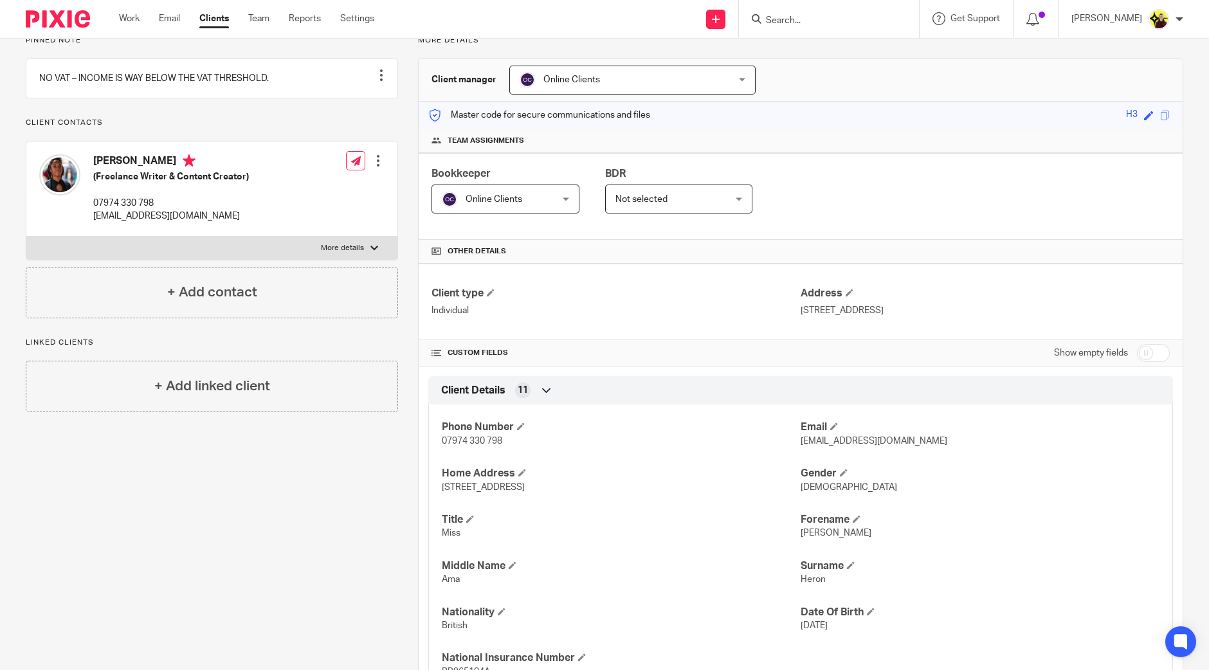
scroll to position [186, 0]
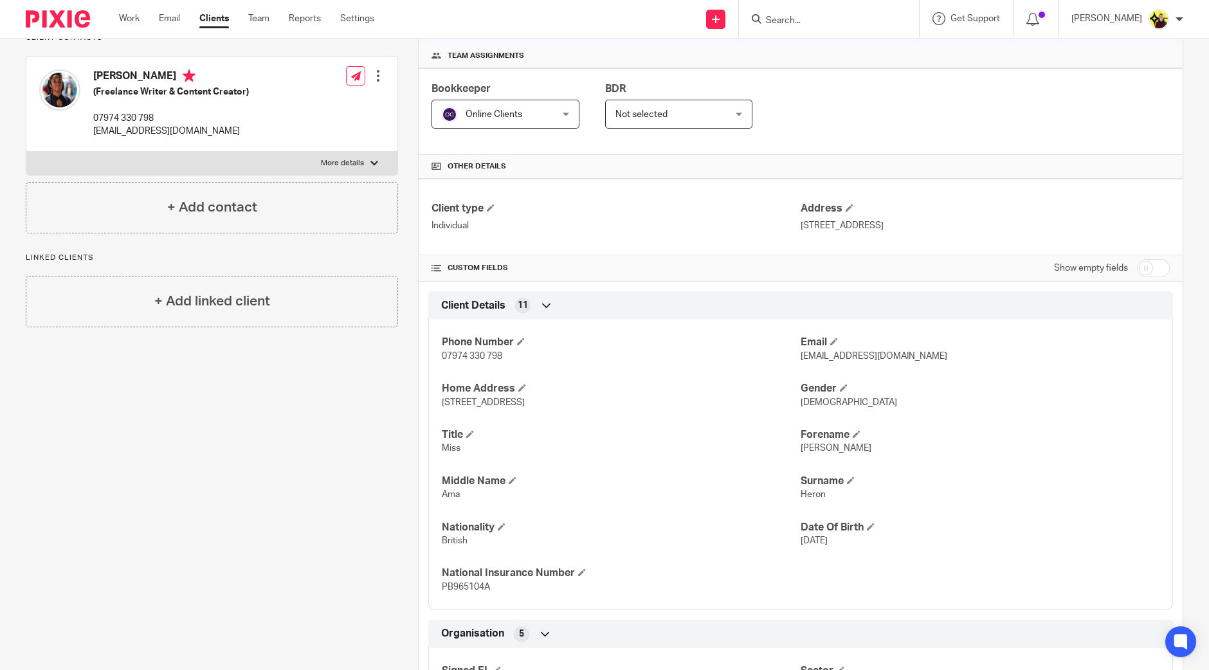
click at [976, 401] on p "[DEMOGRAPHIC_DATA]" at bounding box center [980, 402] width 359 height 13
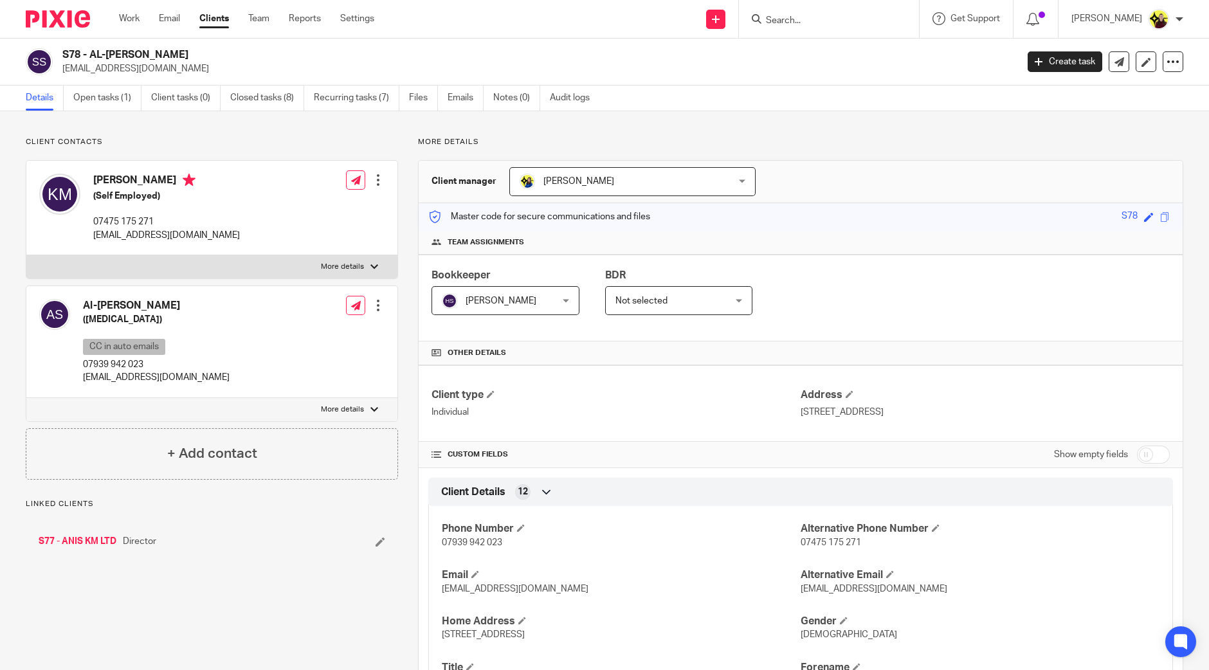
scroll to position [584, 0]
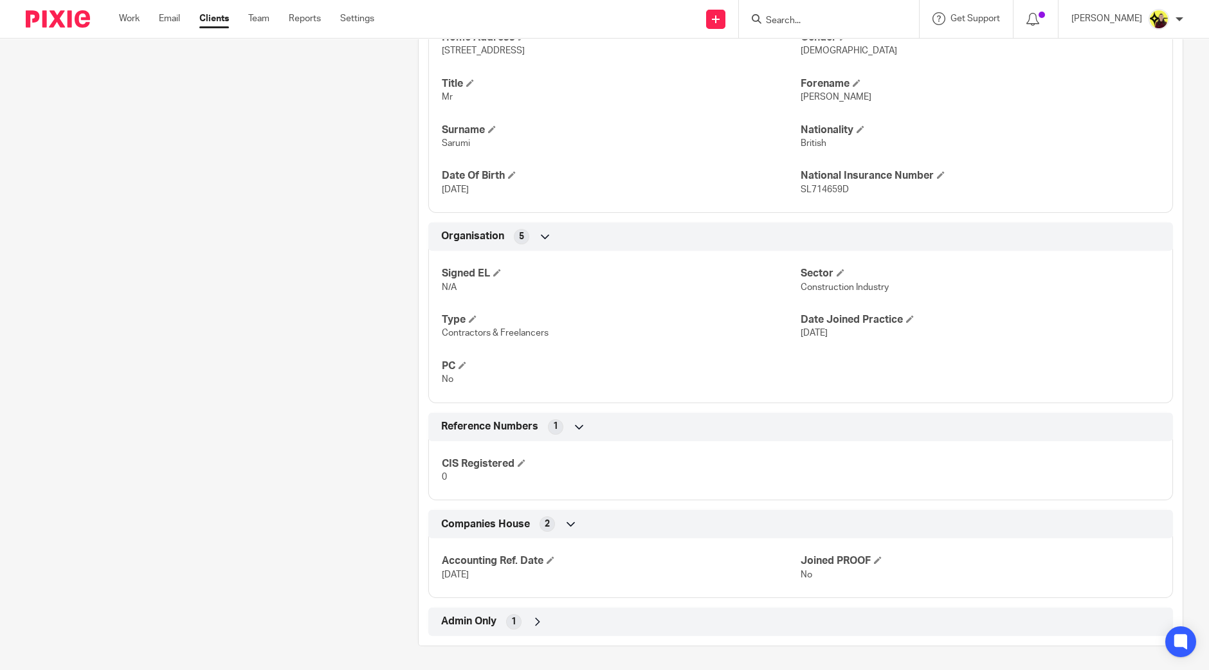
click at [506, 635] on div "Client manager [PERSON_NAME] [PERSON_NAME] [PERSON_NAME] [PERSON_NAME] [PERSON_…" at bounding box center [800, 111] width 765 height 1070
click at [506, 625] on div "1" at bounding box center [513, 621] width 15 height 15
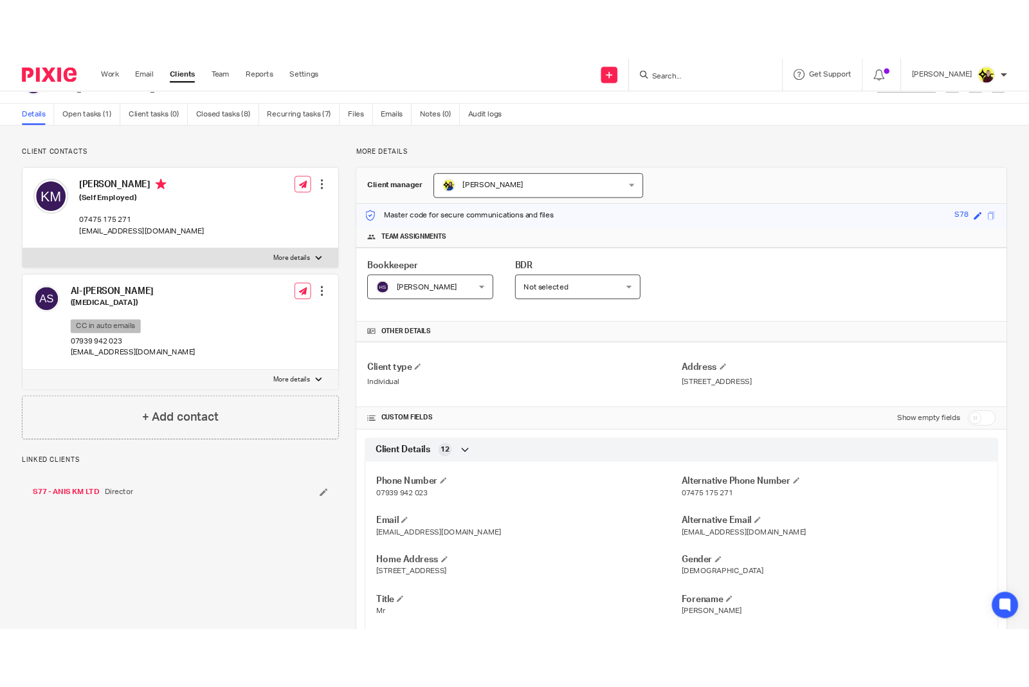
scroll to position [0, 0]
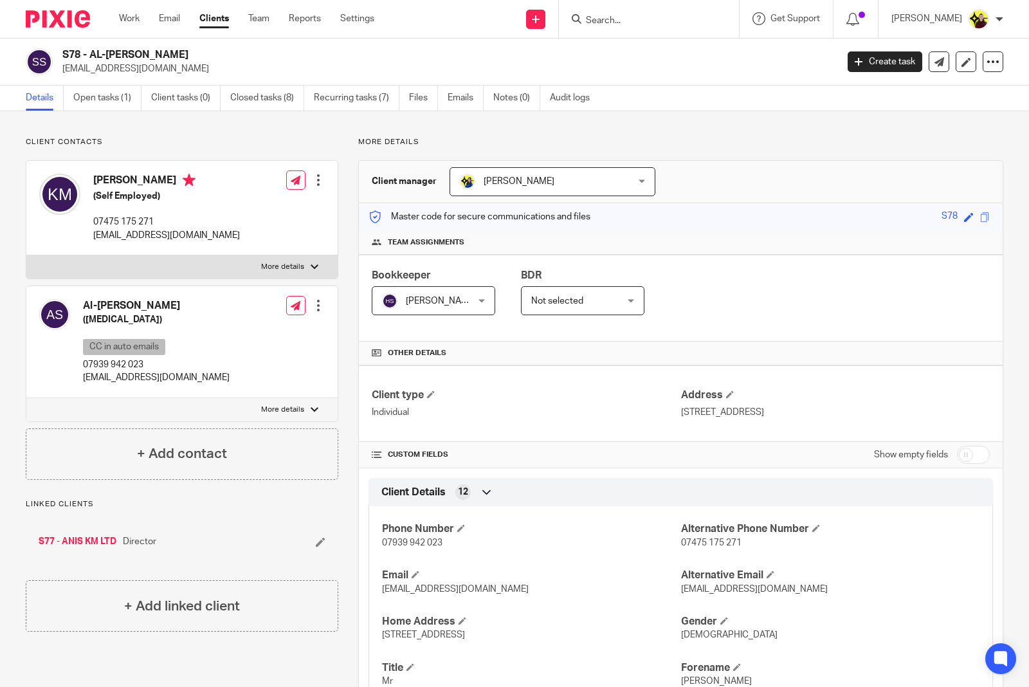
click at [629, 23] on input "Search" at bounding box center [643, 21] width 116 height 12
type input "a"
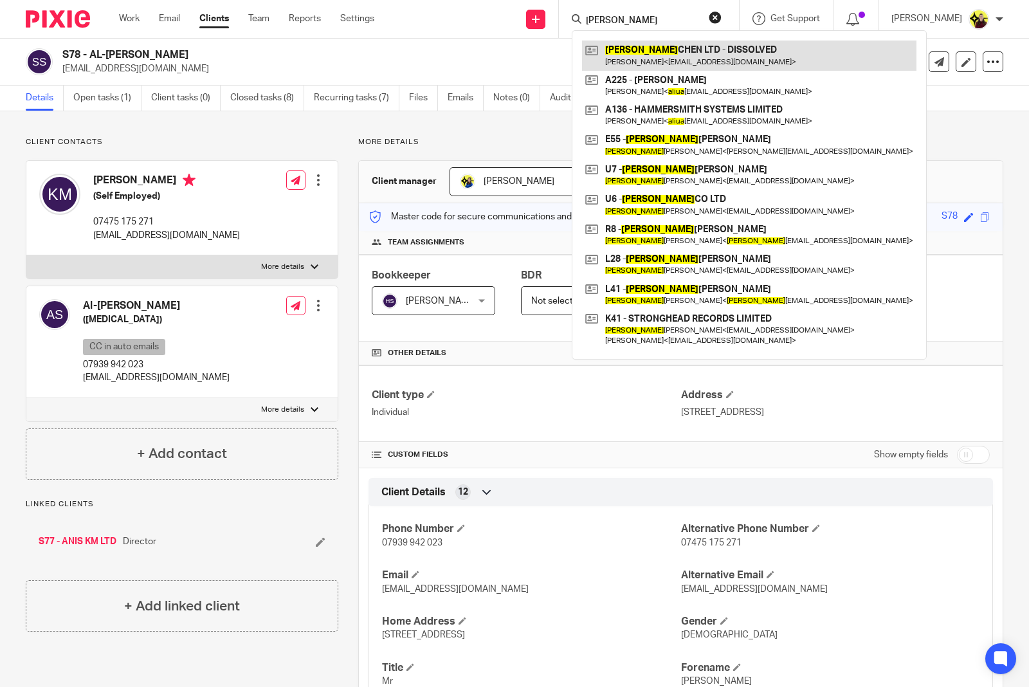
type input "[PERSON_NAME]"
click at [666, 52] on link at bounding box center [749, 56] width 334 height 30
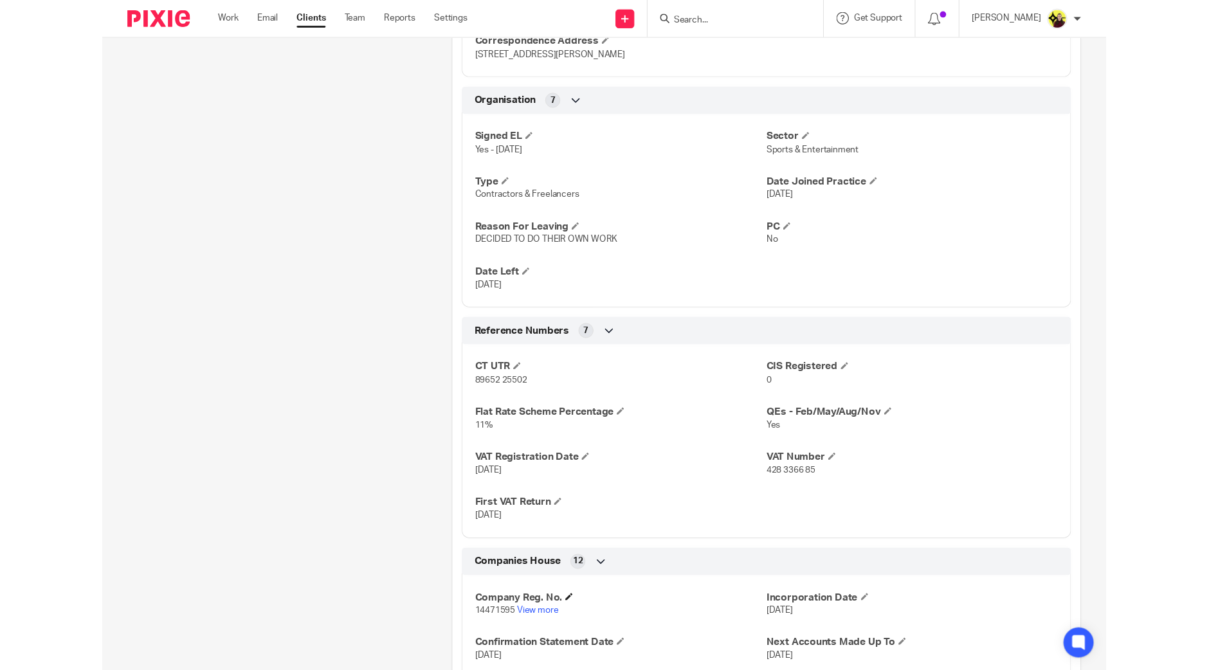
scroll to position [1000, 0]
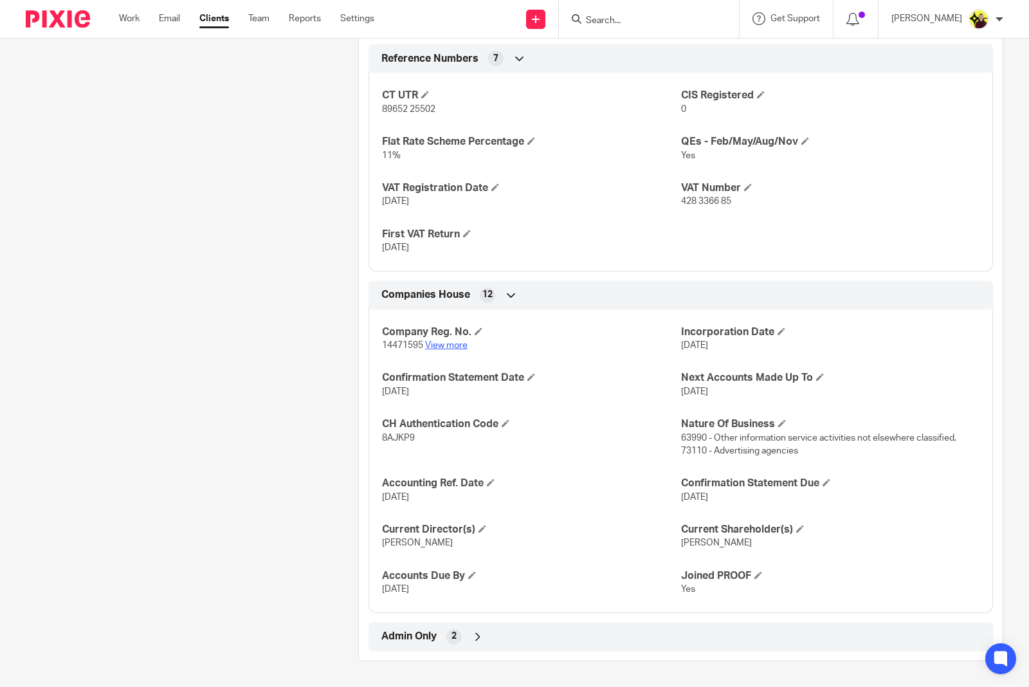
click at [449, 345] on link "View more" at bounding box center [446, 345] width 42 height 9
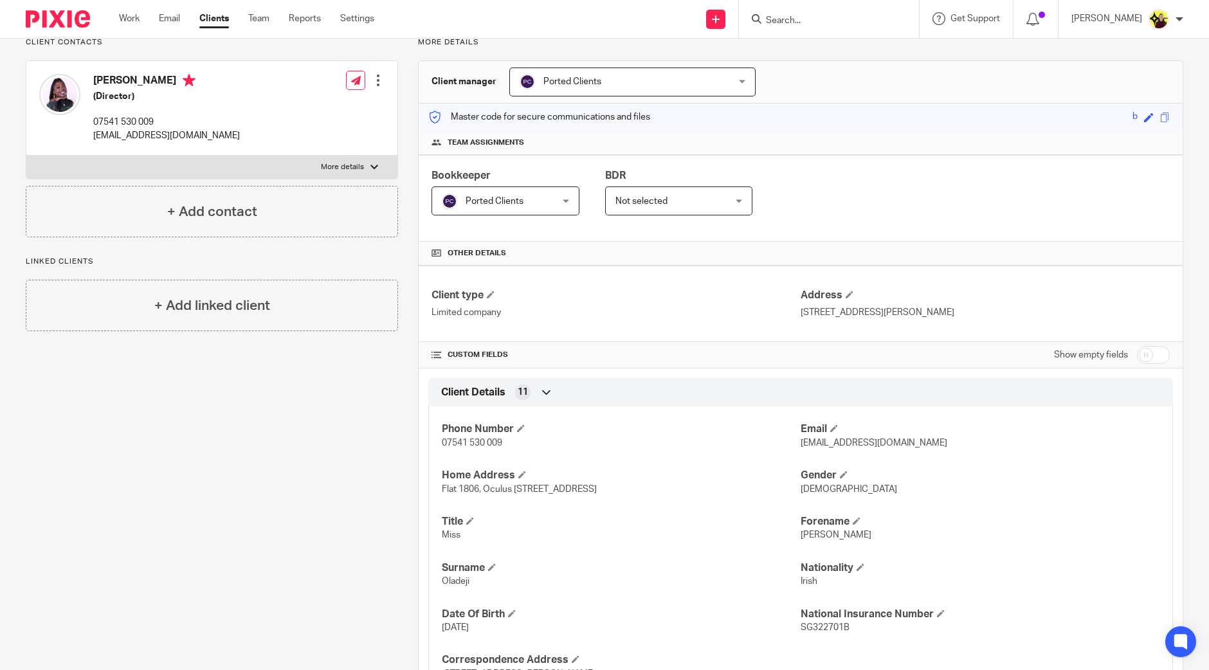
scroll to position [0, 0]
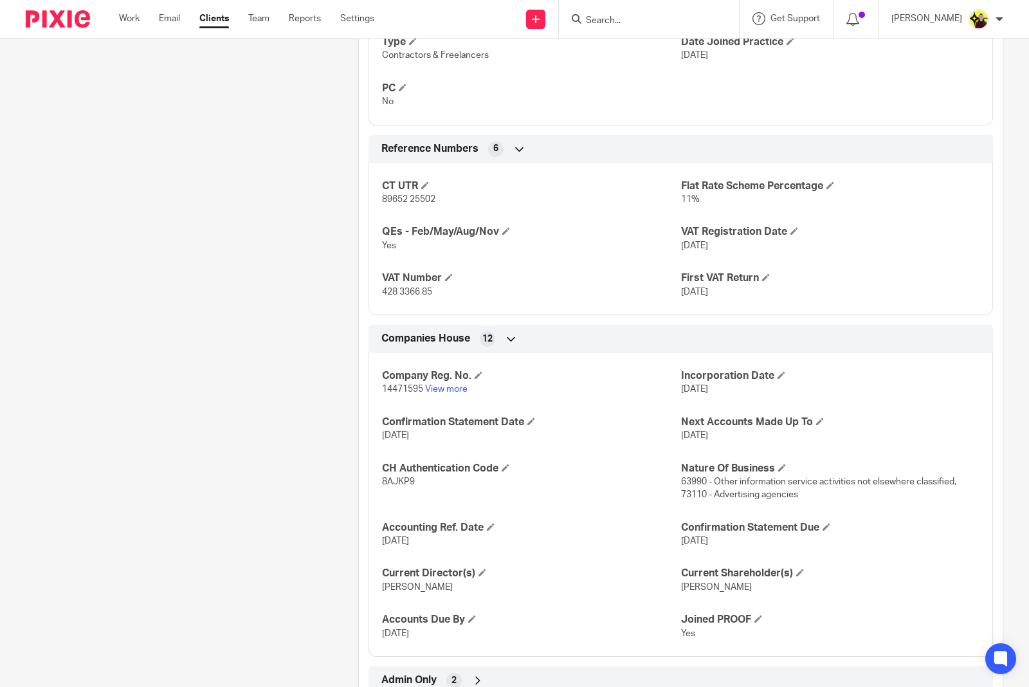
scroll to position [907, 0]
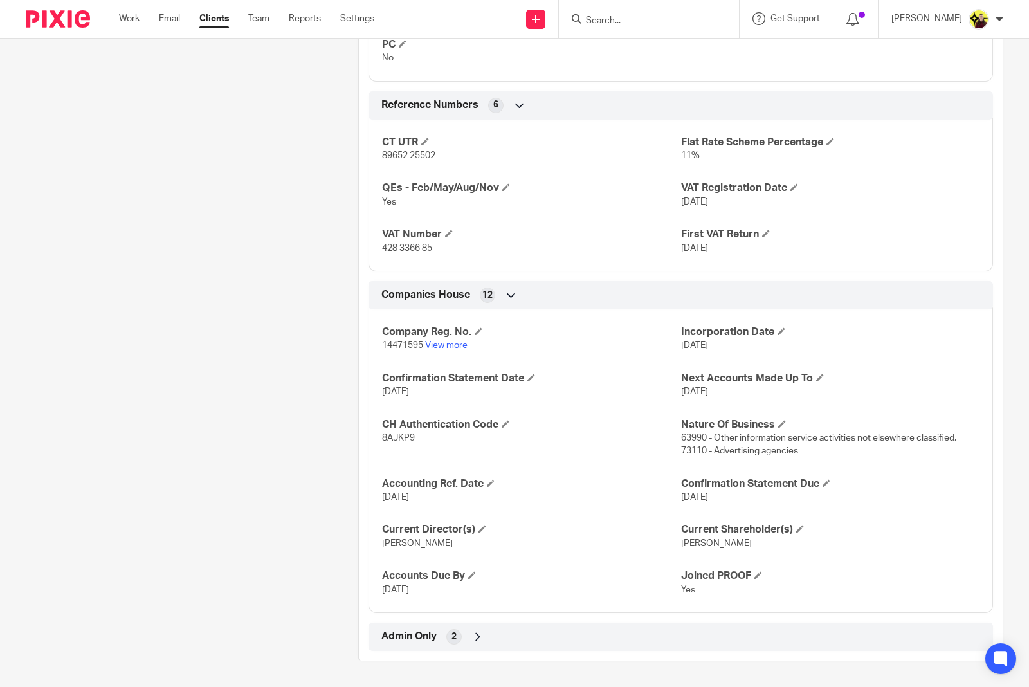
click at [438, 342] on link "View more" at bounding box center [446, 345] width 42 height 9
click at [667, 17] on input "Search" at bounding box center [643, 21] width 116 height 12
paste input "466658"
click at [666, 5] on div "466658 No results found. Try searching for the name of a client or contact..." at bounding box center [649, 19] width 180 height 38
click at [648, 17] on input "466658" at bounding box center [643, 21] width 116 height 12
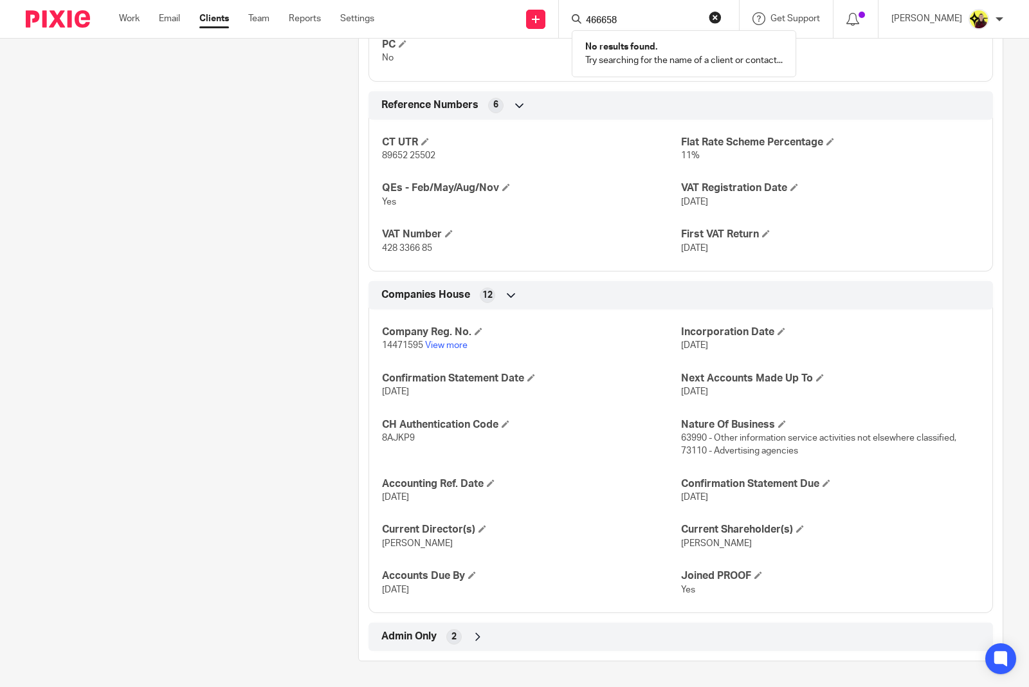
click at [648, 17] on input "466658" at bounding box center [643, 21] width 116 height 12
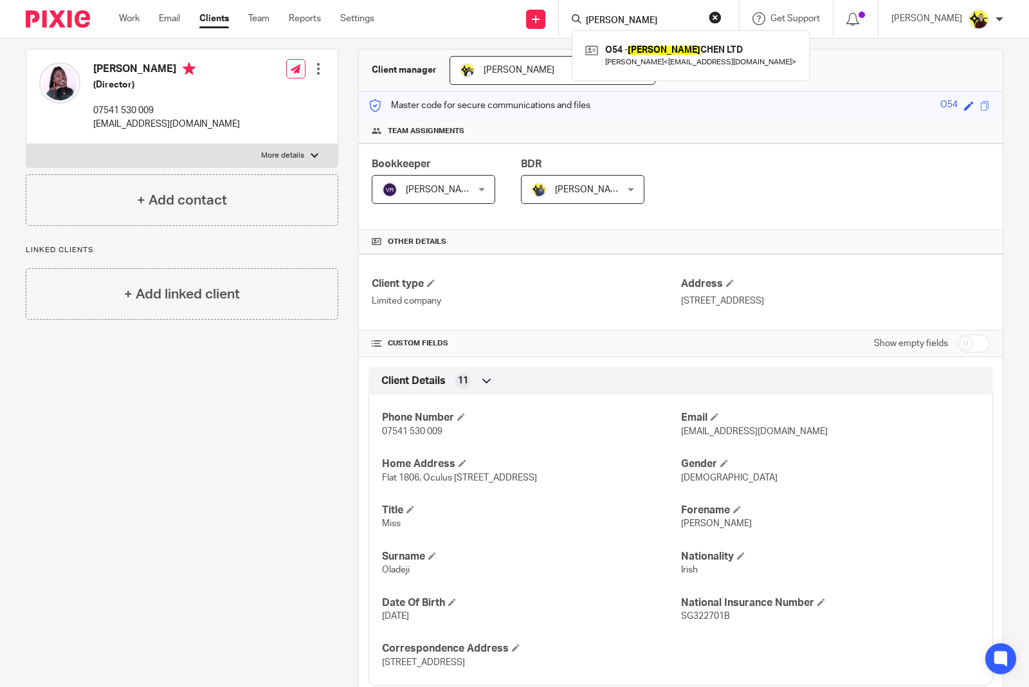
scroll to position [0, 0]
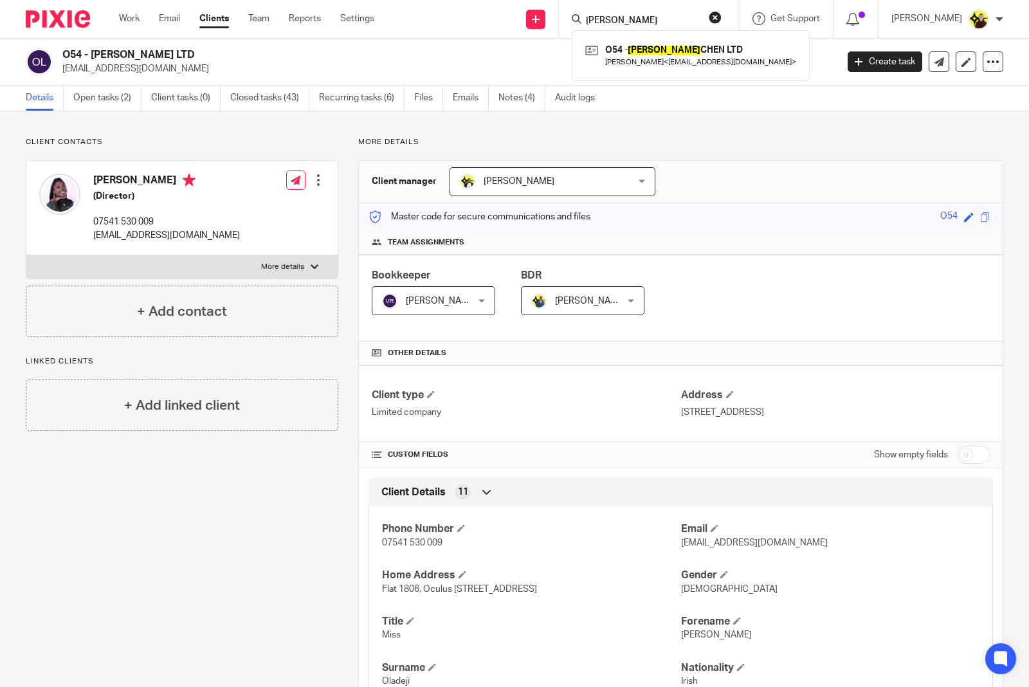
type input "aliza"
click at [957, 458] on input "checkbox" at bounding box center [973, 455] width 33 height 18
checkbox input "true"
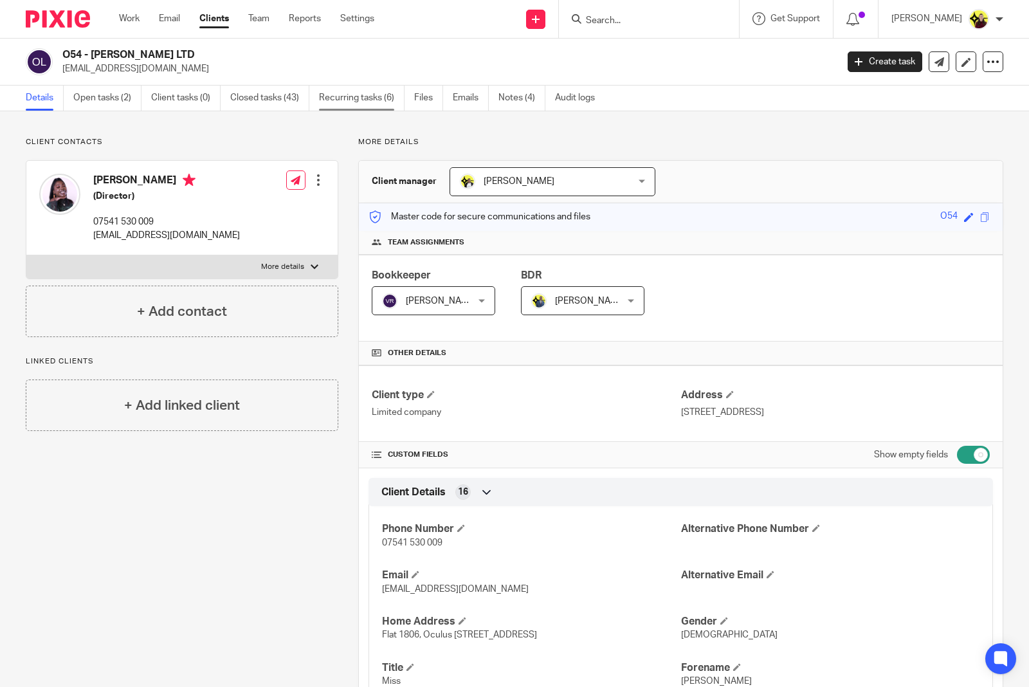
click at [372, 106] on link "Recurring tasks (6)" at bounding box center [362, 98] width 86 height 25
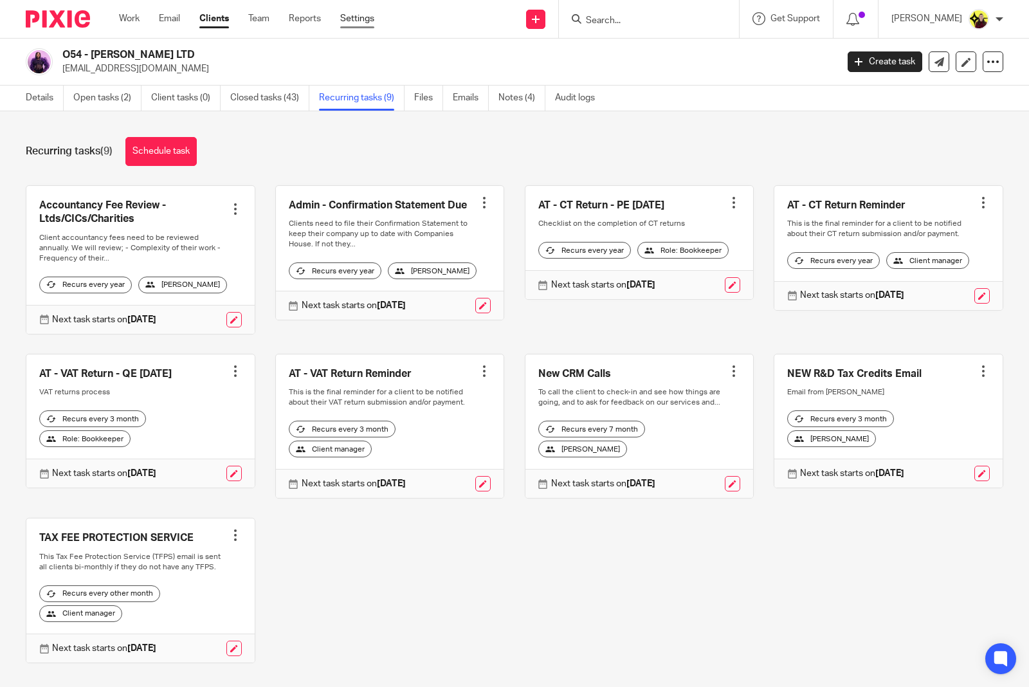
click at [368, 17] on link "Settings" at bounding box center [357, 18] width 34 height 13
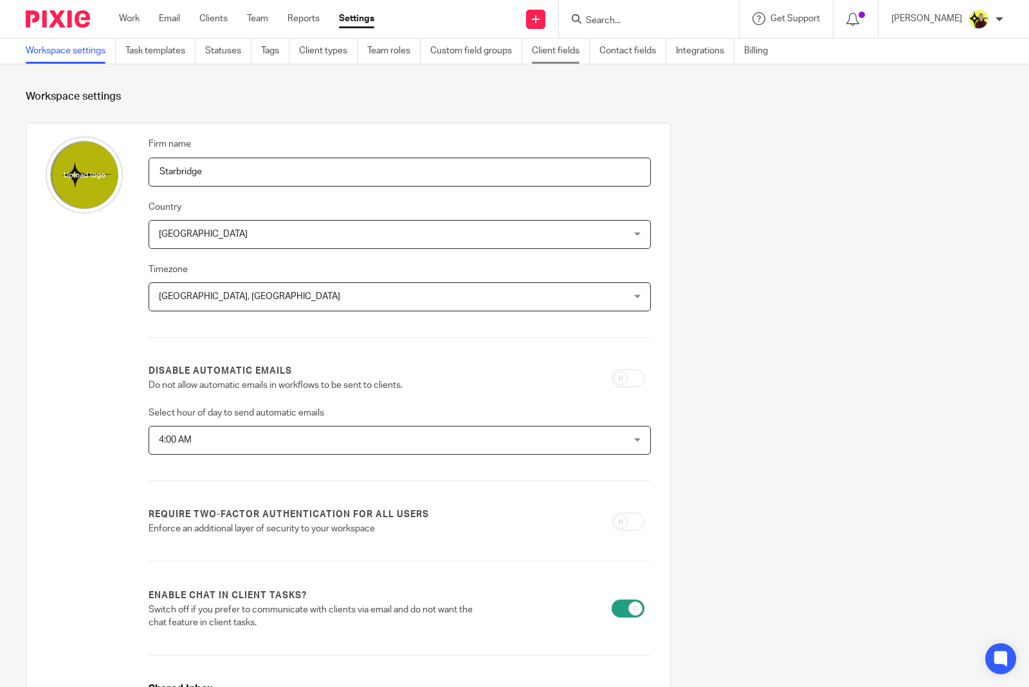
click at [558, 60] on link "Client fields" at bounding box center [561, 51] width 58 height 25
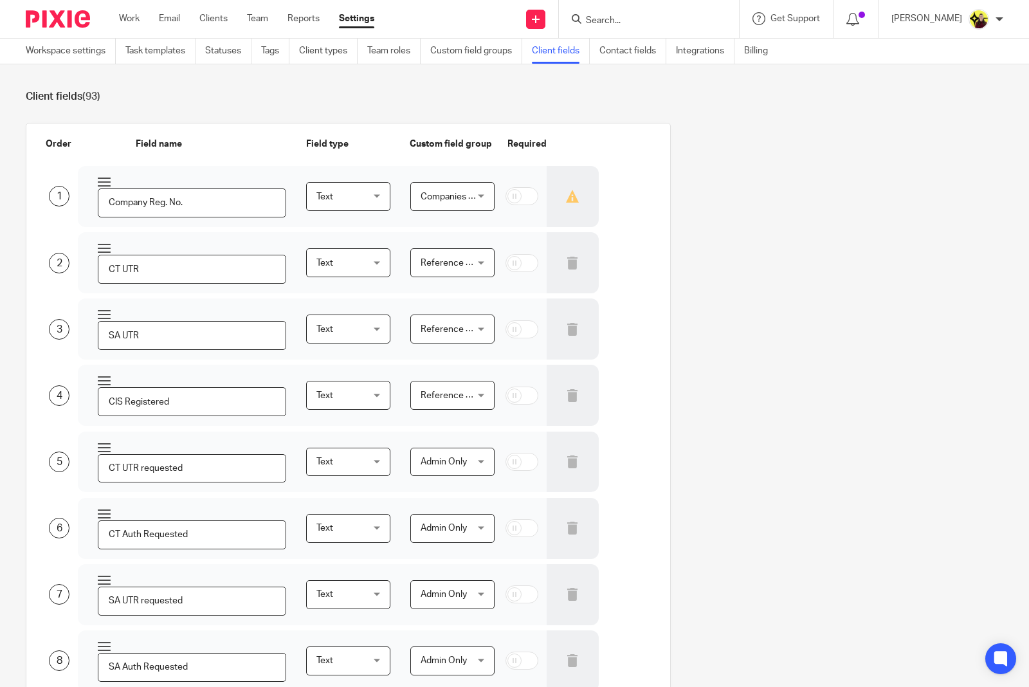
click at [648, 23] on input "Search" at bounding box center [643, 21] width 116 height 12
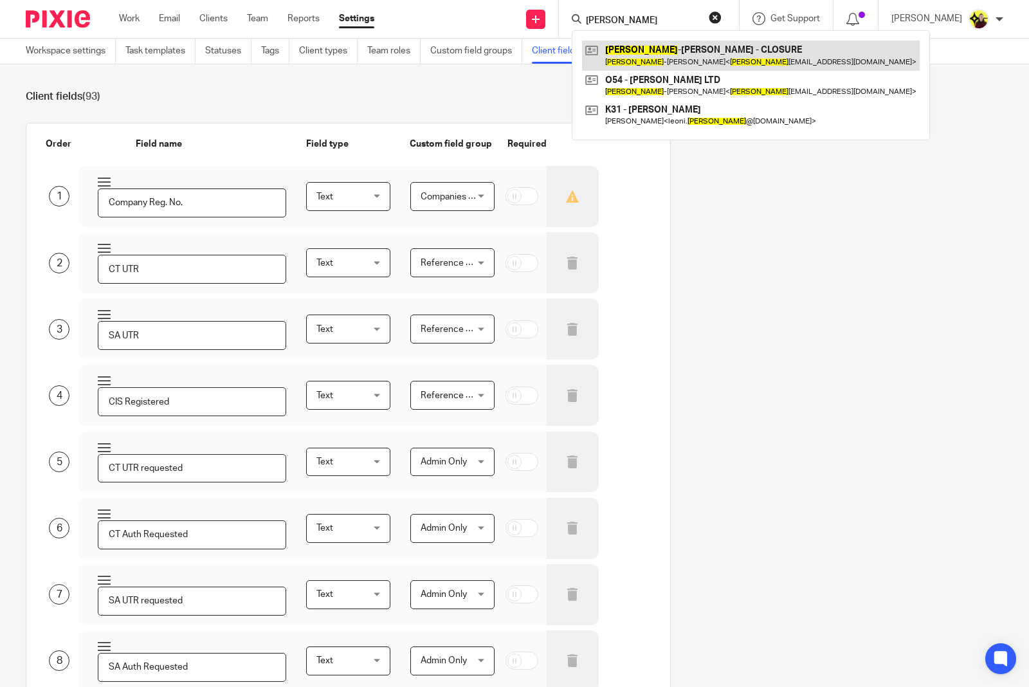
type input "joyce"
click at [662, 41] on link at bounding box center [751, 56] width 338 height 30
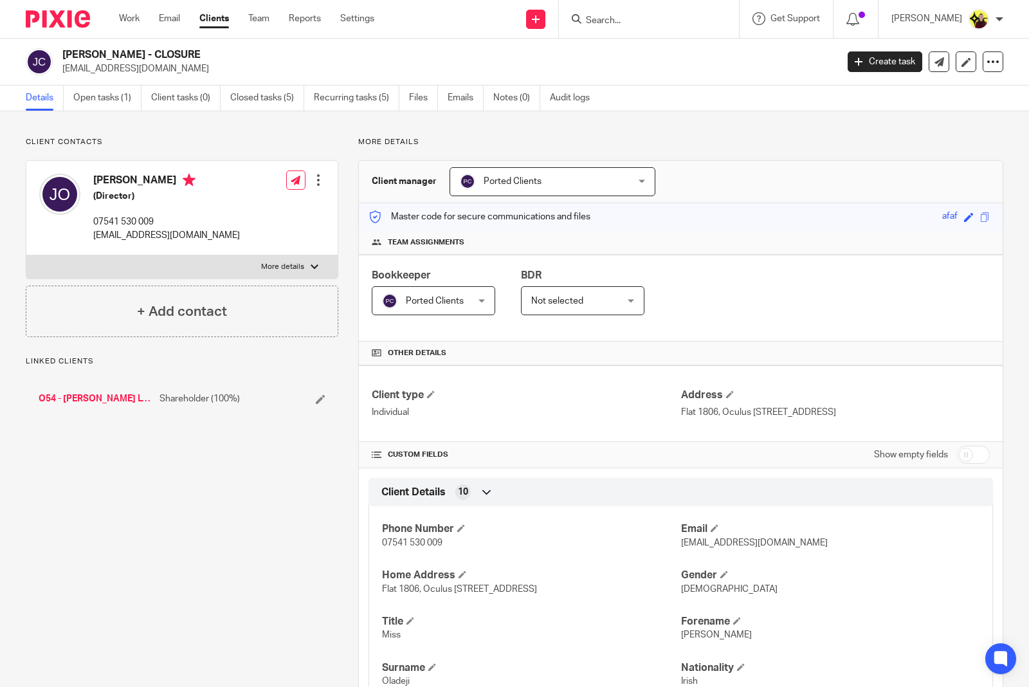
scroll to position [532, 0]
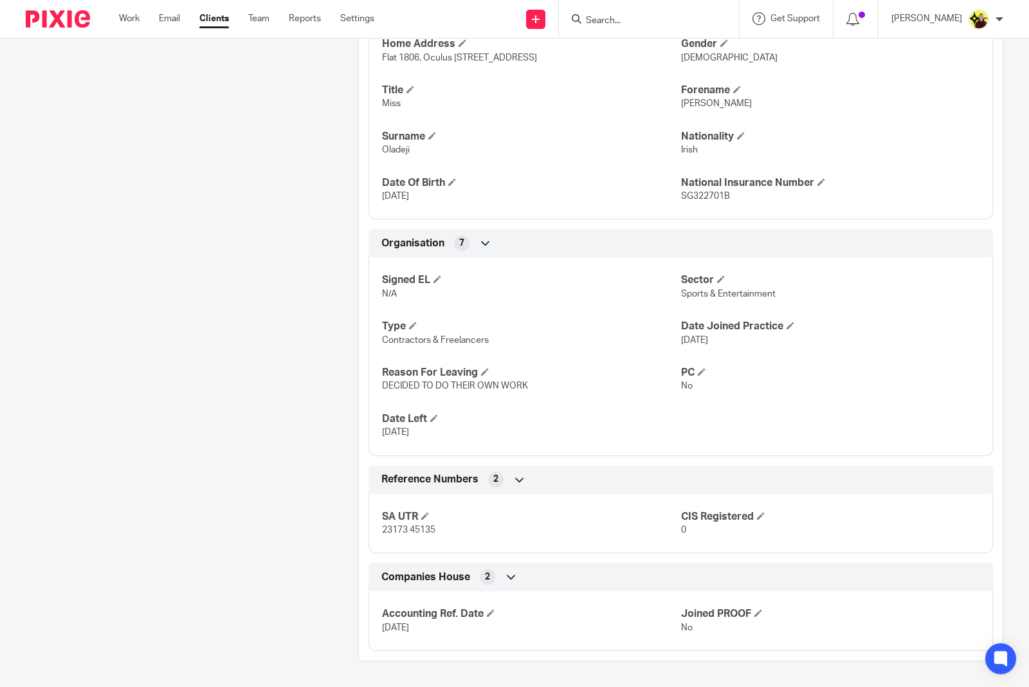
click at [390, 257] on span "23173 45135" at bounding box center [408, 529] width 53 height 9
copy p "23173 45135"
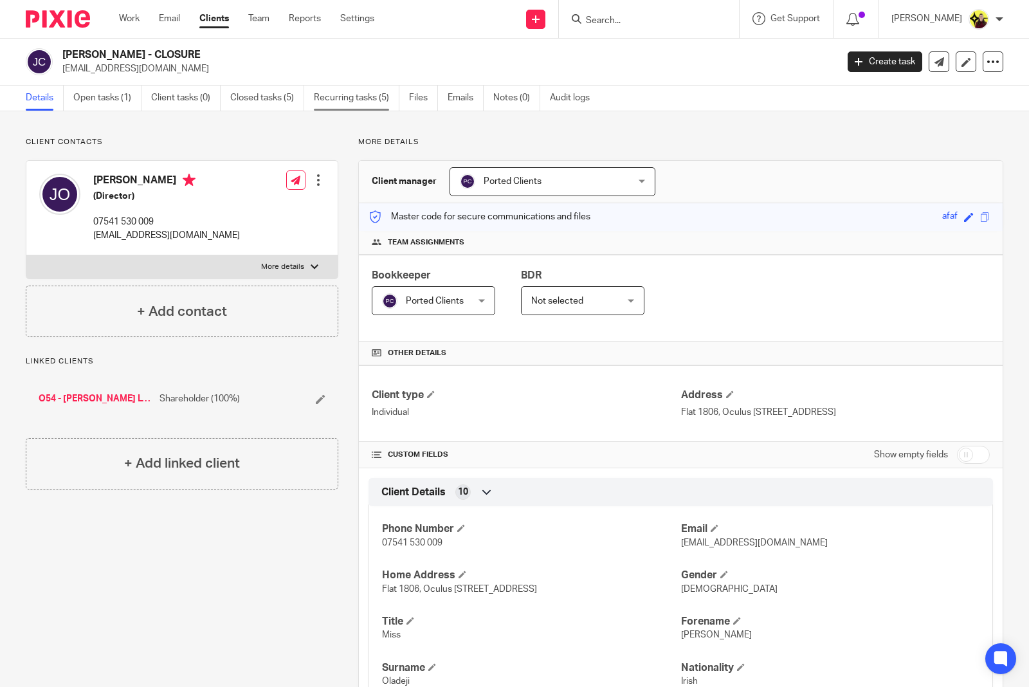
click at [348, 91] on link "Recurring tasks (5)" at bounding box center [357, 98] width 86 height 25
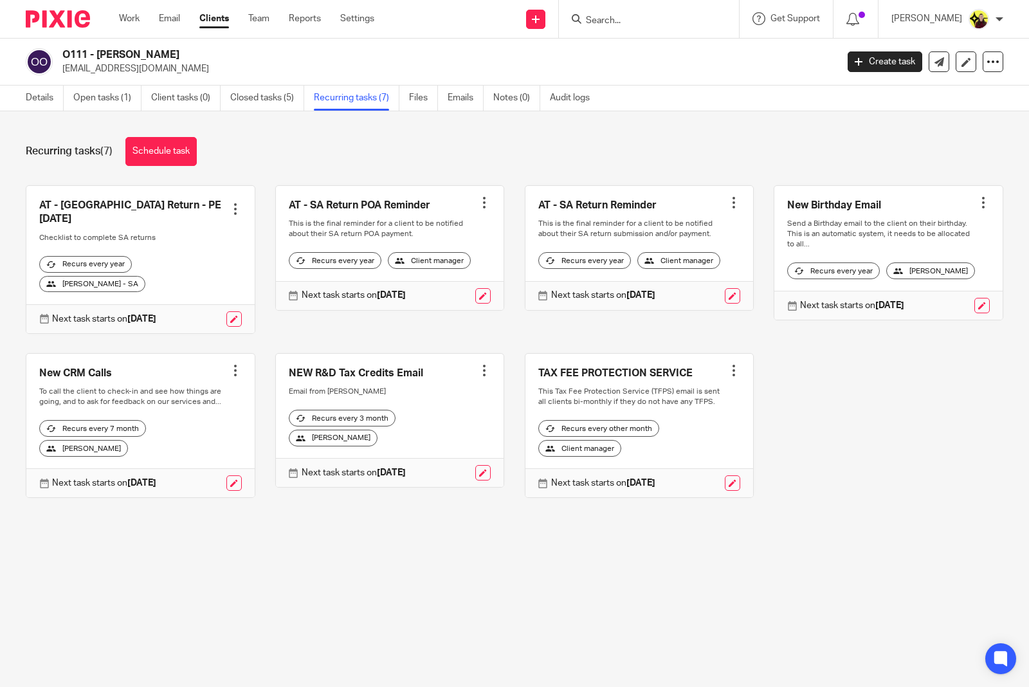
click at [478, 197] on div at bounding box center [484, 202] width 13 height 13
click at [625, 21] on input "Search" at bounding box center [643, 21] width 116 height 12
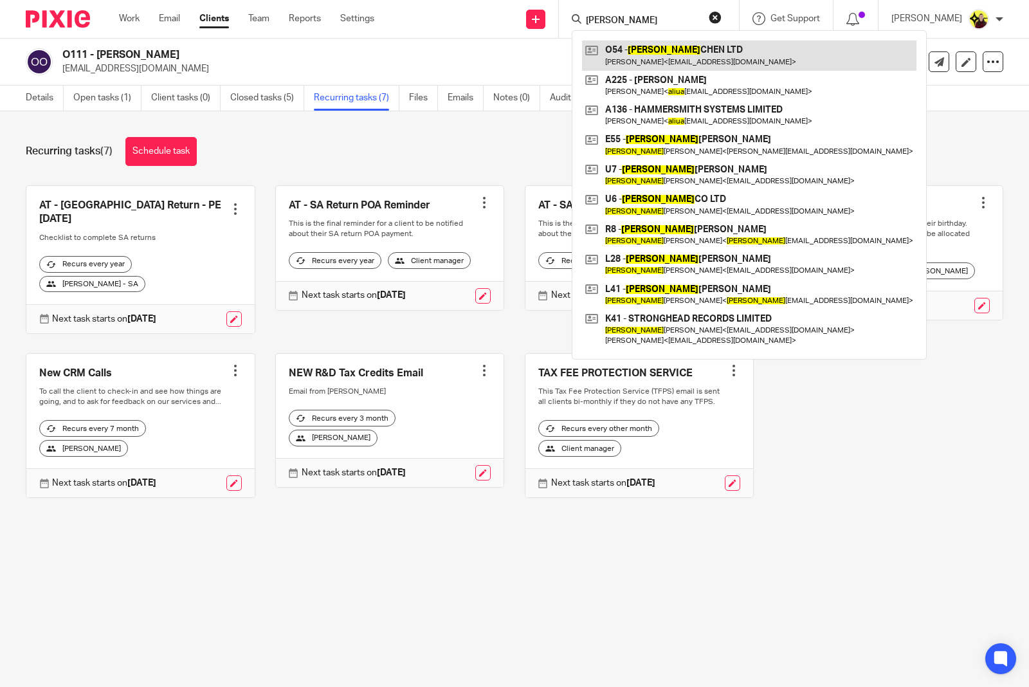
type input "aliza"
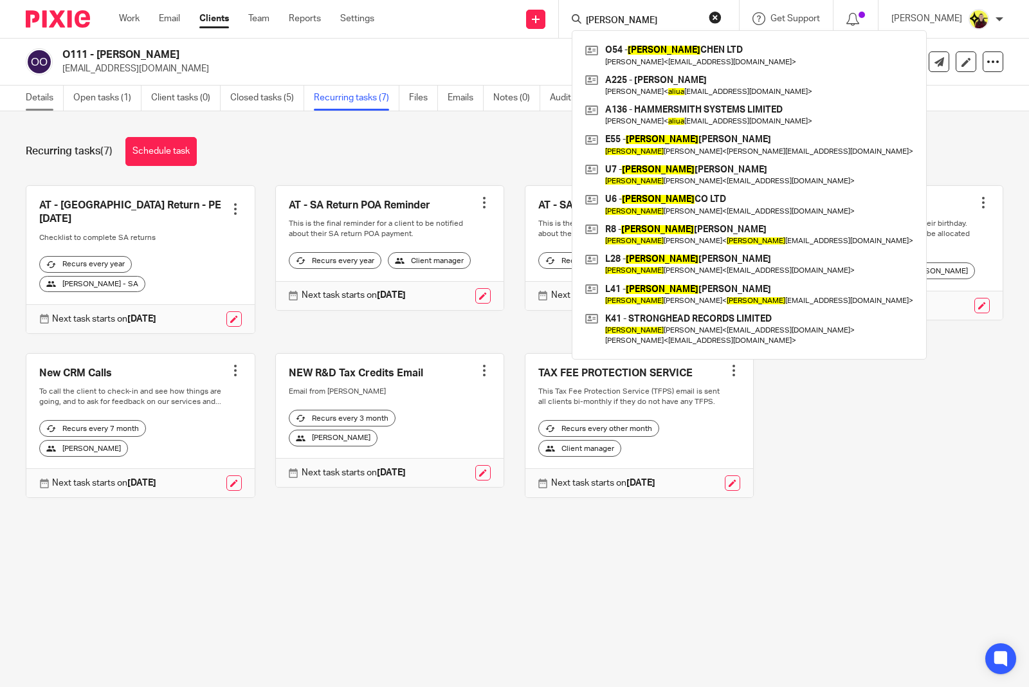
click at [59, 103] on link "Details" at bounding box center [45, 98] width 38 height 25
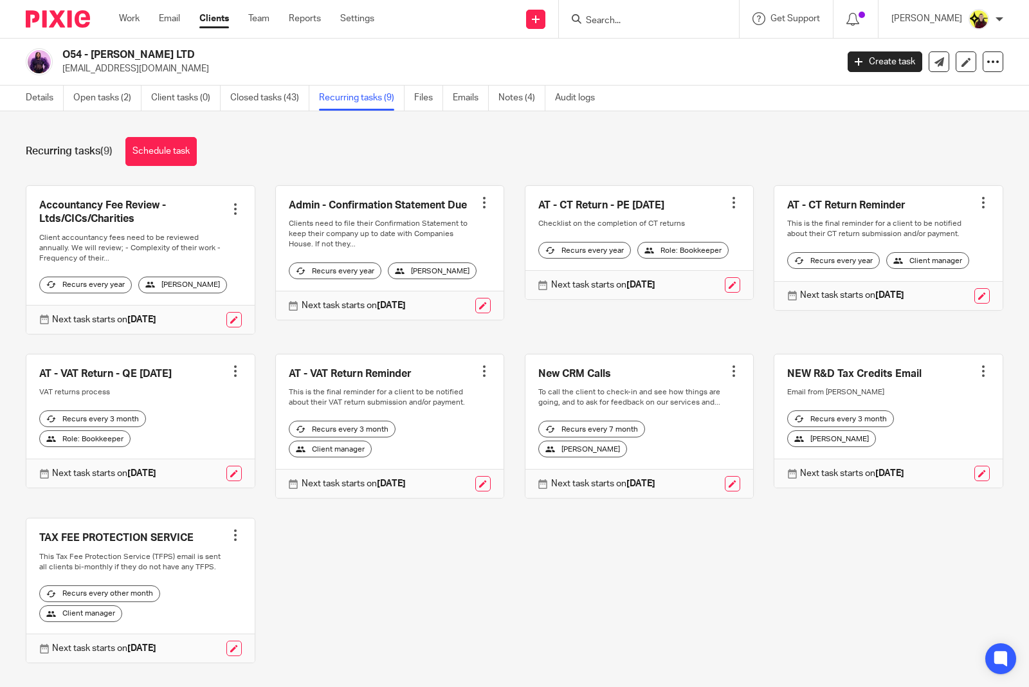
click at [977, 196] on div at bounding box center [983, 202] width 13 height 13
click at [907, 264] on button "Recalculate schedule" at bounding box center [911, 268] width 103 height 17
click at [478, 373] on div at bounding box center [484, 371] width 13 height 13
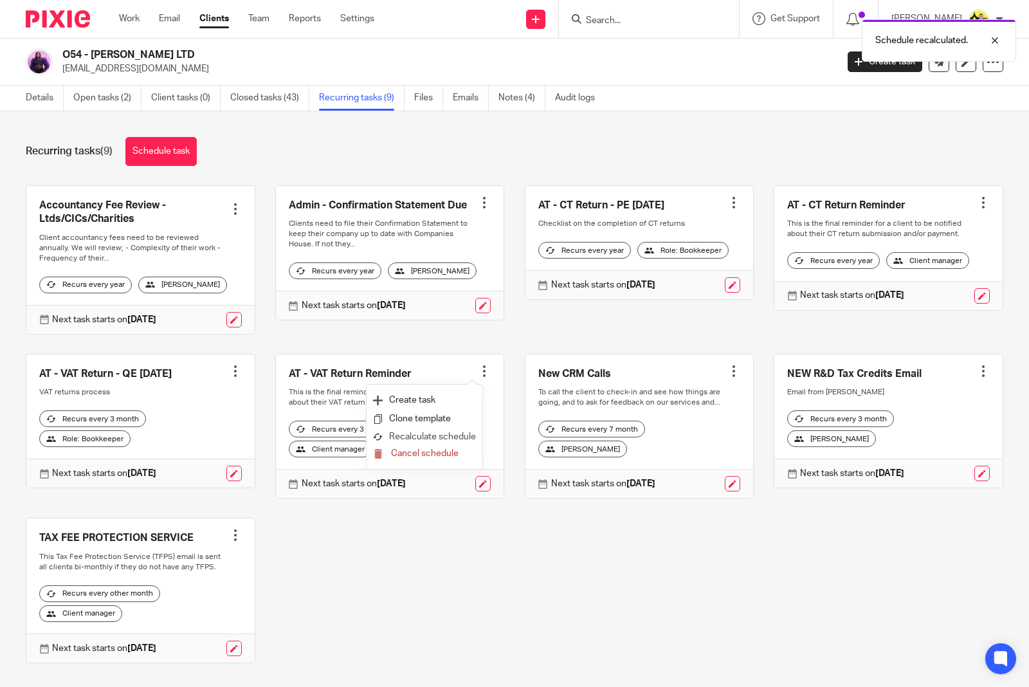
click at [438, 433] on button "Recalculate schedule" at bounding box center [424, 437] width 103 height 17
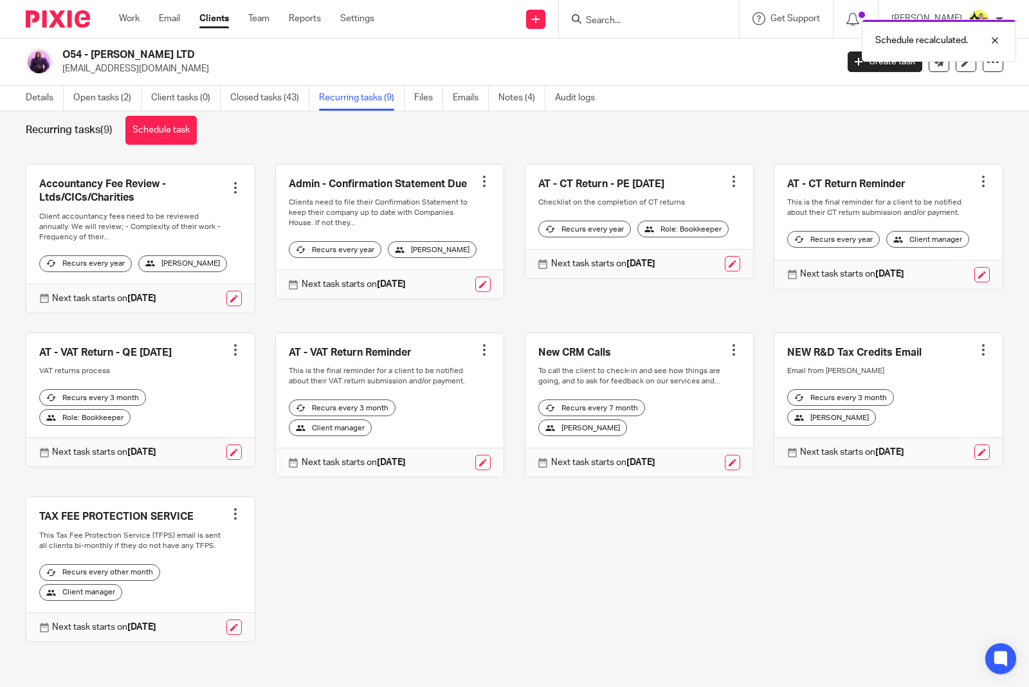
scroll to position [44, 0]
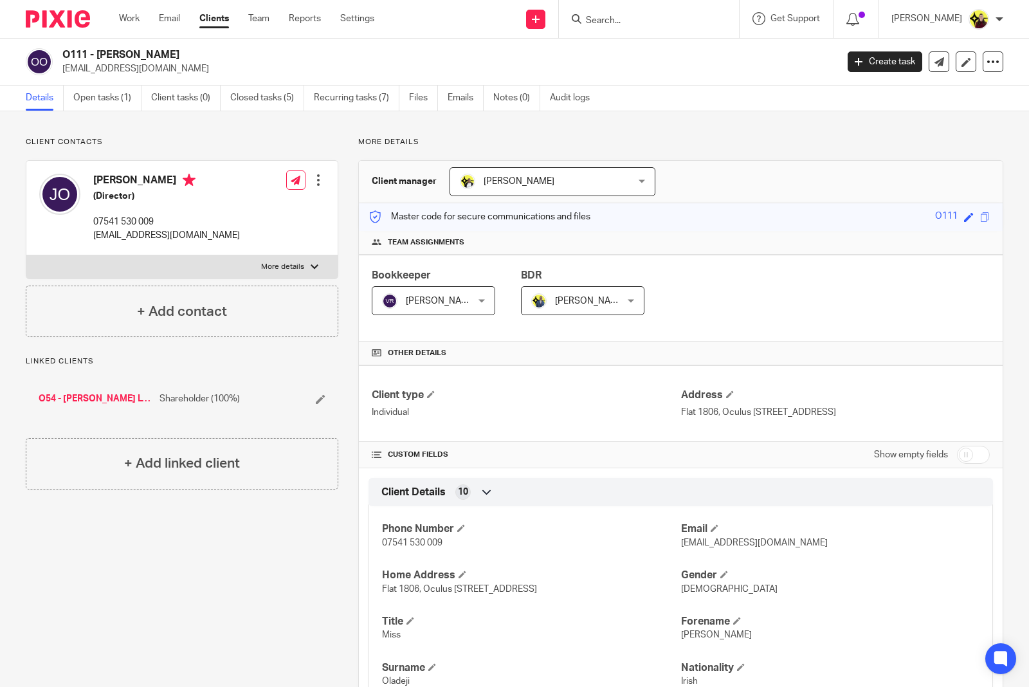
click at [105, 387] on div "O54 - [PERSON_NAME] LTD Shareholder (100%)" at bounding box center [182, 398] width 313 height 39
click at [105, 397] on link "O54 - [PERSON_NAME] LTD" at bounding box center [96, 398] width 114 height 13
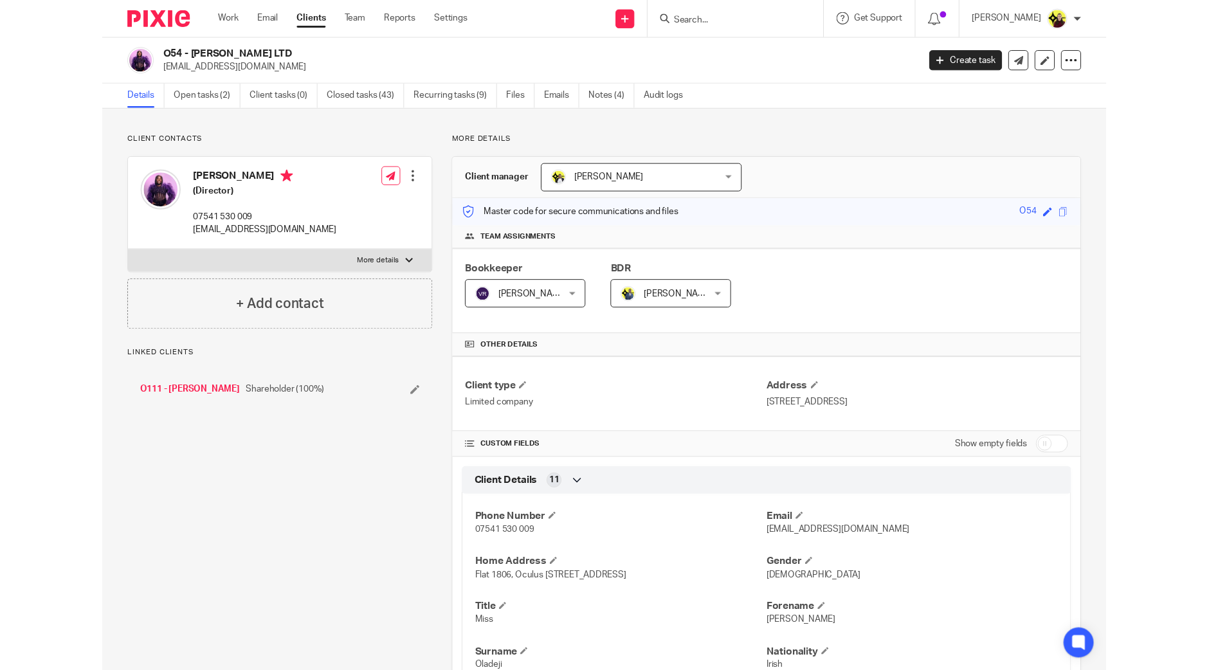
scroll to position [907, 0]
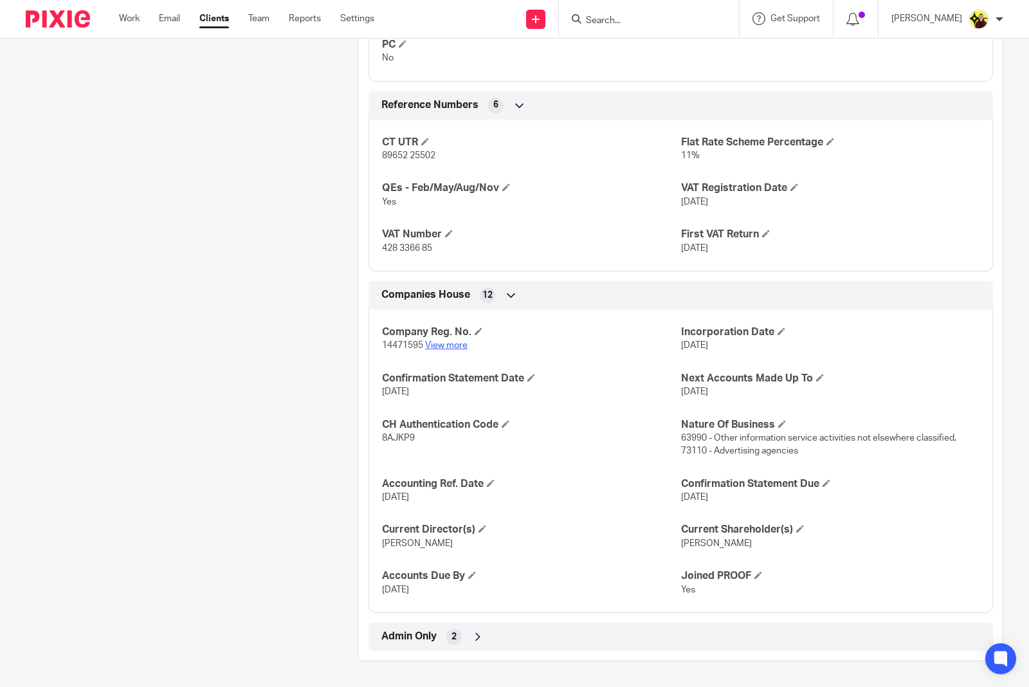
click at [440, 344] on link "View more" at bounding box center [446, 345] width 42 height 9
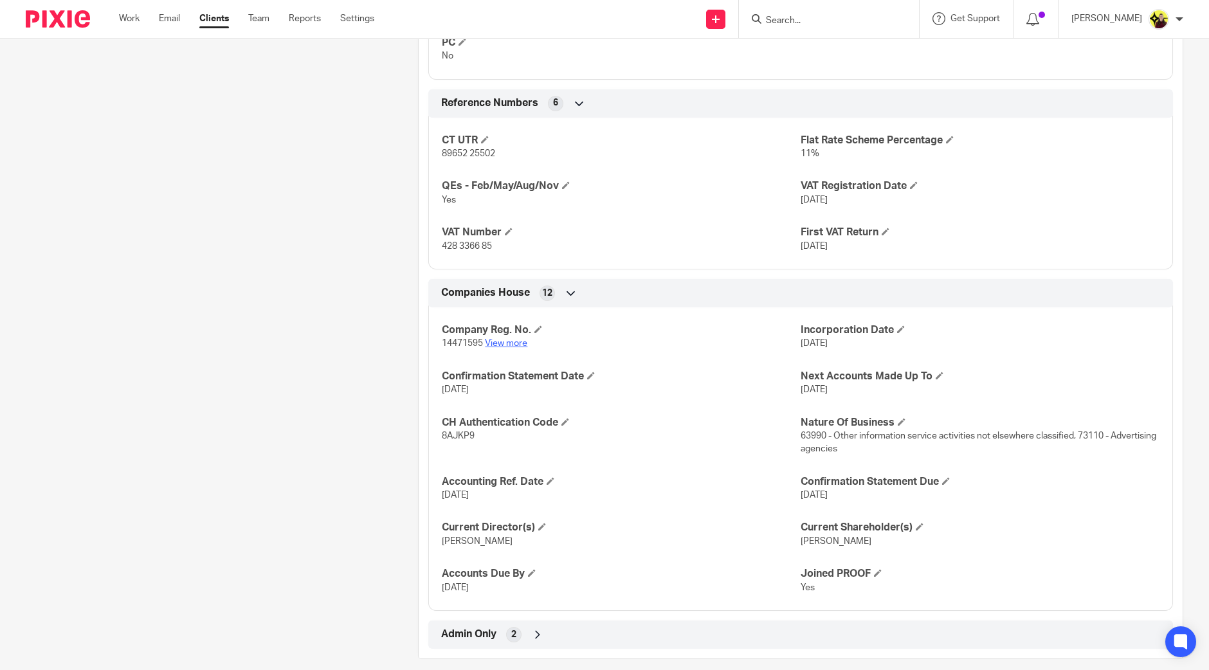
scroll to position [903, 0]
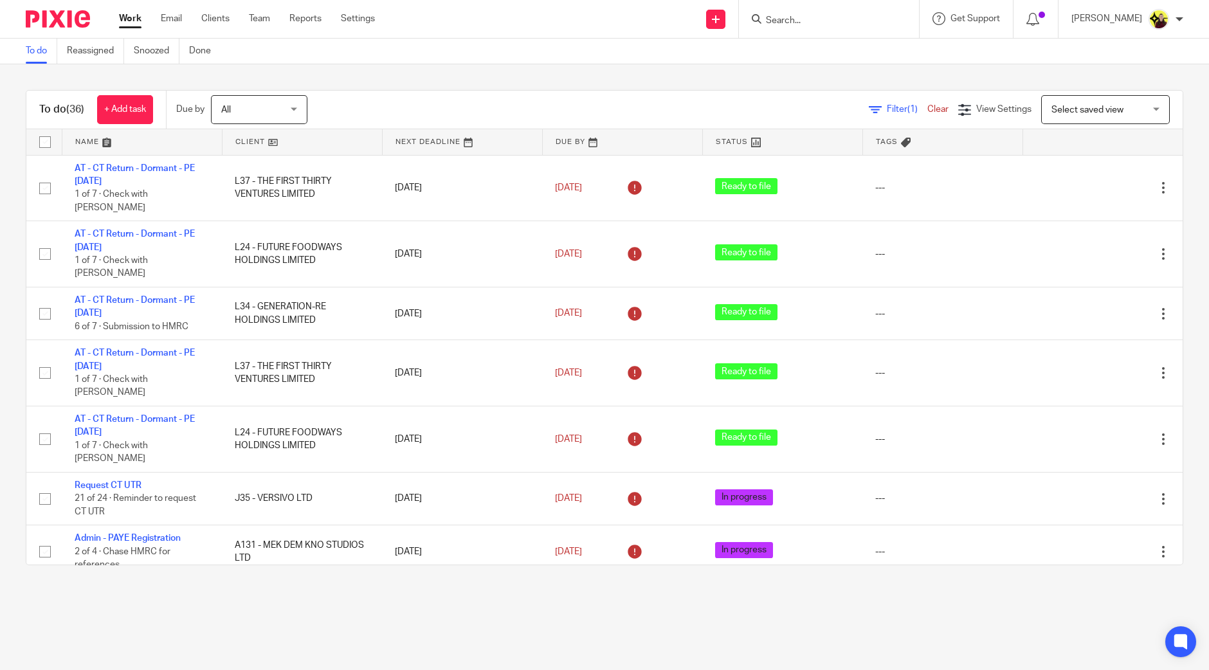
click at [808, 34] on div at bounding box center [829, 19] width 180 height 38
click at [808, 21] on input "Search" at bounding box center [823, 21] width 116 height 12
paste input "HVSF6"
type input "HVSF6"
click at [831, 57] on link at bounding box center [870, 56] width 217 height 30
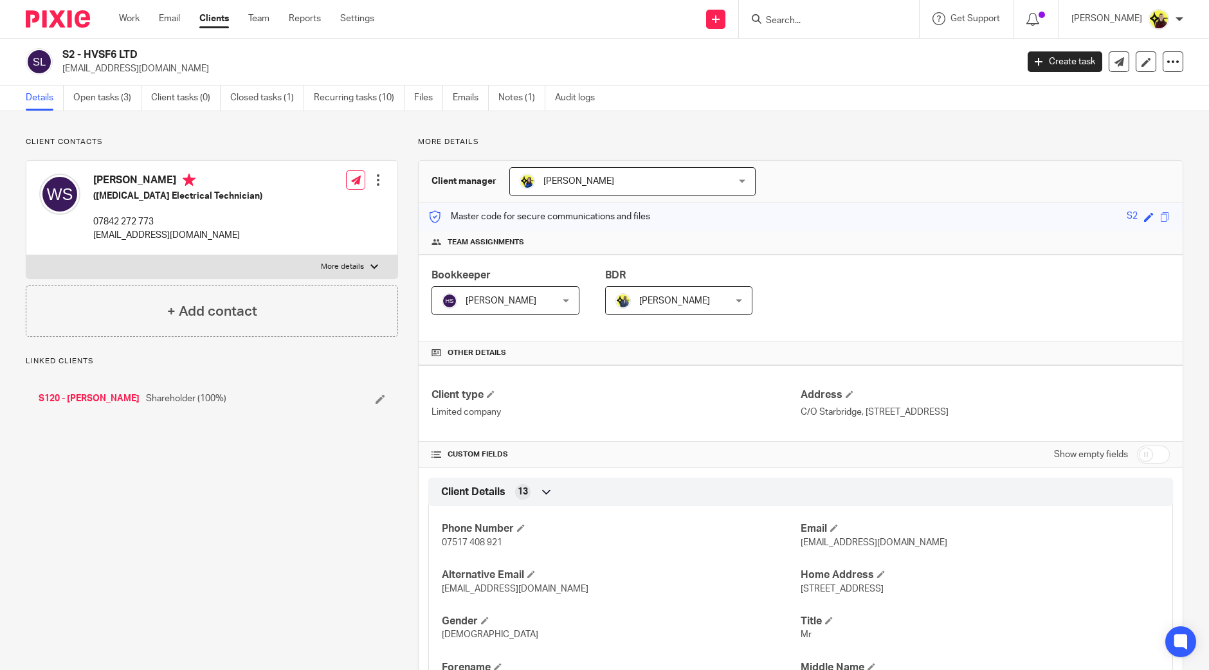
scroll to position [884, 0]
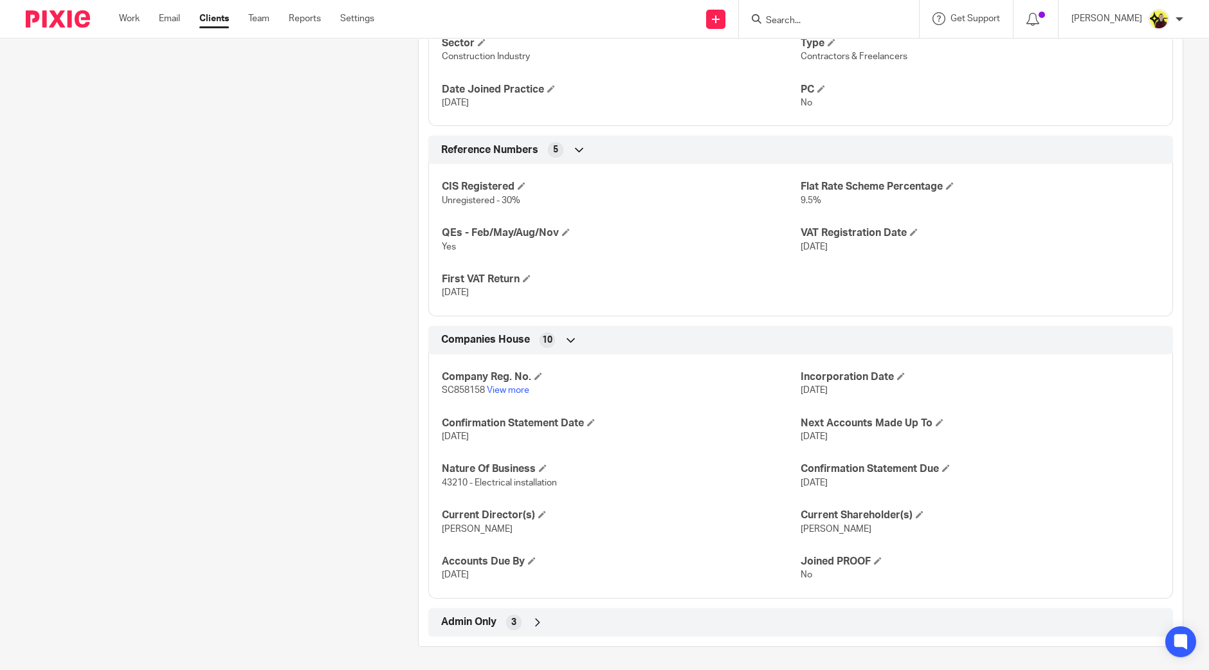
click at [581, 608] on div "Admin Only 3" at bounding box center [800, 622] width 745 height 28
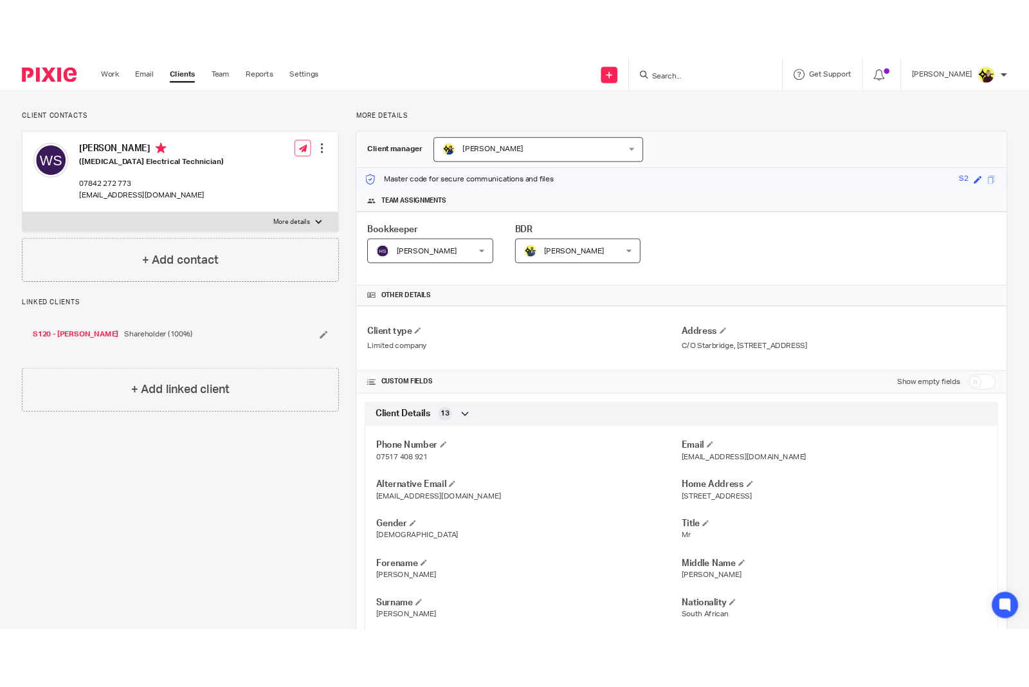
scroll to position [0, 0]
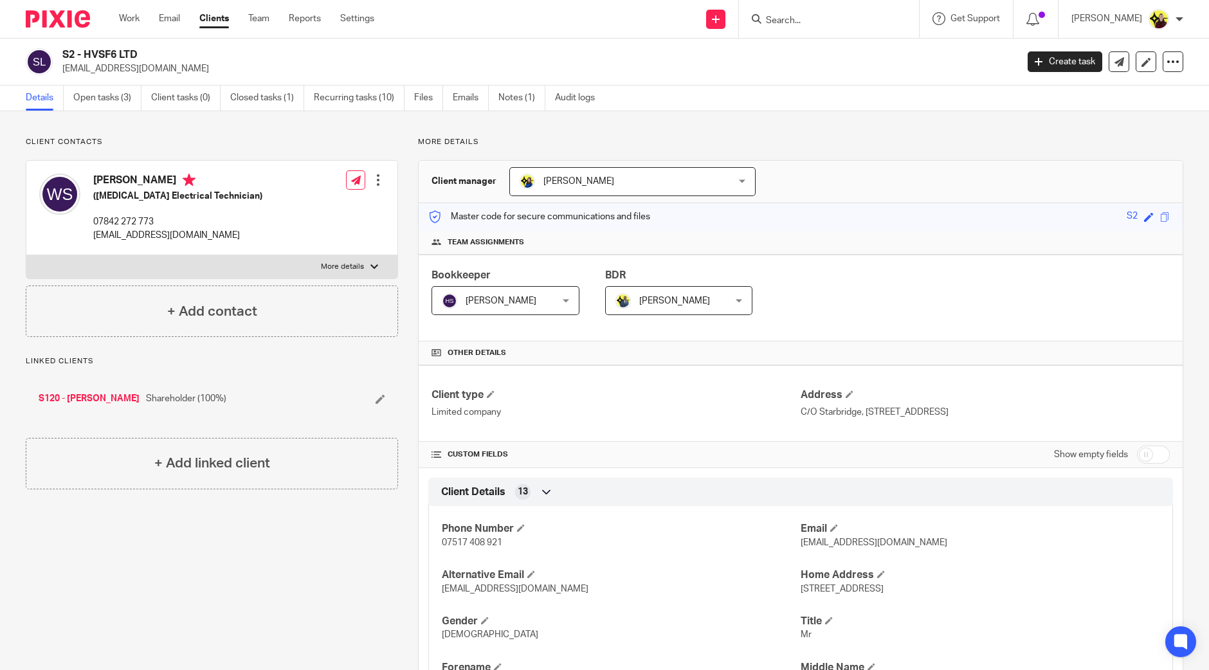
click at [810, 19] on input "Search" at bounding box center [823, 21] width 116 height 12
paste input "- PAID FOR J50"
click at [828, 17] on input "- PAID FOR J50" at bounding box center [823, 21] width 116 height 12
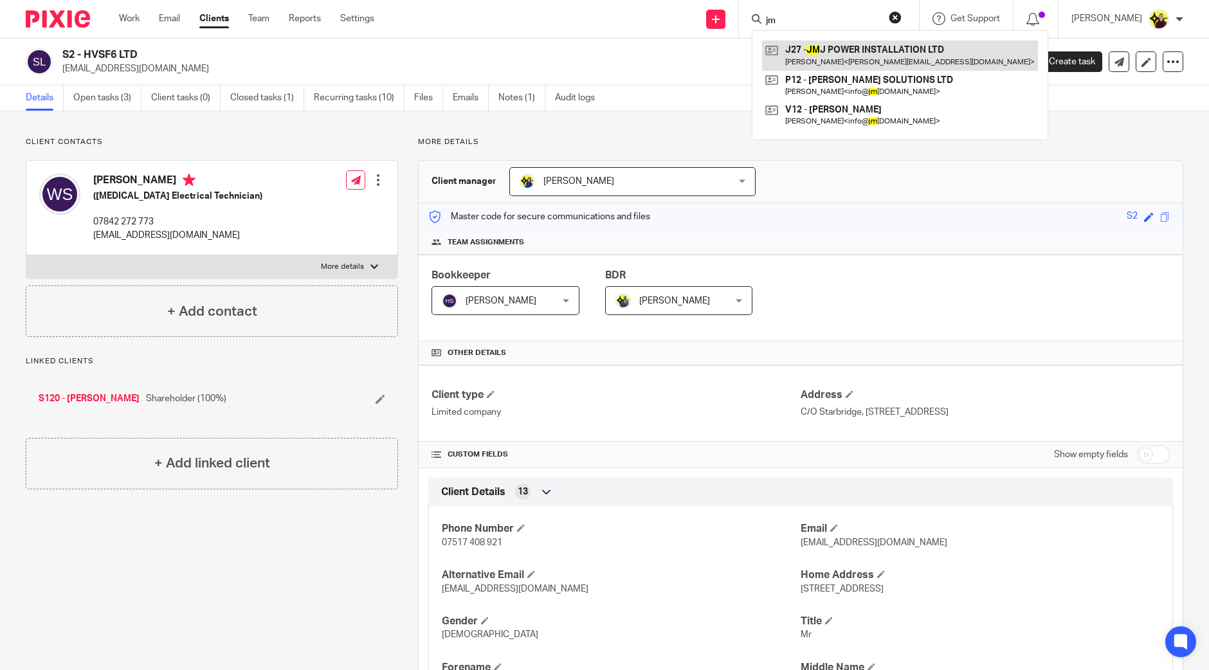
type input "jm"
click at [835, 49] on link at bounding box center [900, 56] width 276 height 30
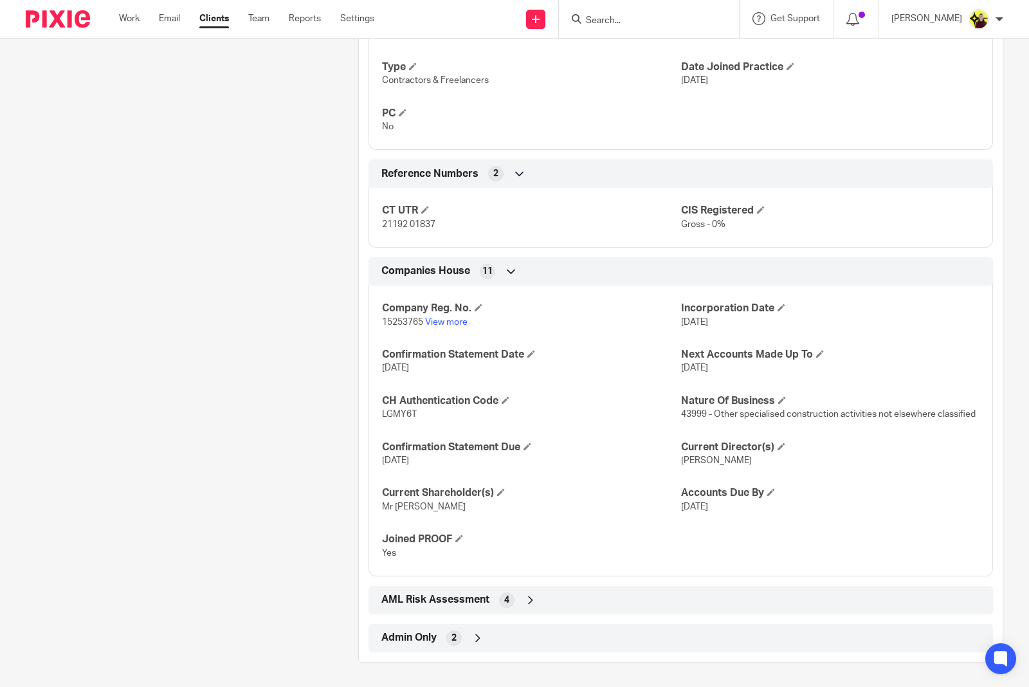
scroll to position [884, 0]
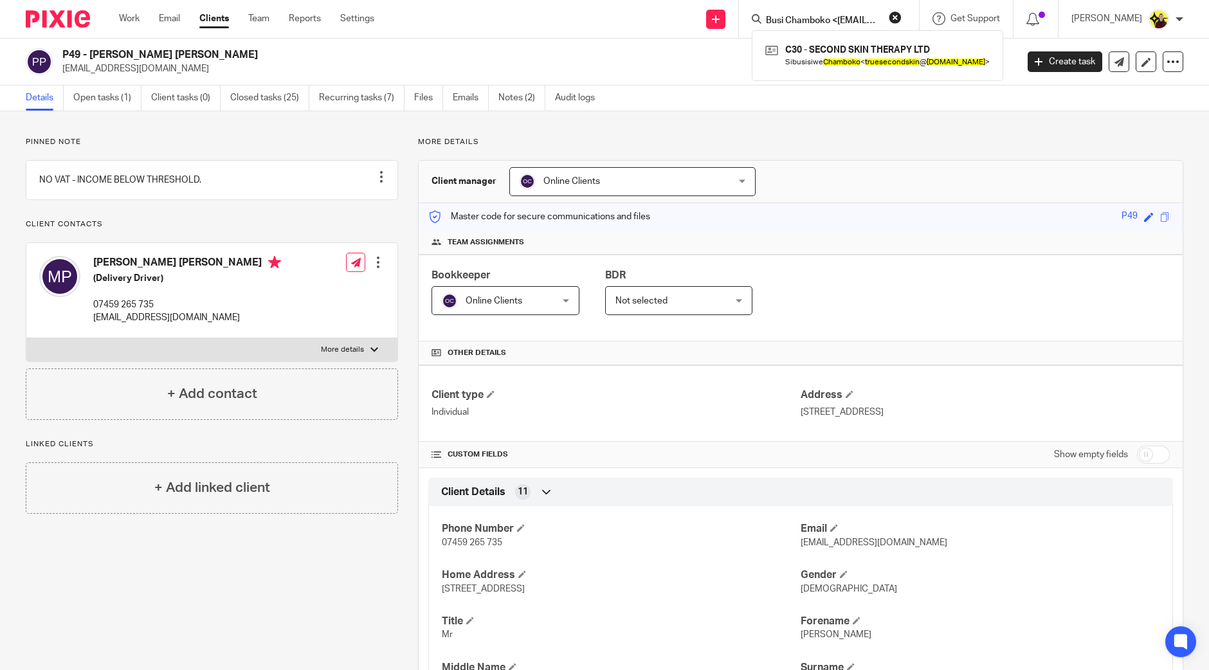
click at [788, 20] on input "Busi Chamboko <[EMAIL_ADDRESS][DOMAIN_NAME]>" at bounding box center [823, 21] width 116 height 12
click at [787, 15] on input "a7" at bounding box center [823, 21] width 116 height 12
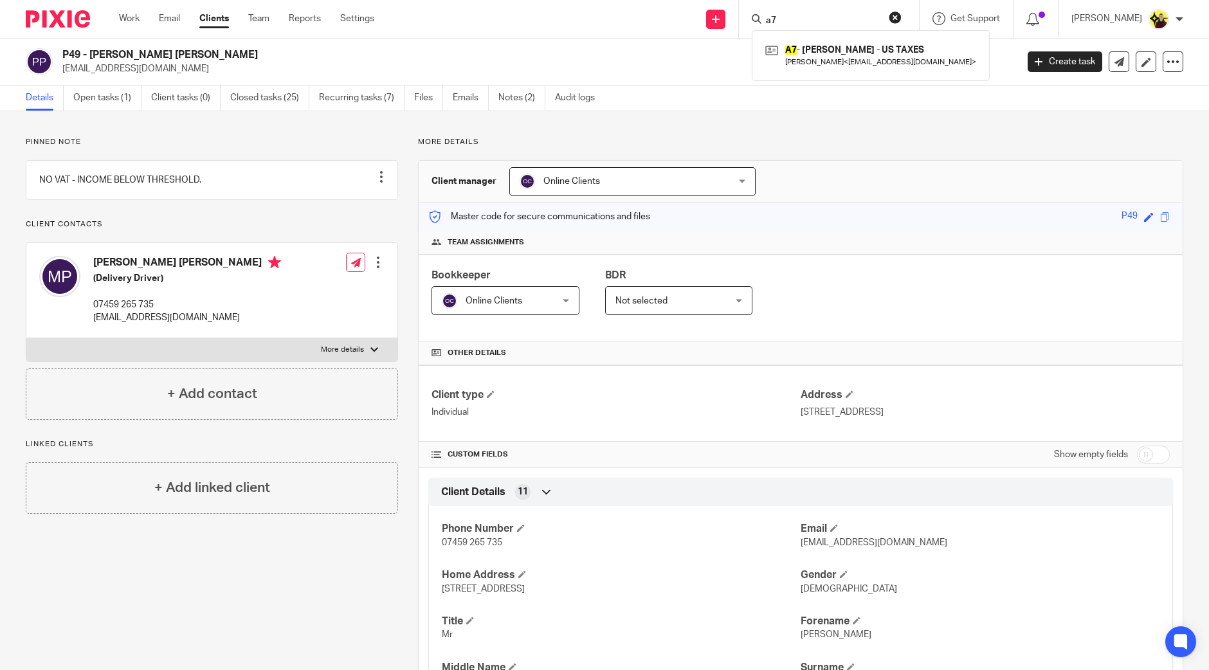
click at [787, 15] on input "a7" at bounding box center [823, 21] width 116 height 12
drag, startPoint x: 799, startPoint y: 6, endPoint x: 798, endPoint y: 19, distance: 12.2
click at [799, 8] on div "a13 A13 - ELIJAH-DAVID INC David Ajala < davidajala@hotmail.co.uk >" at bounding box center [829, 19] width 180 height 38
click at [798, 22] on input "a13" at bounding box center [823, 21] width 116 height 12
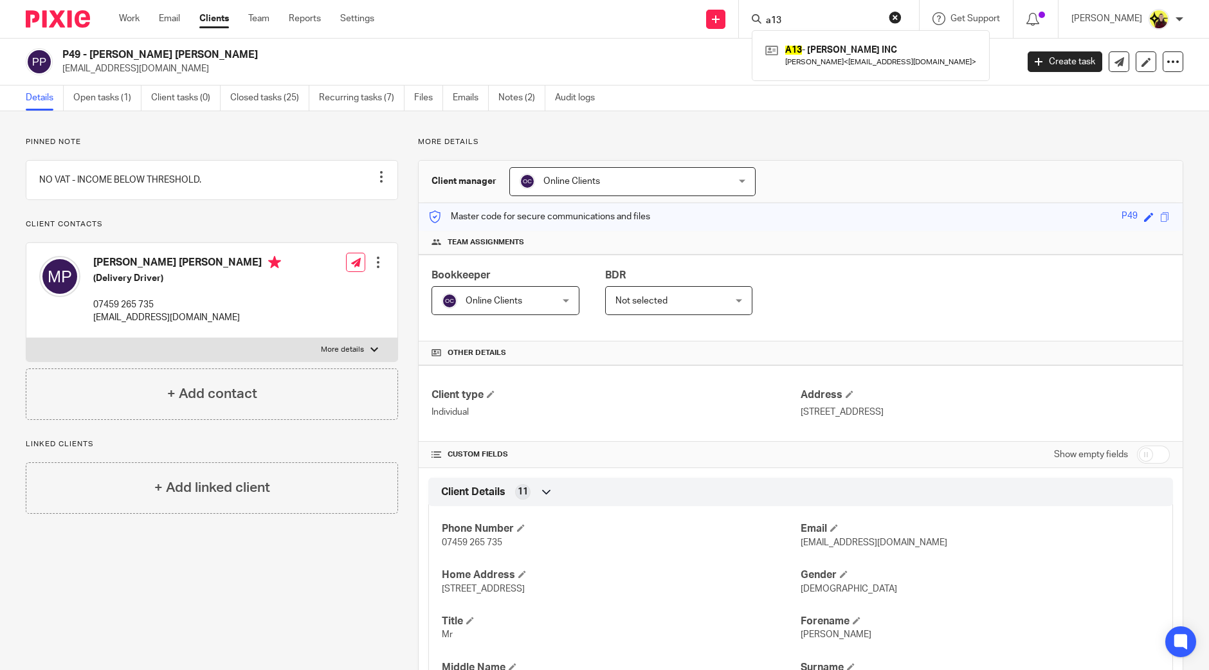
click at [798, 22] on input "a13" at bounding box center [823, 21] width 116 height 12
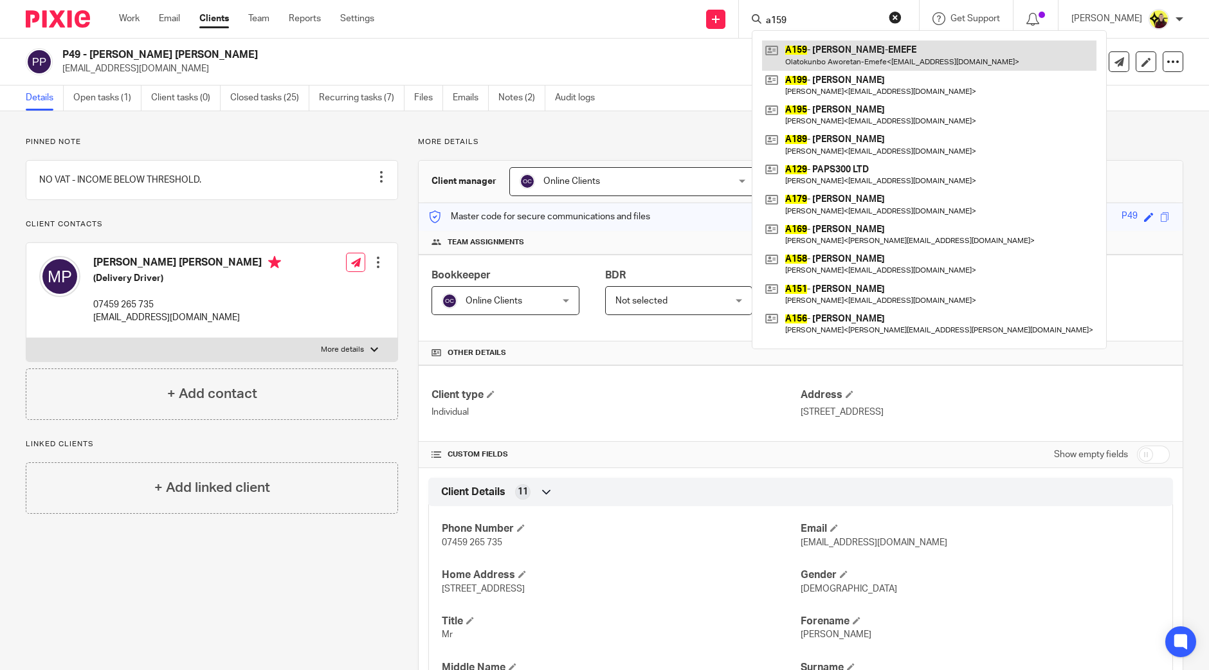
type input "a159"
click at [849, 55] on link at bounding box center [929, 56] width 334 height 30
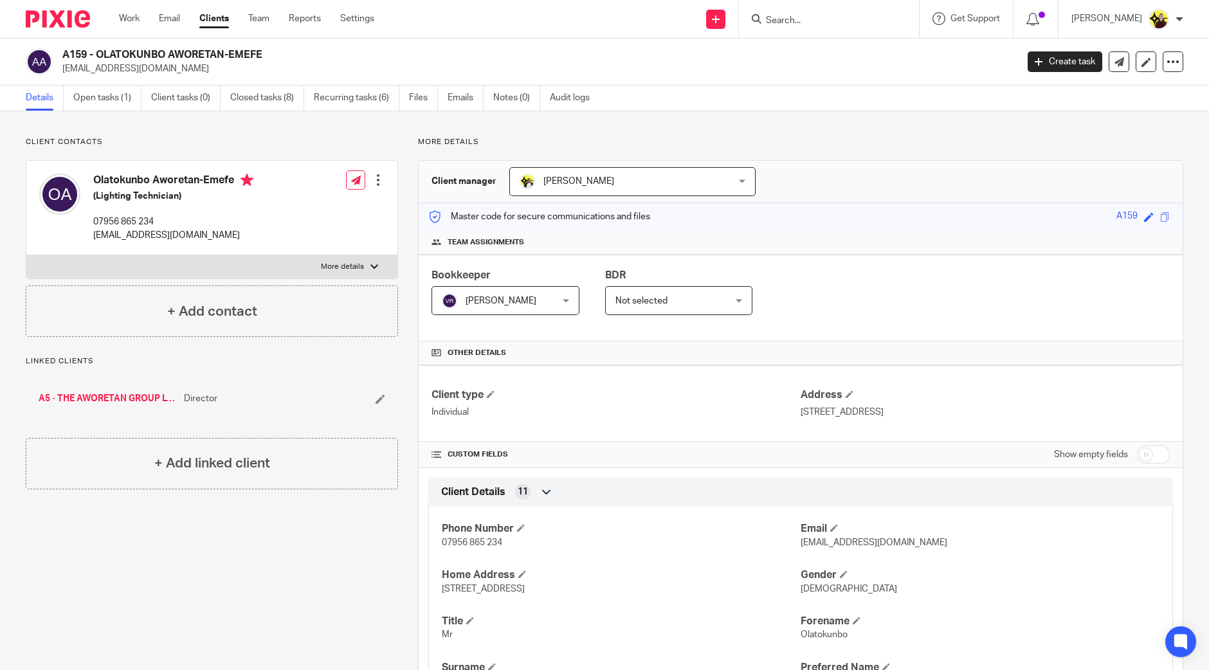
drag, startPoint x: 123, startPoint y: 401, endPoint x: 406, endPoint y: 298, distance: 301.1
click at [808, 5] on div at bounding box center [829, 19] width 180 height 38
click at [801, 21] on input "Search" at bounding box center [823, 21] width 116 height 12
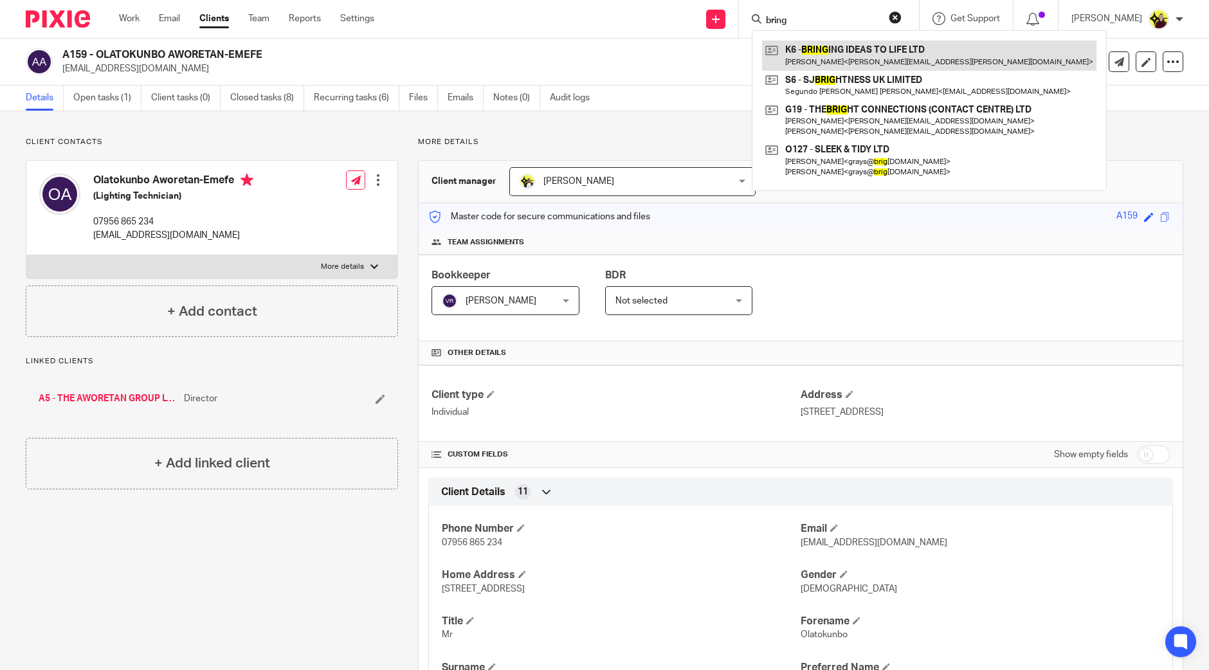
type input "bring"
click at [806, 51] on link at bounding box center [929, 56] width 334 height 30
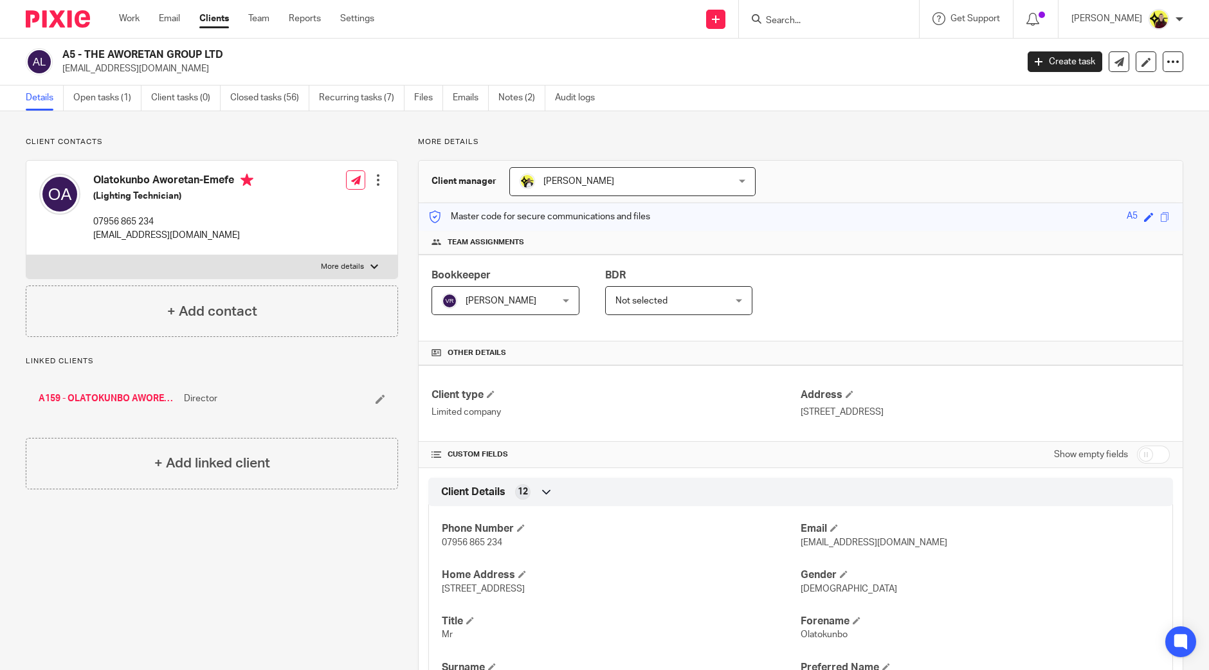
click at [148, 53] on h2 "A5 - THE AWORETAN GROUP LTD" at bounding box center [440, 55] width 757 height 14
copy div "A5 - THE AWORETAN GROUP LTD"
click at [803, 21] on input "Search" at bounding box center [823, 21] width 116 height 12
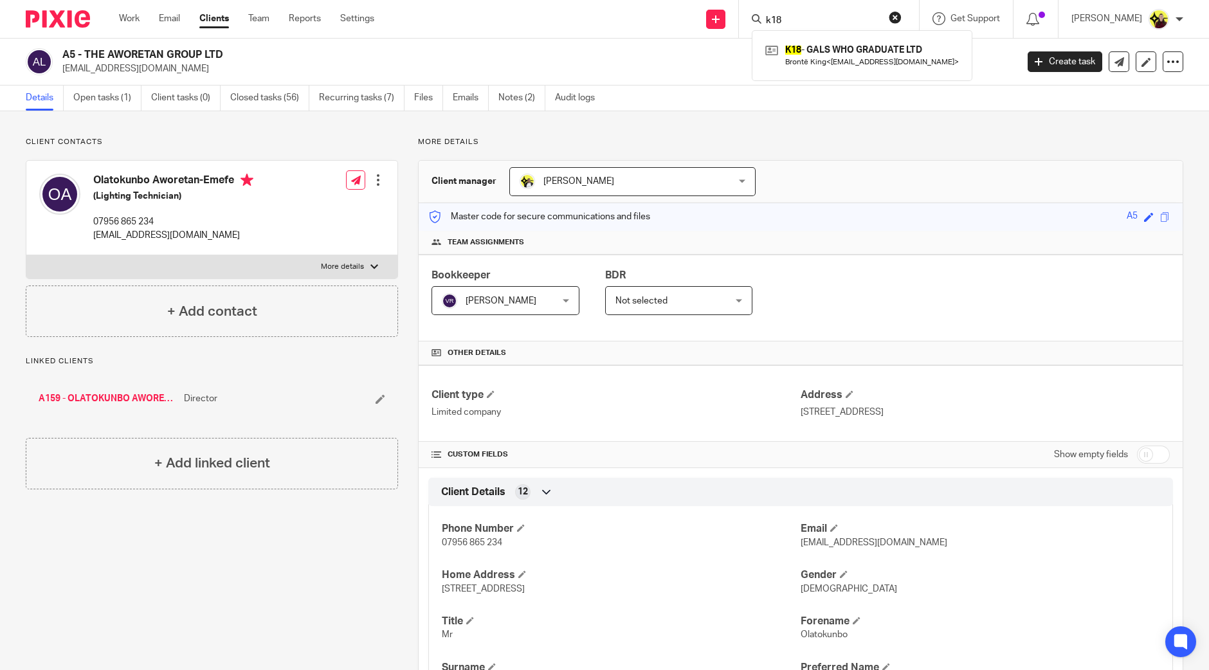
type input "k18"
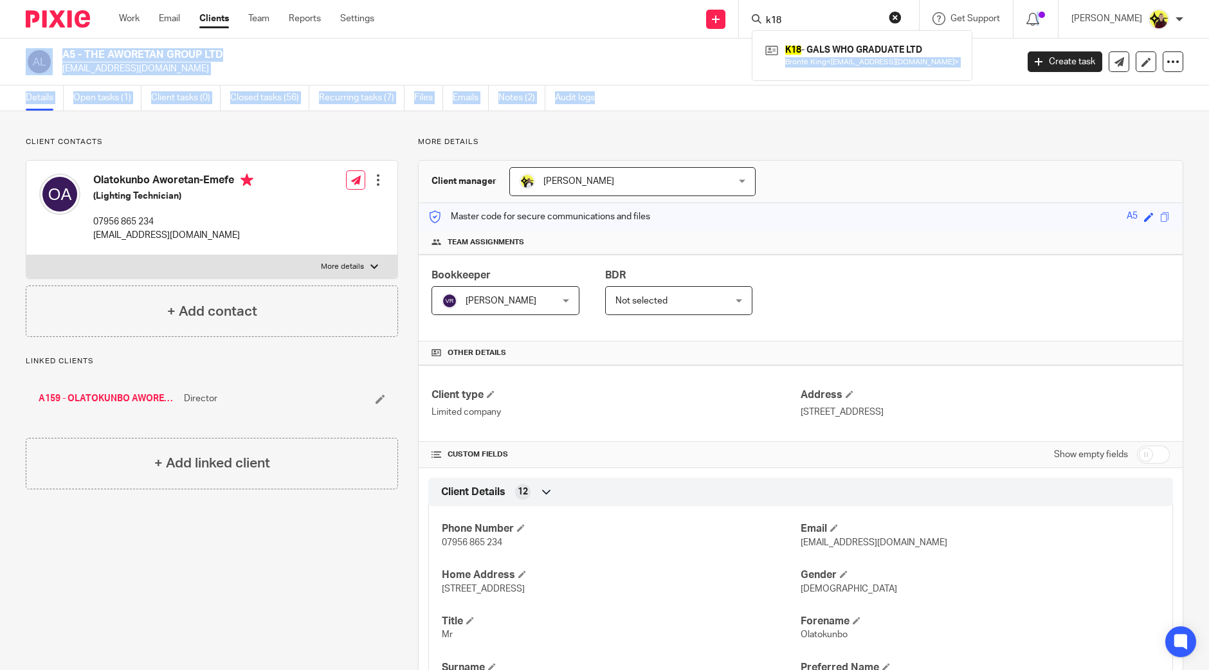
click at [797, 86] on body "Work Email Clients Team Reports Settings Work Email Clients Team Reports Settin…" at bounding box center [604, 335] width 1209 height 670
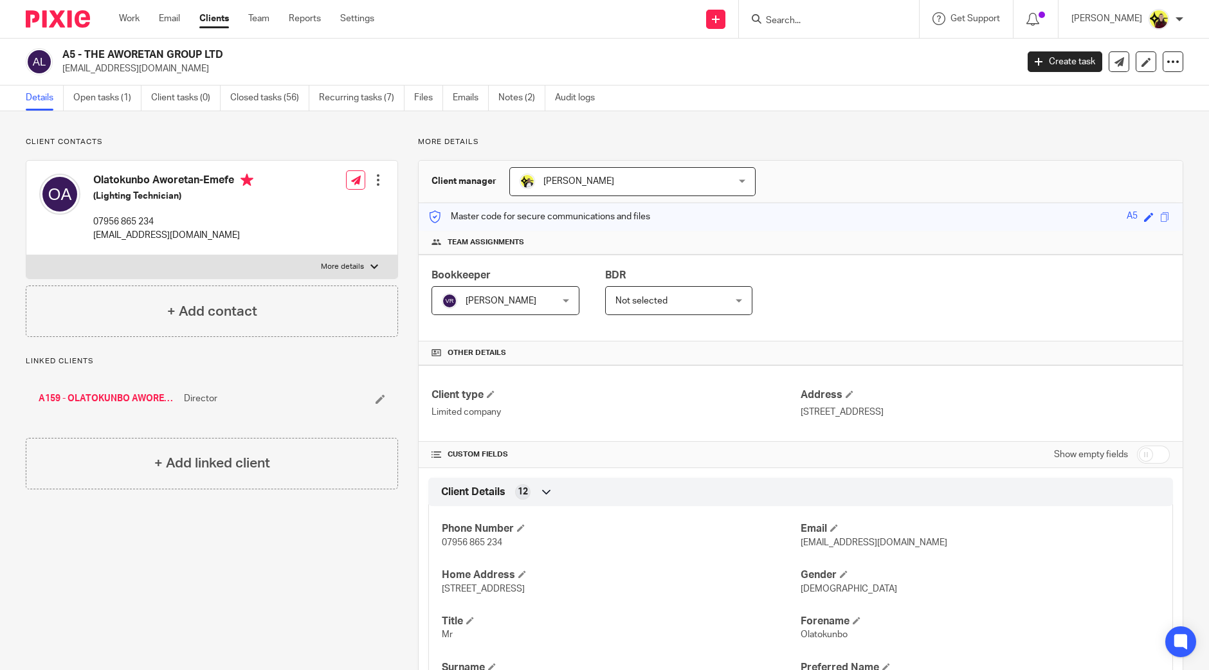
click at [820, 24] on input "Search" at bounding box center [823, 21] width 116 height 12
paste input "3,166.66"
click at [823, 21] on input "3,166.66" at bounding box center [823, 21] width 116 height 12
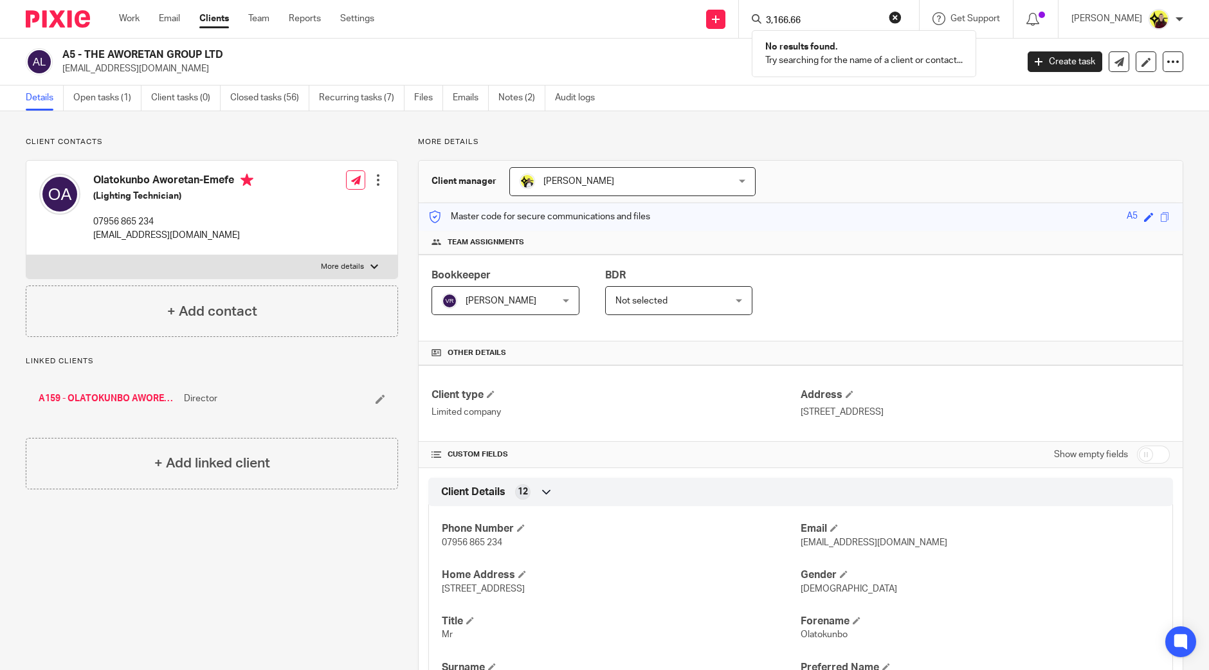
click at [823, 21] on input "3,166.66" at bounding box center [823, 21] width 116 height 12
type input "k18"
click at [862, 62] on link at bounding box center [862, 56] width 200 height 30
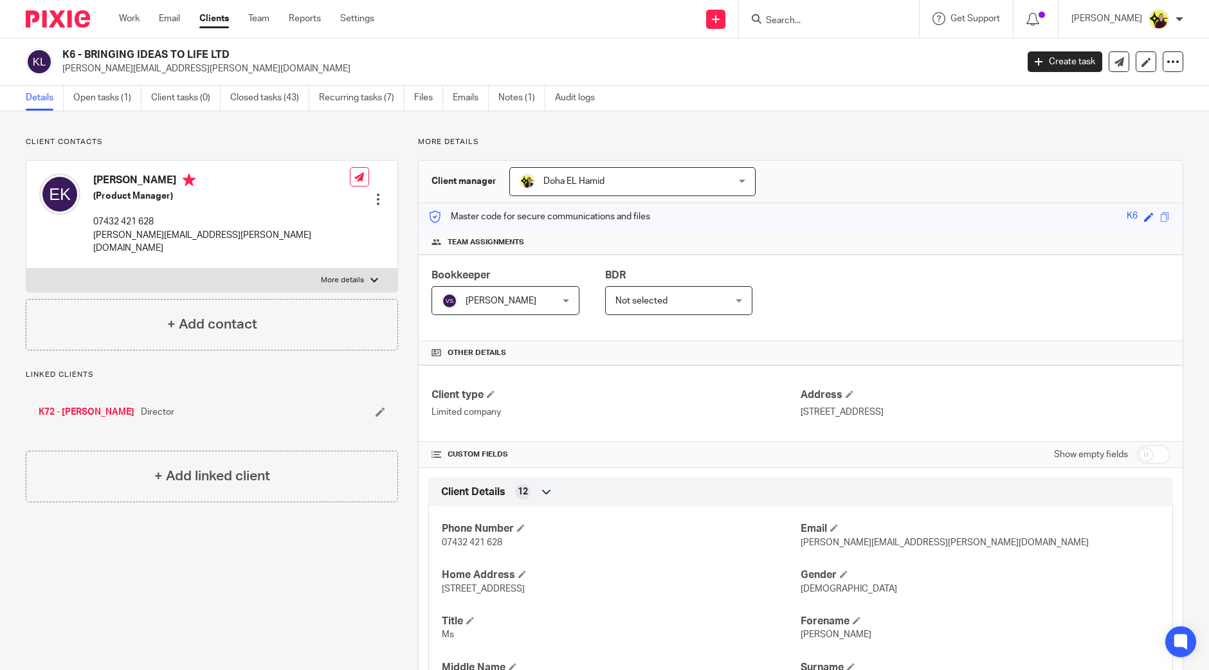
click at [849, 21] on input "Search" at bounding box center [823, 21] width 116 height 12
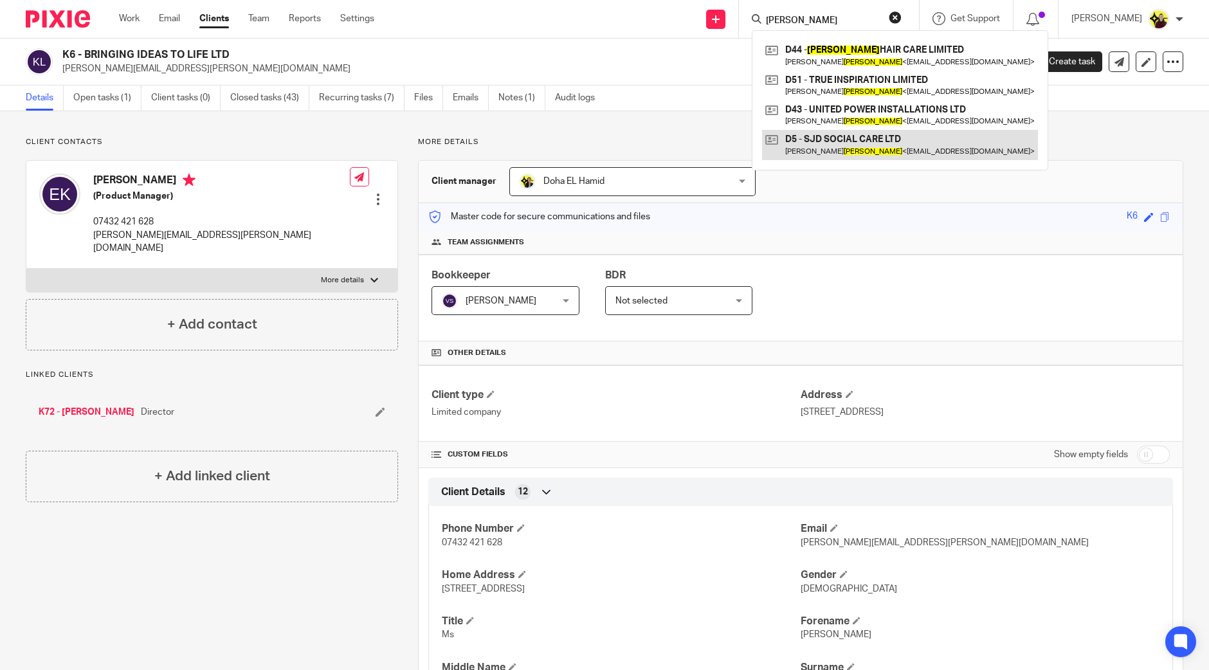
type input "[PERSON_NAME]"
click at [875, 149] on link at bounding box center [900, 145] width 276 height 30
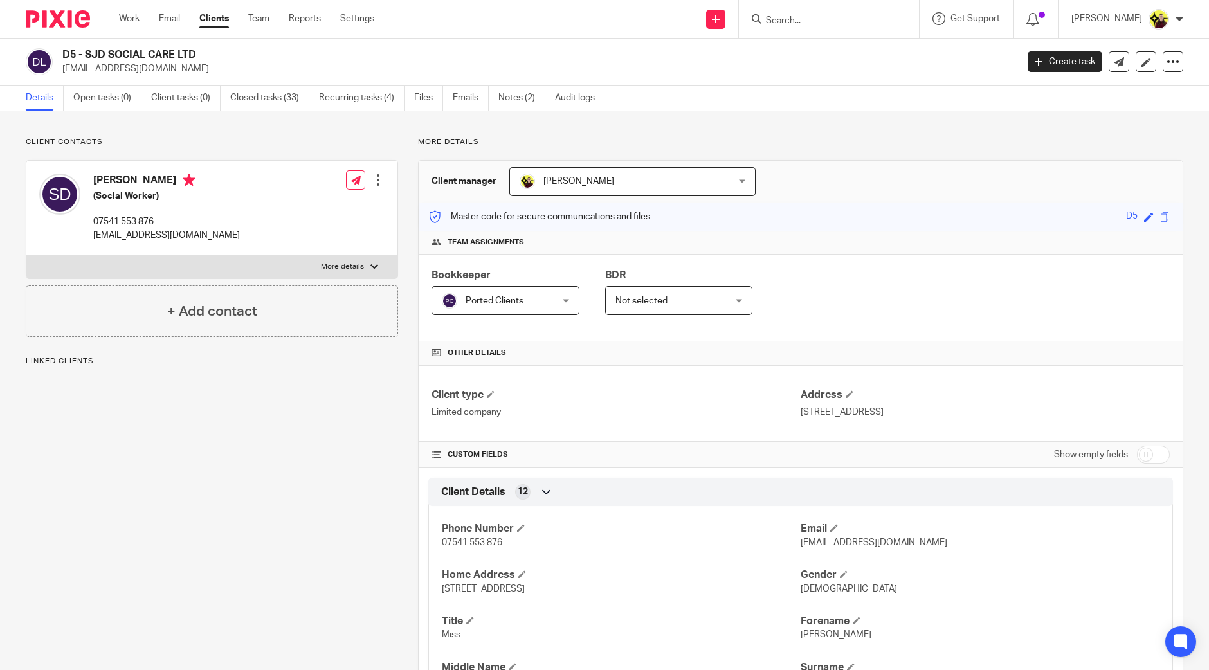
click at [111, 61] on h2 "D5 - SJD SOCIAL CARE LTD" at bounding box center [440, 55] width 757 height 14
click at [103, 79] on div "D5 - SJD SOCIAL CARE LTD sj_d@hotmail.co.uk Create task Update from Companies H…" at bounding box center [604, 62] width 1209 height 47
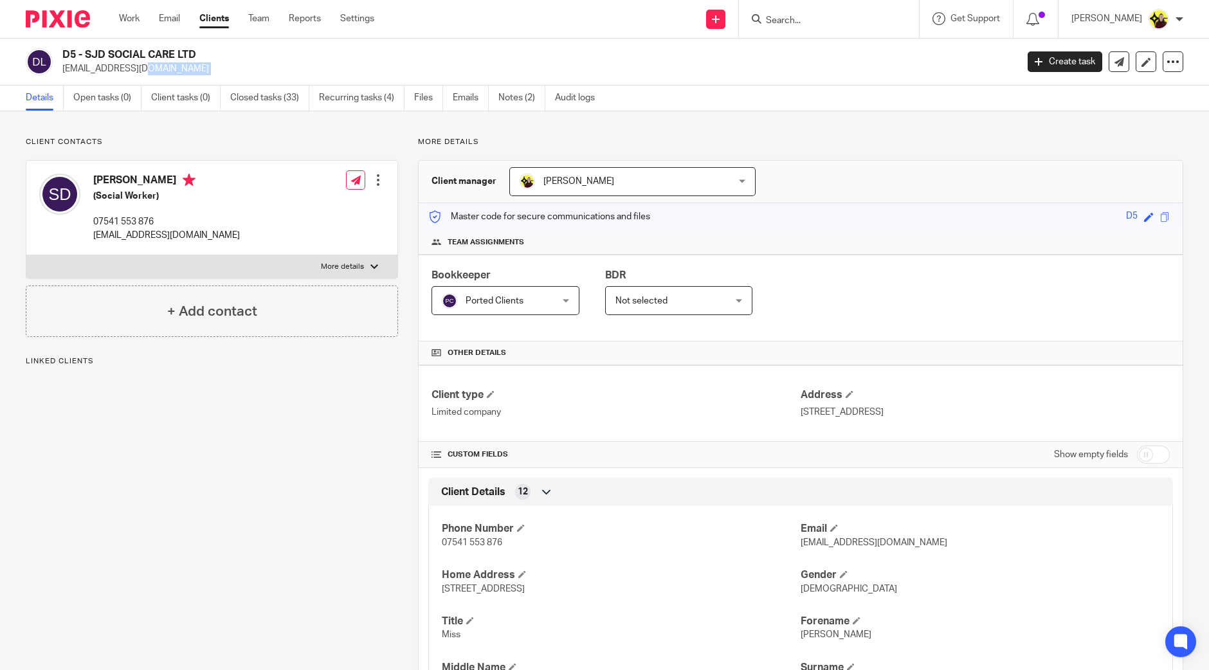
click at [103, 79] on div "D5 - SJD SOCIAL CARE LTD sj_d@hotmail.co.uk Create task Update from Companies H…" at bounding box center [604, 62] width 1209 height 47
copy main "sj_d@hotmail.co.uk Create task Update from Companies House Export data Merge Ar…"
click at [804, 17] on input "Search" at bounding box center [823, 21] width 116 height 12
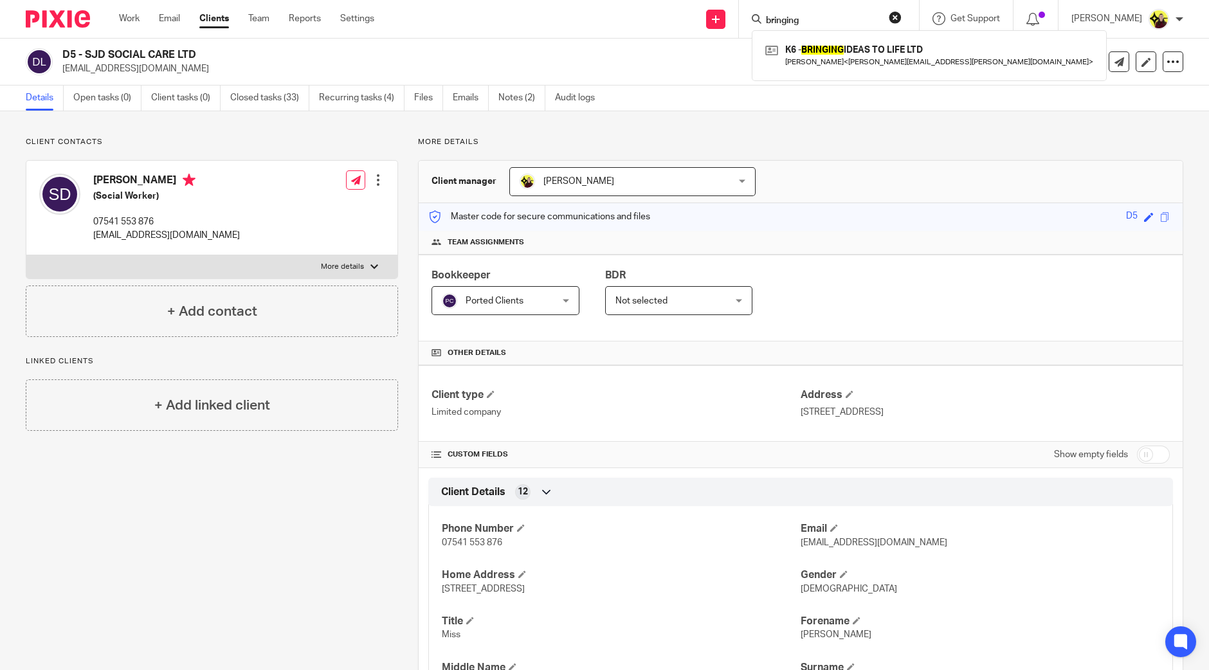
click at [810, 24] on input "bringing" at bounding box center [823, 21] width 116 height 12
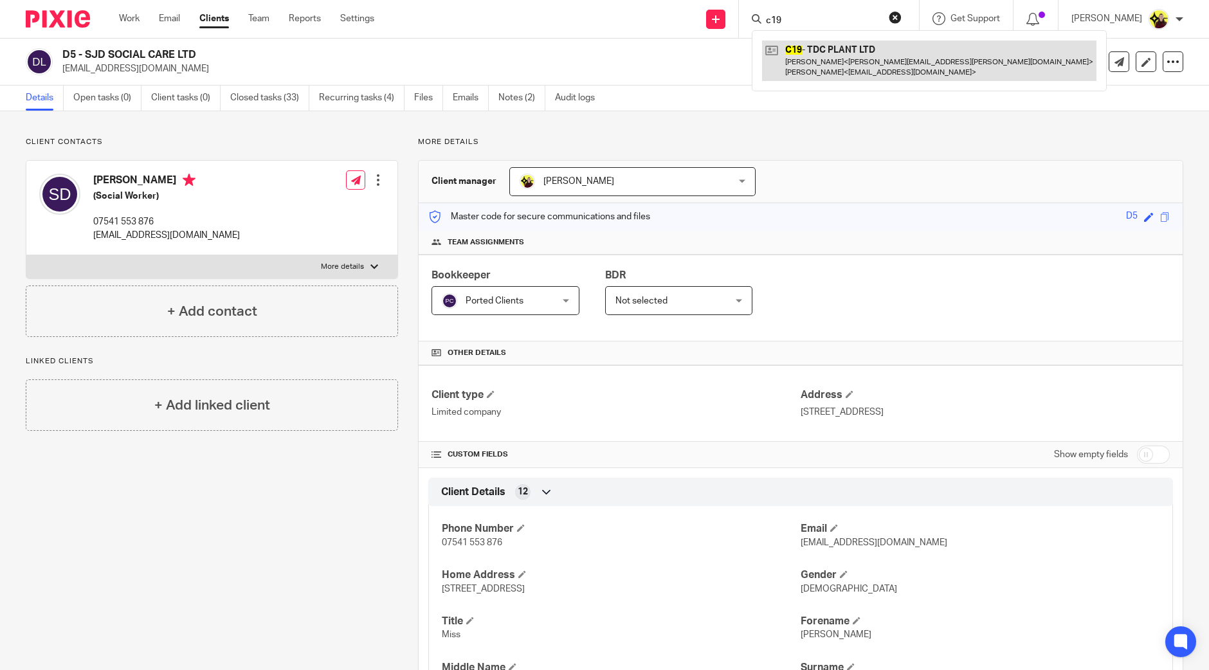
type input "c19"
click at [820, 46] on link at bounding box center [929, 61] width 334 height 40
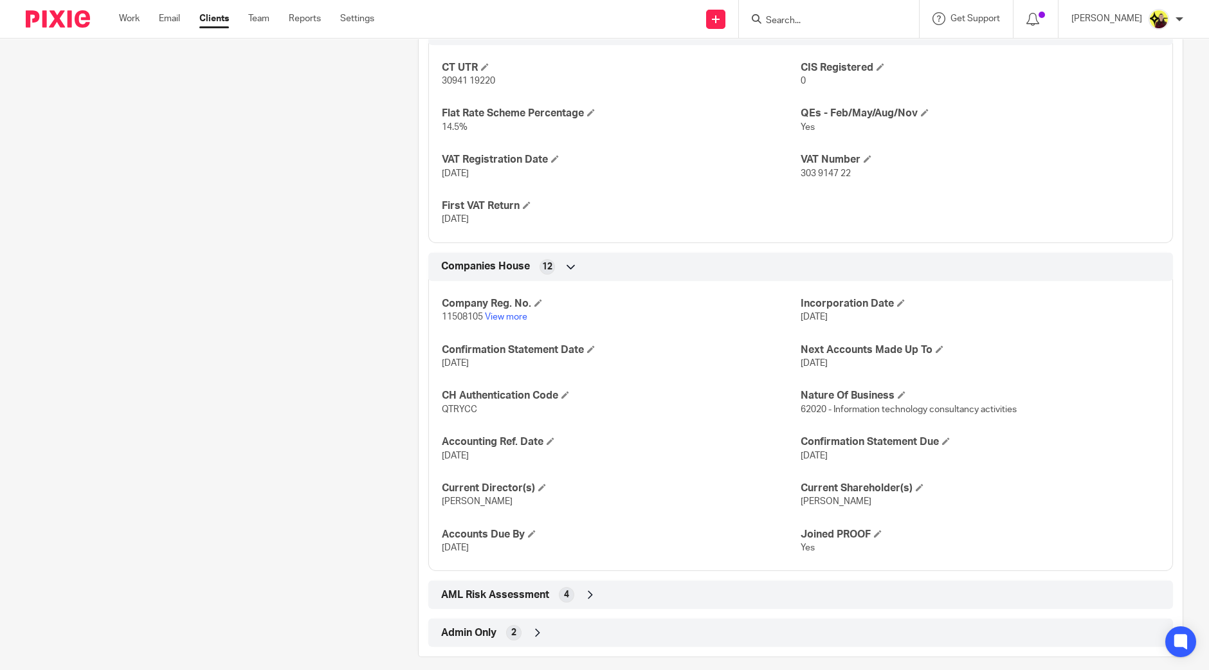
scroll to position [991, 0]
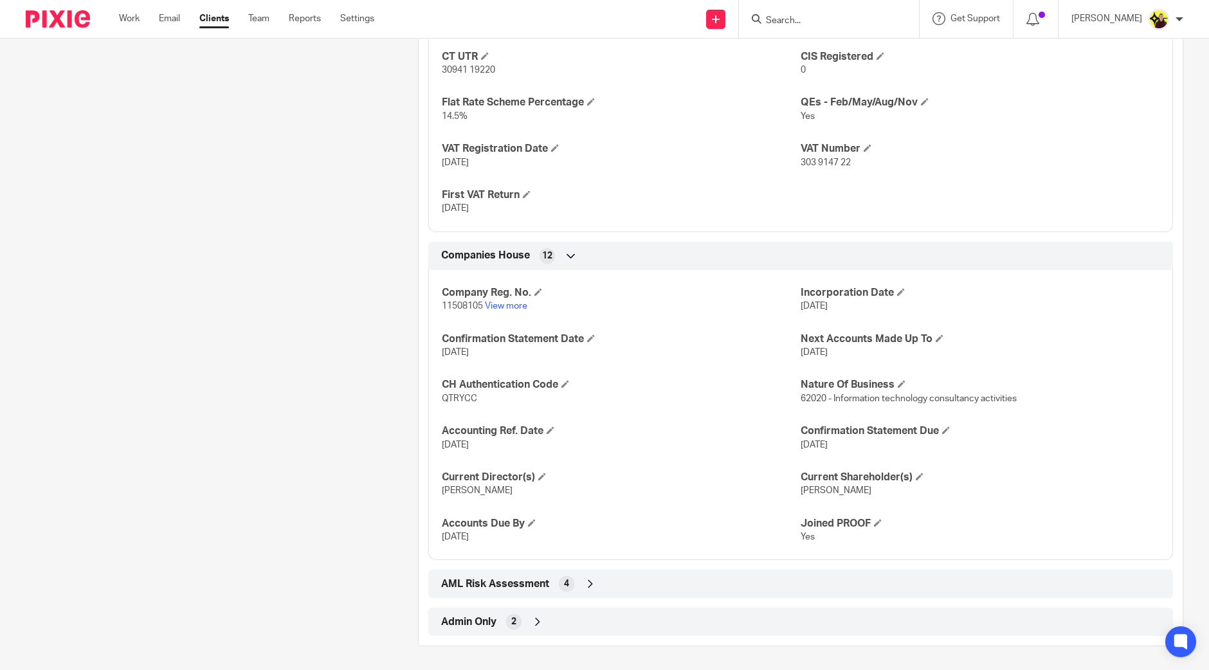
click at [691, 608] on div "Admin Only 2" at bounding box center [800, 622] width 745 height 28
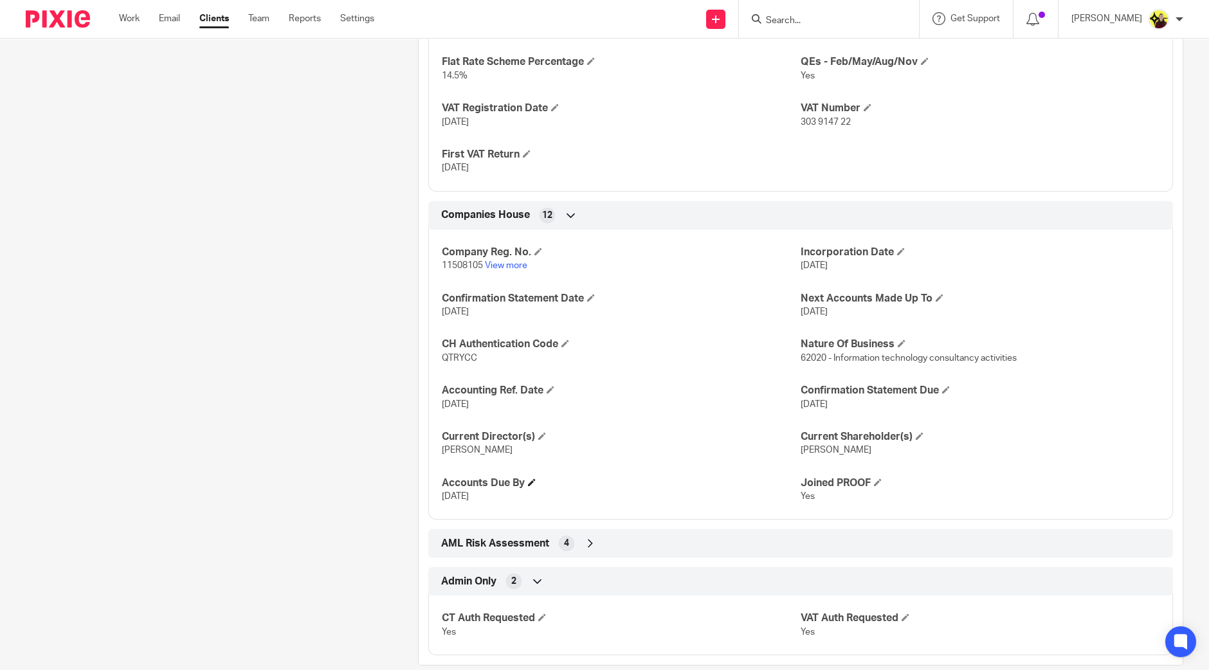
scroll to position [1051, 0]
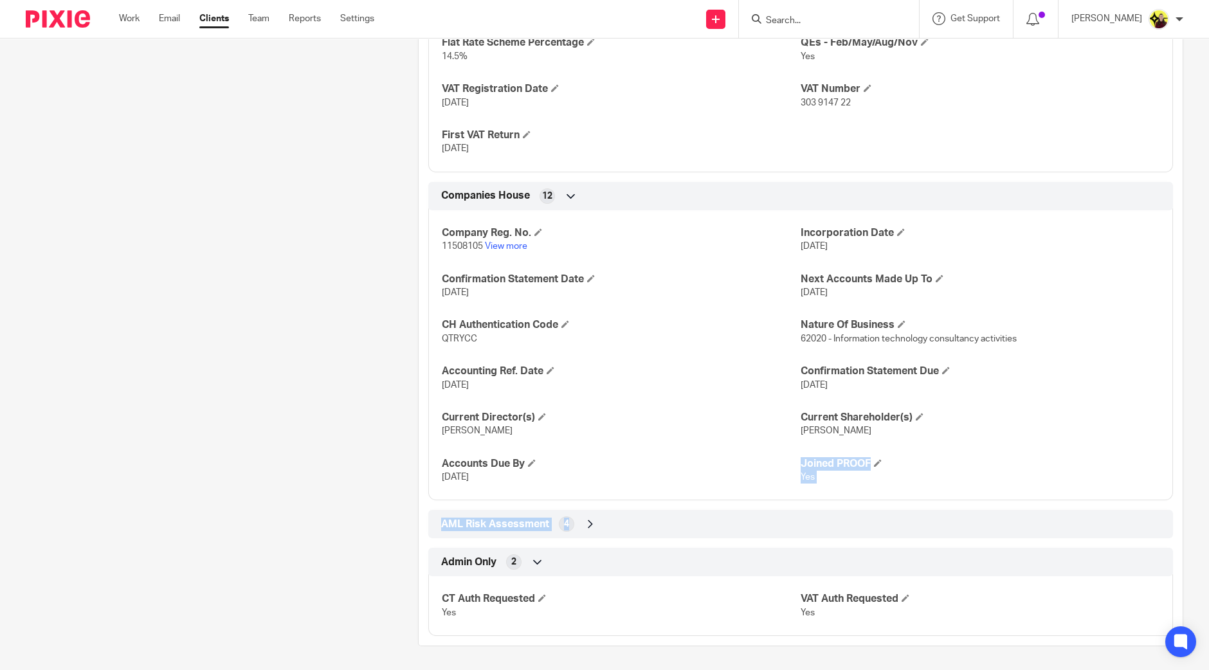
click at [702, 516] on div "AML Risk Assessment 4" at bounding box center [800, 524] width 725 height 22
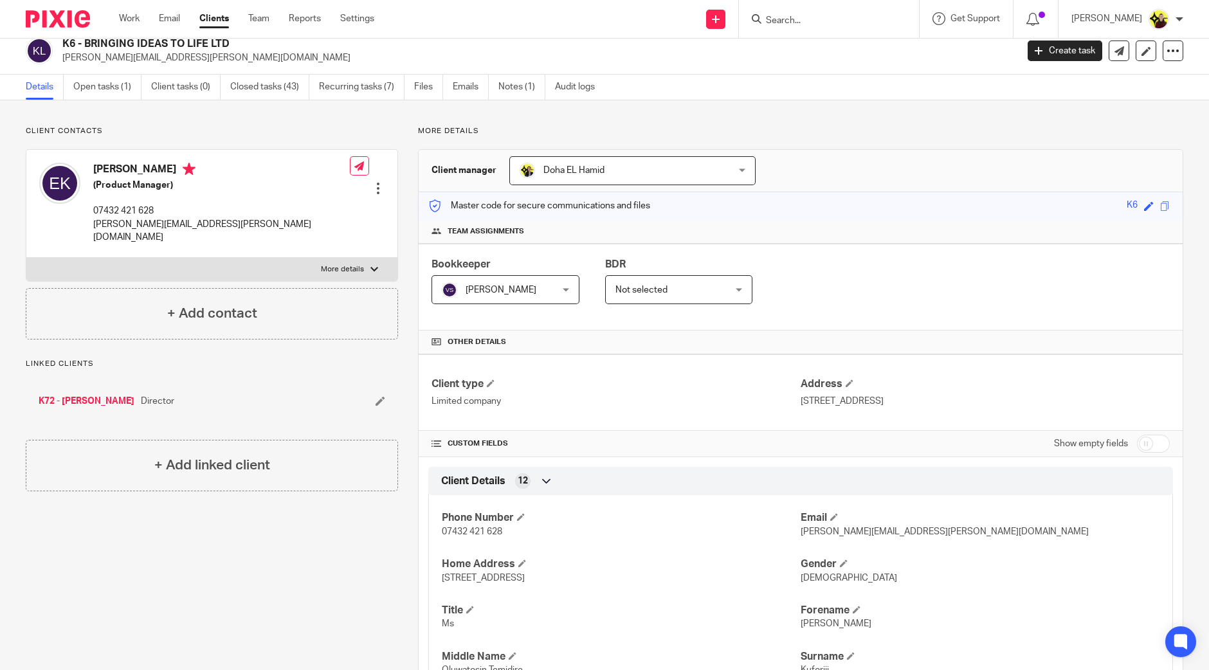
scroll to position [0, 0]
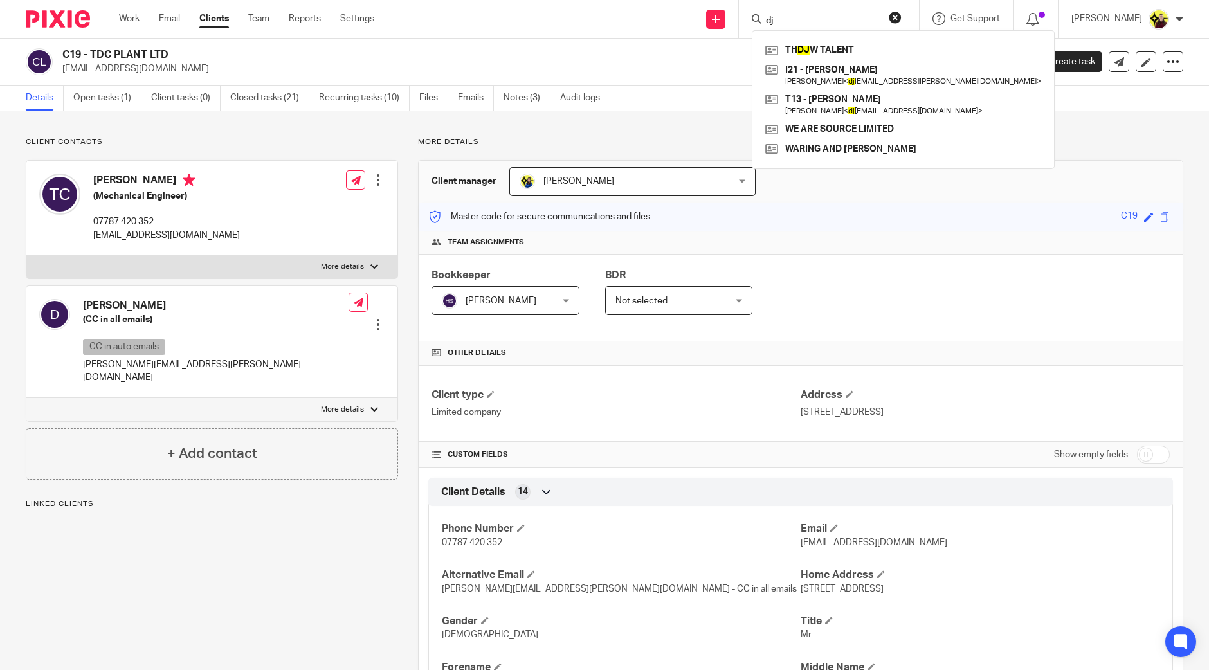
type input "d"
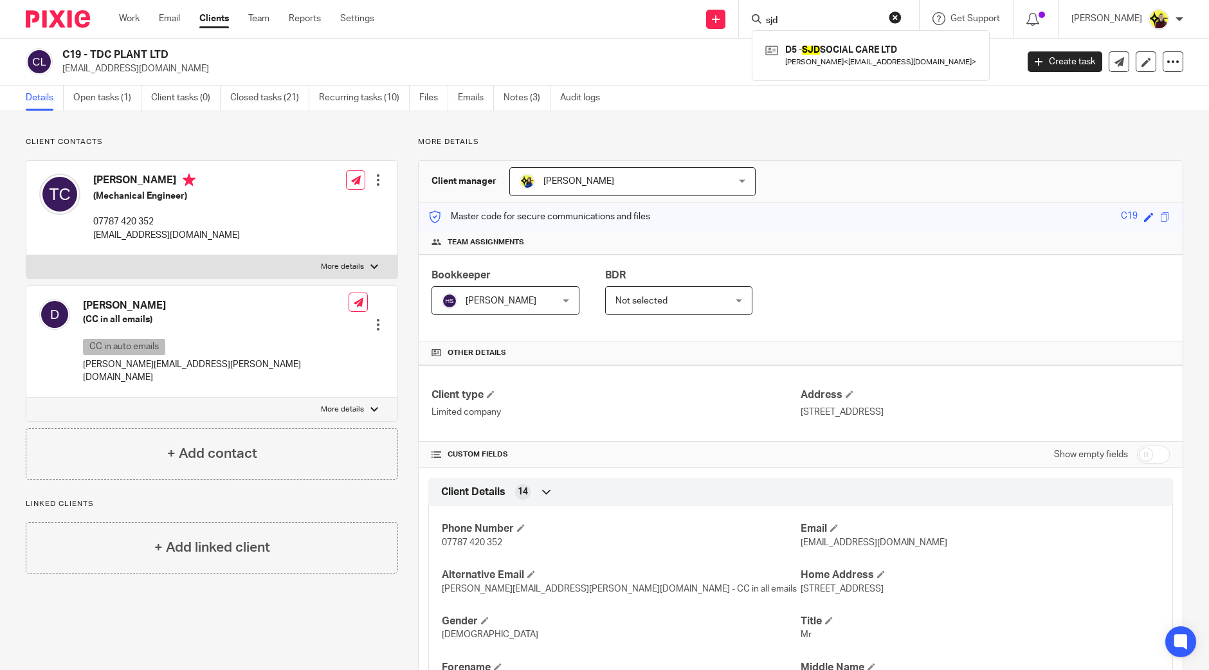
click at [812, 21] on input "sjd" at bounding box center [823, 21] width 116 height 12
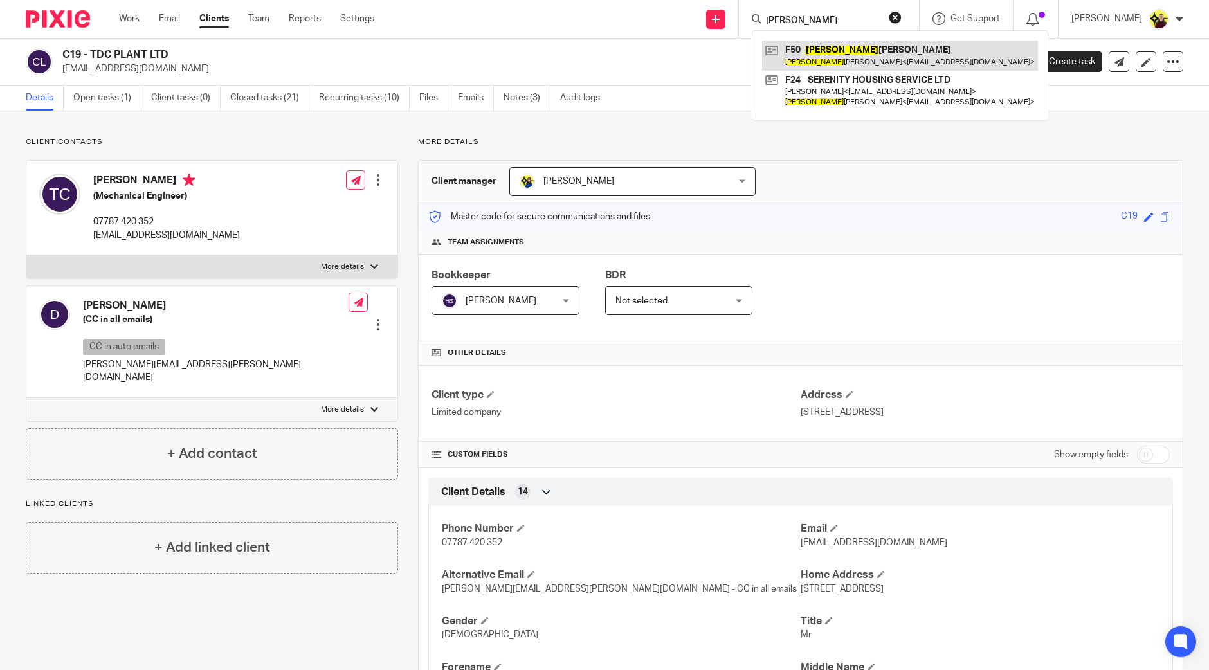
type input "[PERSON_NAME]"
click at [815, 60] on link at bounding box center [900, 56] width 276 height 30
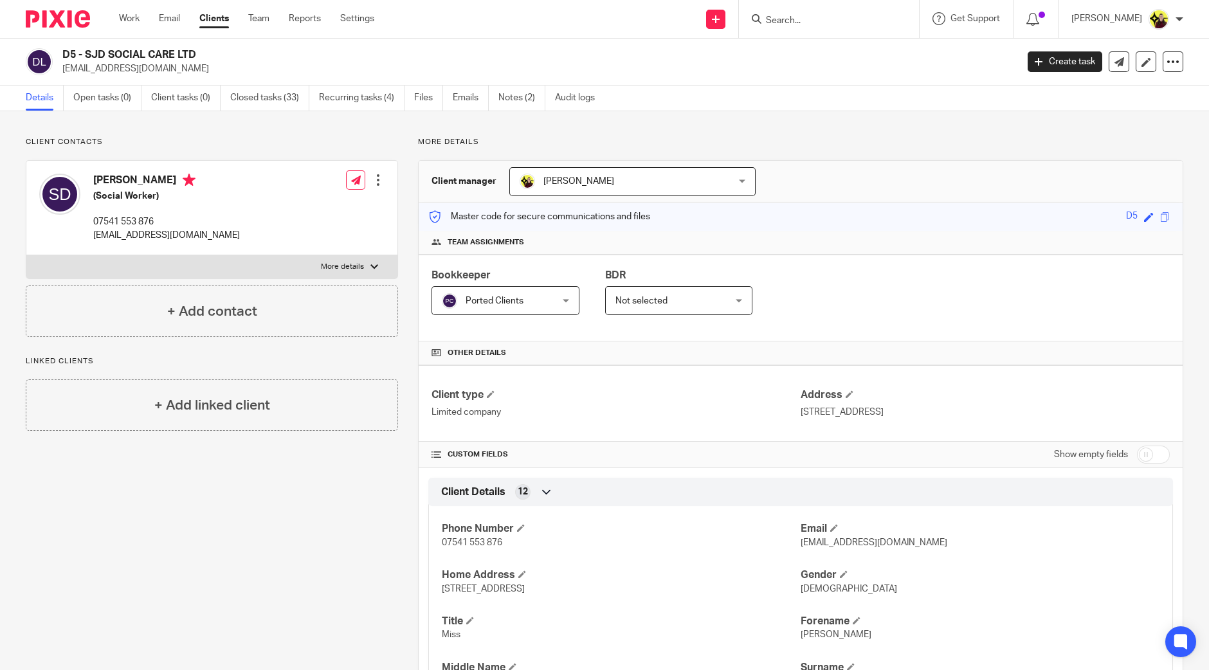
click at [104, 178] on h4 "[PERSON_NAME]" at bounding box center [166, 182] width 147 height 16
click at [402, 94] on link "Recurring tasks (4)" at bounding box center [362, 98] width 86 height 25
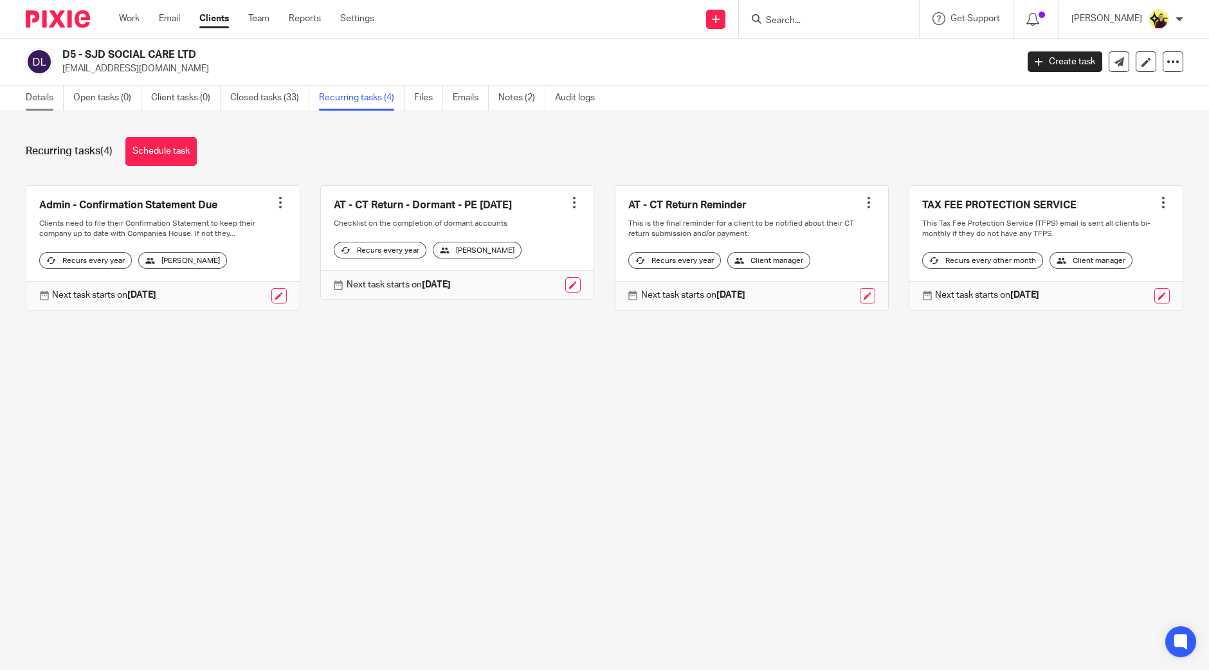
click at [37, 99] on link "Details" at bounding box center [45, 98] width 38 height 25
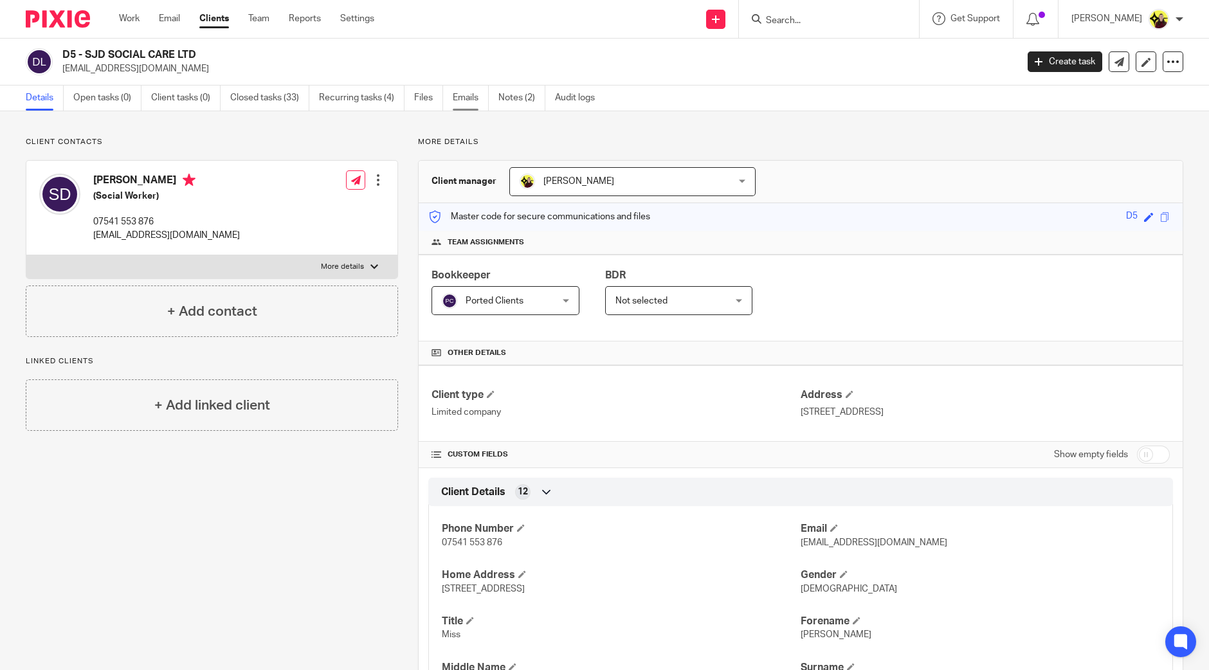
click at [451, 95] on ul "Details Open tasks (0) Client tasks (0) Closed tasks (33) Recurring tasks (4) F…" at bounding box center [320, 98] width 588 height 25
click at [460, 95] on link "Emails" at bounding box center [471, 98] width 36 height 25
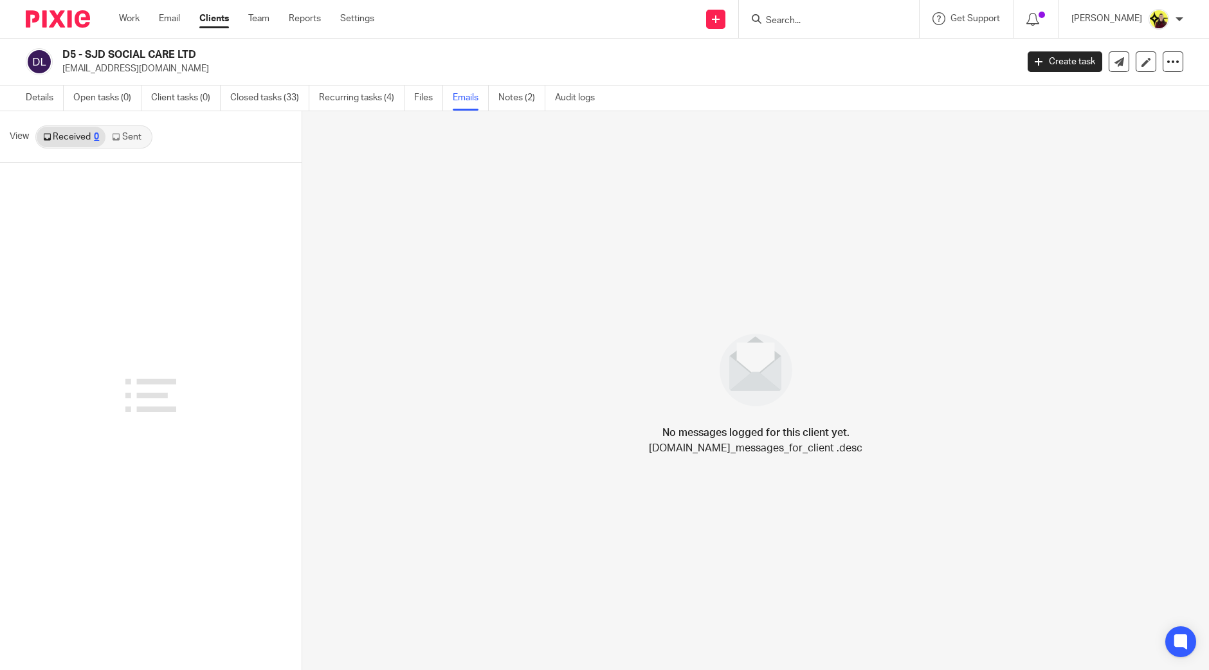
click at [130, 131] on link "Sent" at bounding box center [127, 137] width 45 height 21
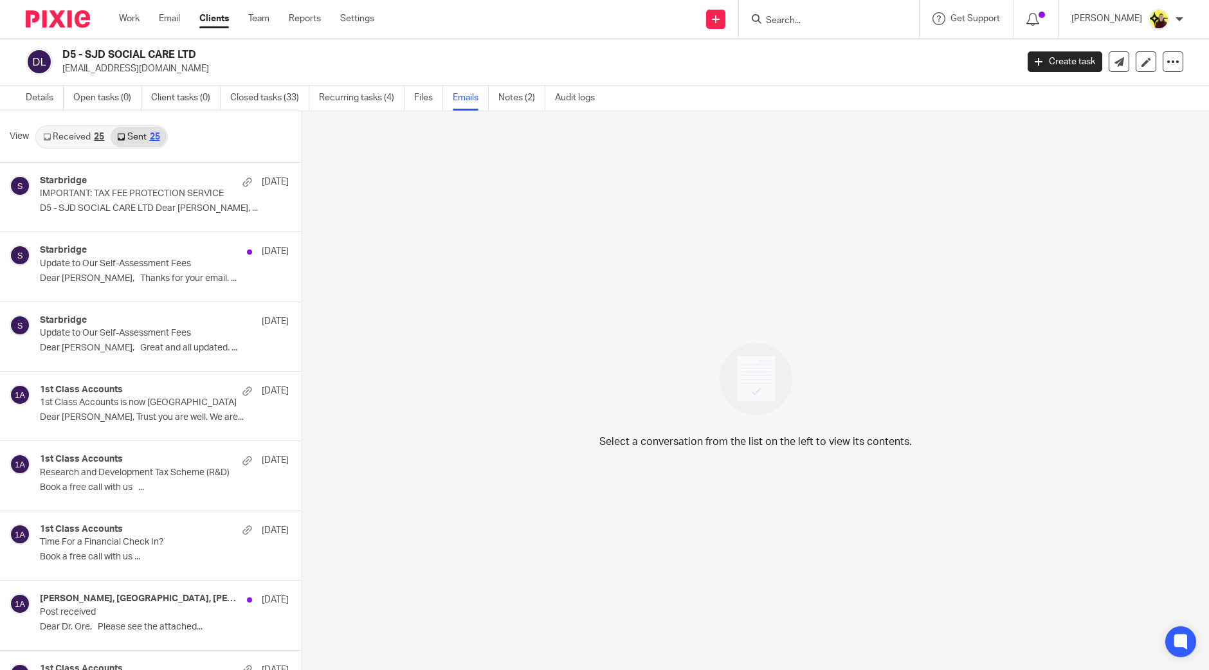
click at [63, 139] on link "Received 25" at bounding box center [74, 137] width 74 height 21
